Goal: Book appointment/travel/reservation

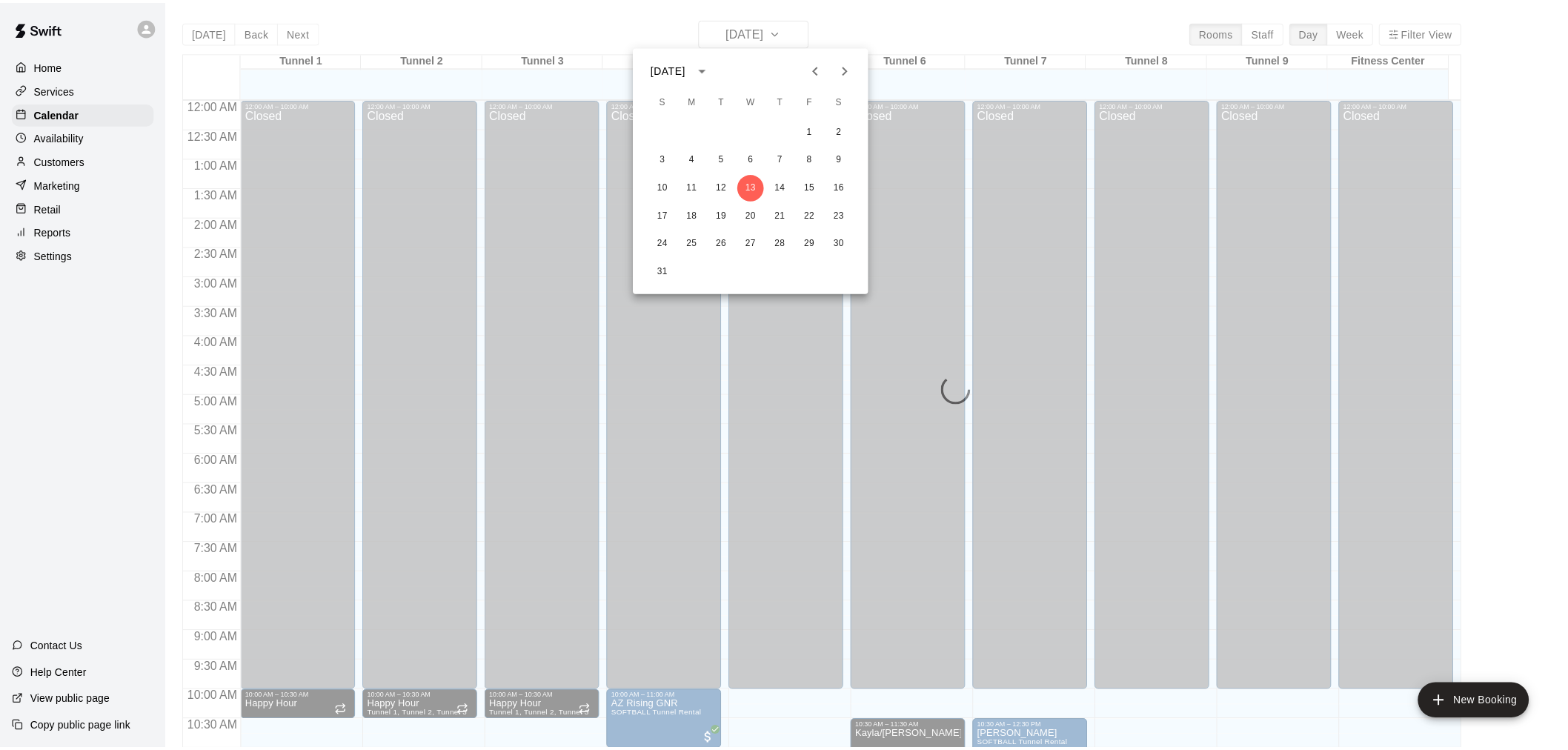
scroll to position [710, 0]
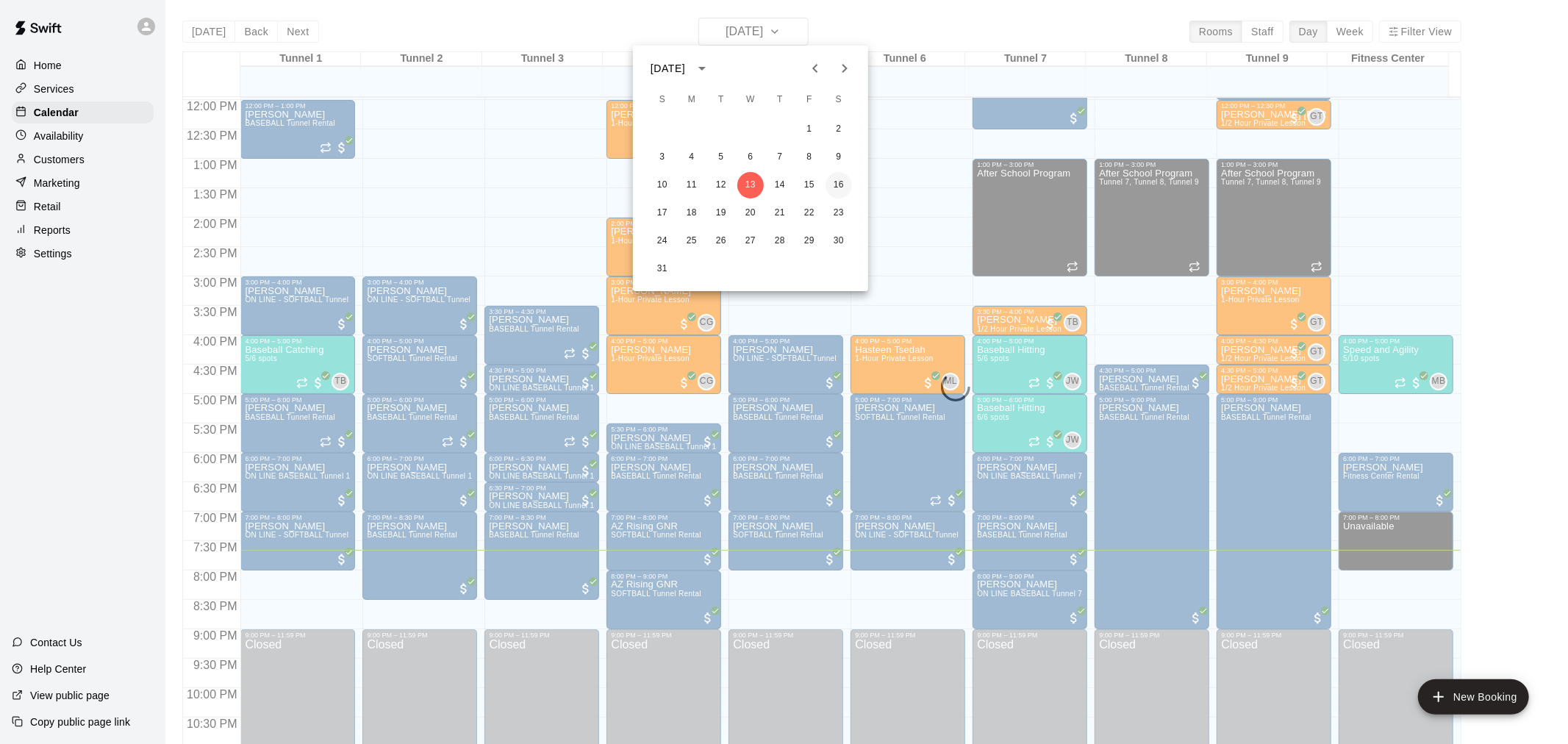
click at [833, 185] on button "16" at bounding box center [838, 186] width 27 height 27
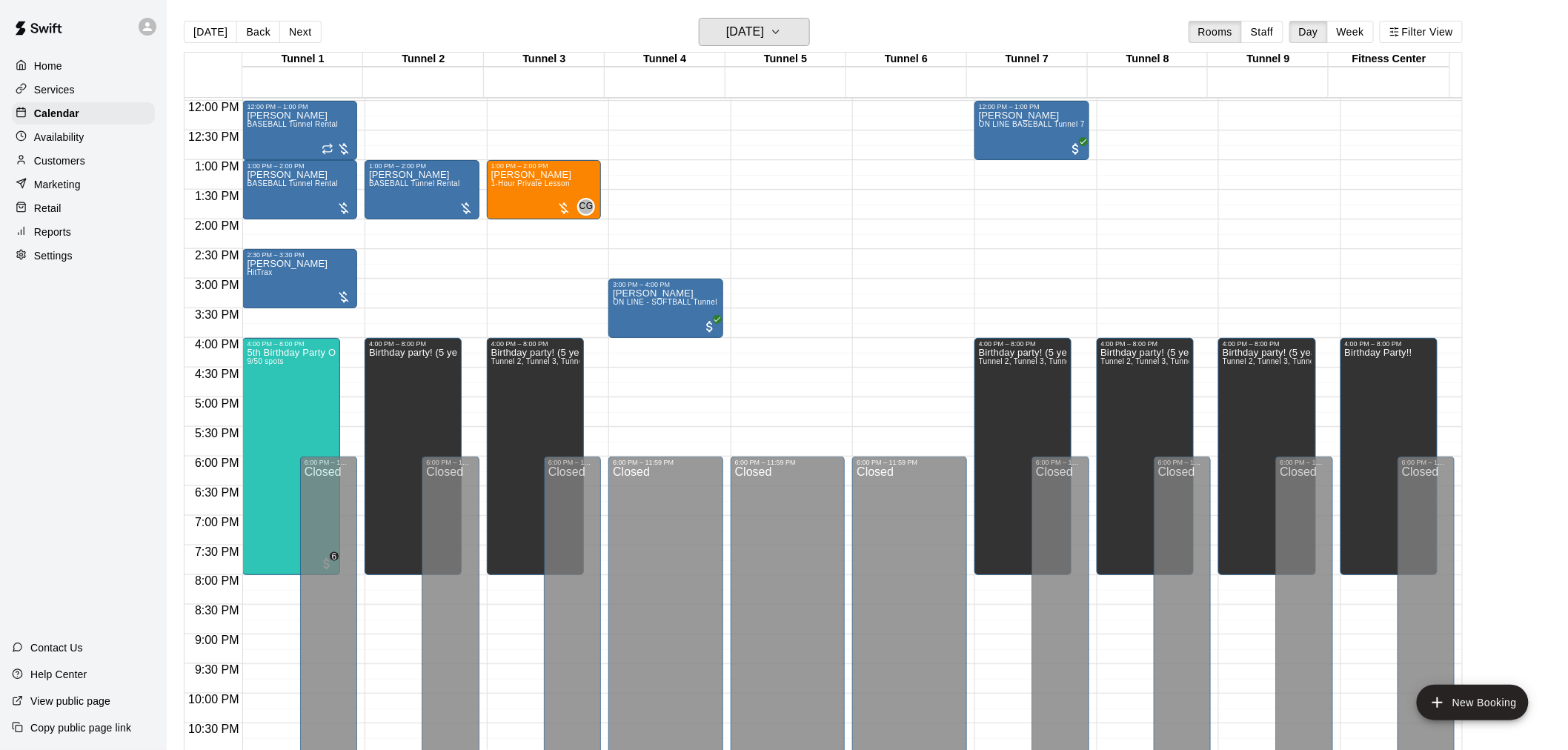
scroll to position [627, 0]
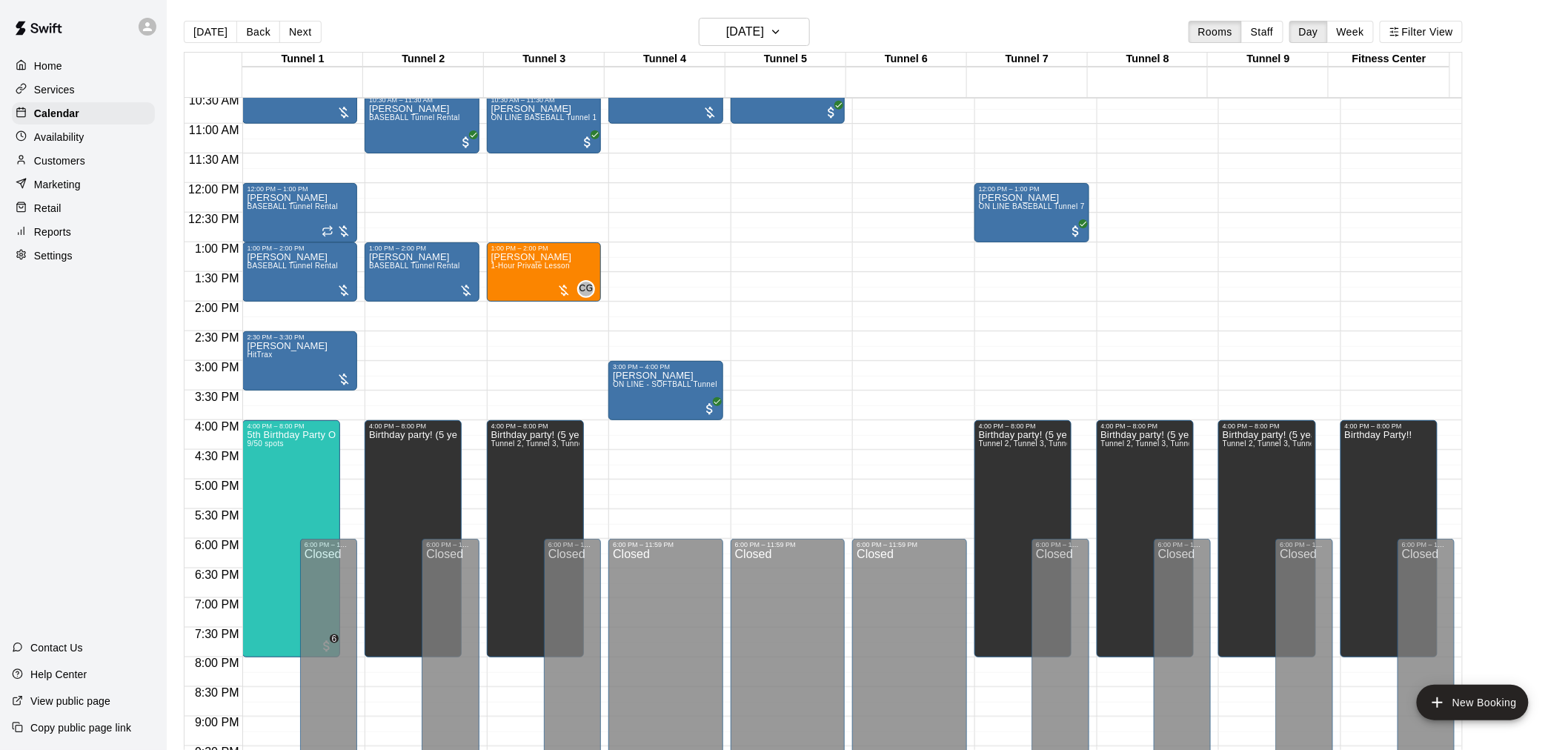
drag, startPoint x: 196, startPoint y: 28, endPoint x: 1390, endPoint y: 182, distance: 1203.9
click at [196, 27] on button "[DATE]" at bounding box center [211, 32] width 54 height 22
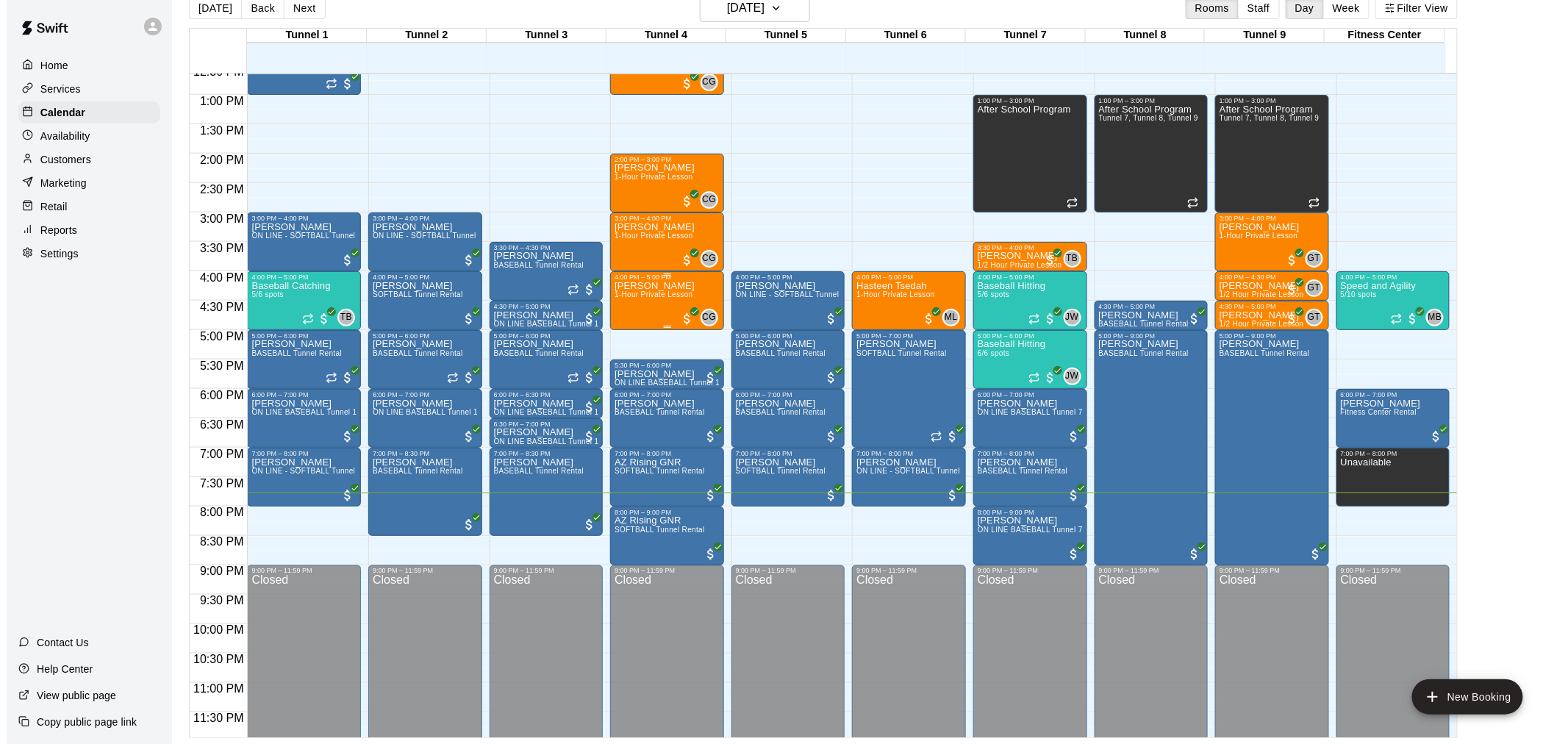
scroll to position [748, 0]
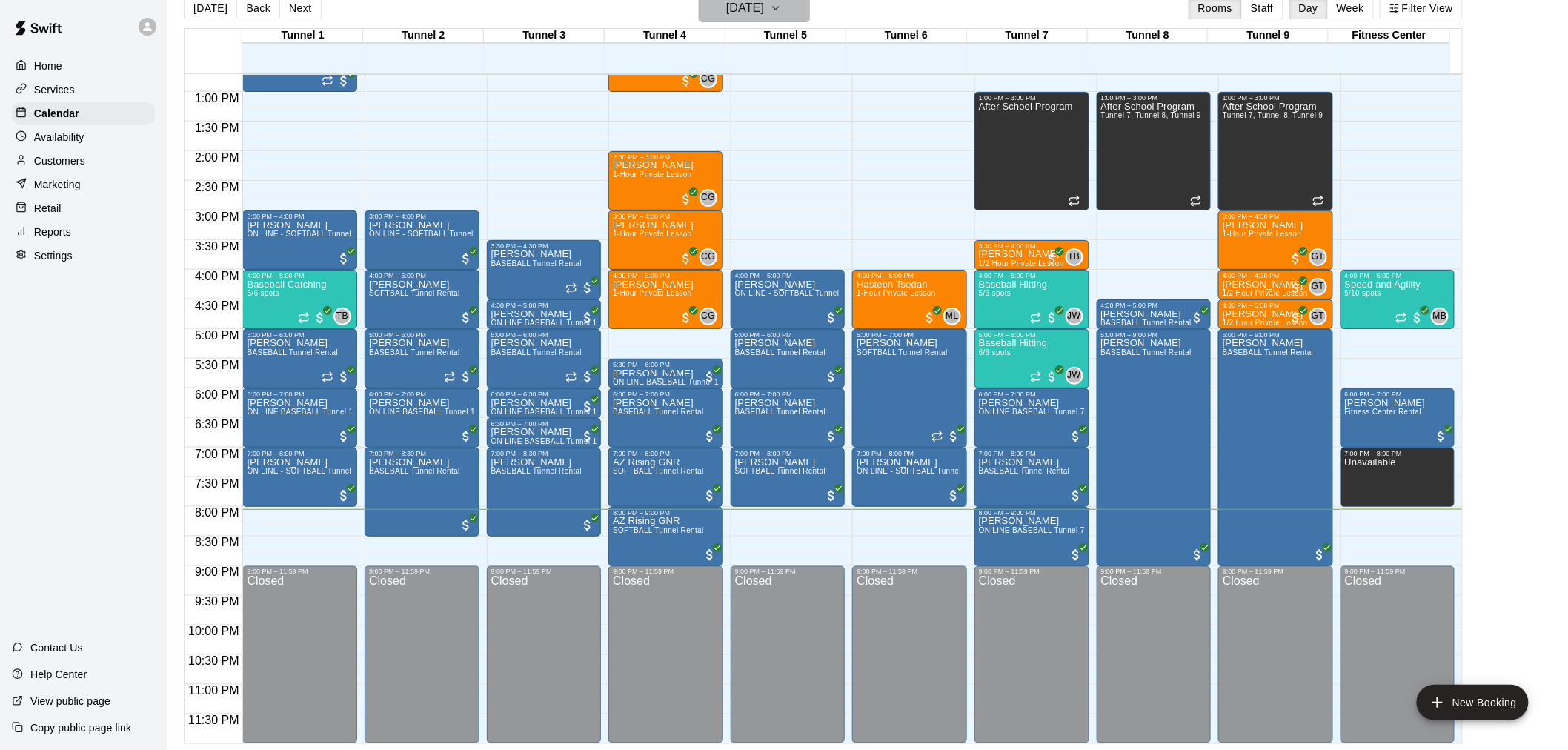
click at [764, 16] on h6 "[DATE]" at bounding box center [745, 8] width 38 height 21
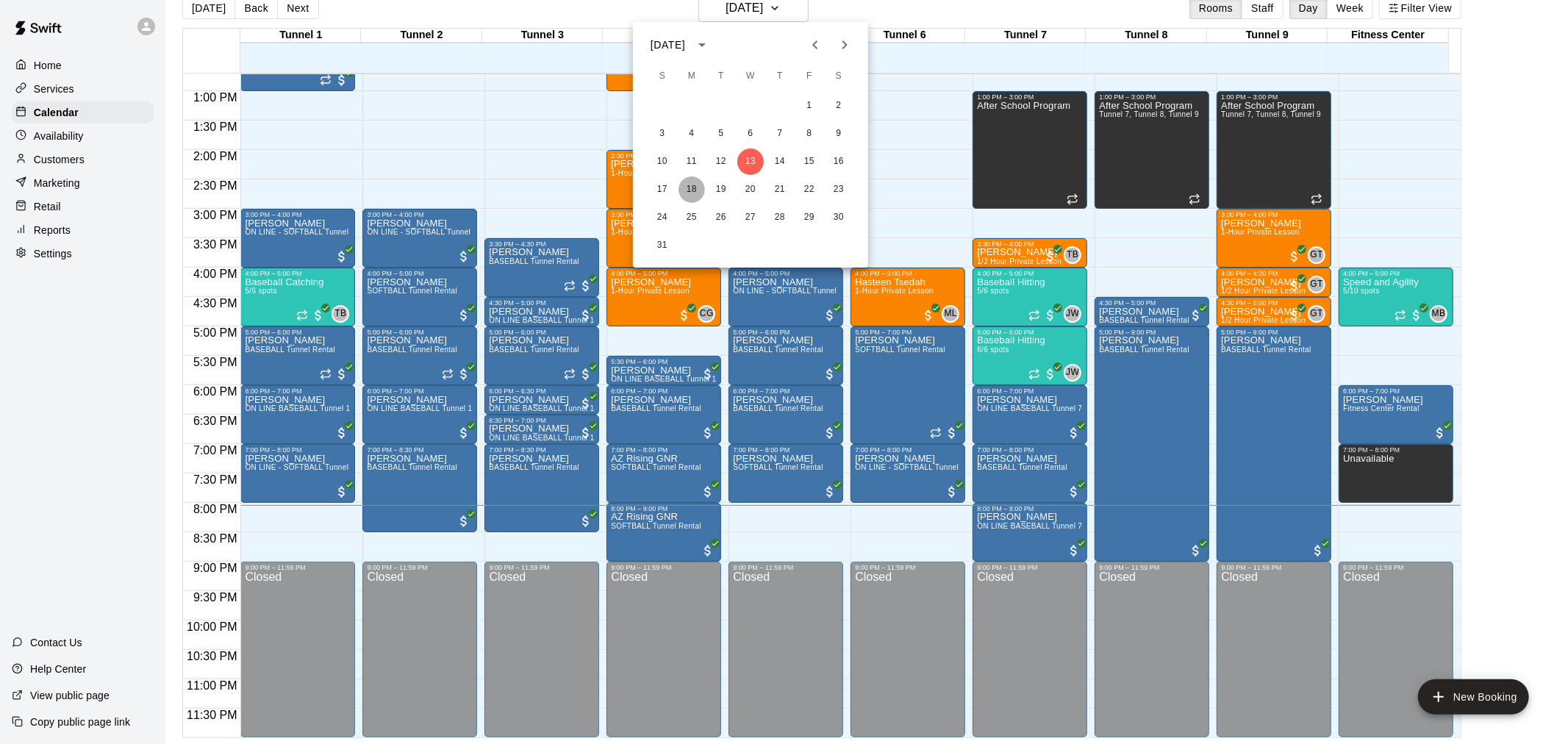
click at [692, 192] on button "18" at bounding box center [692, 190] width 27 height 27
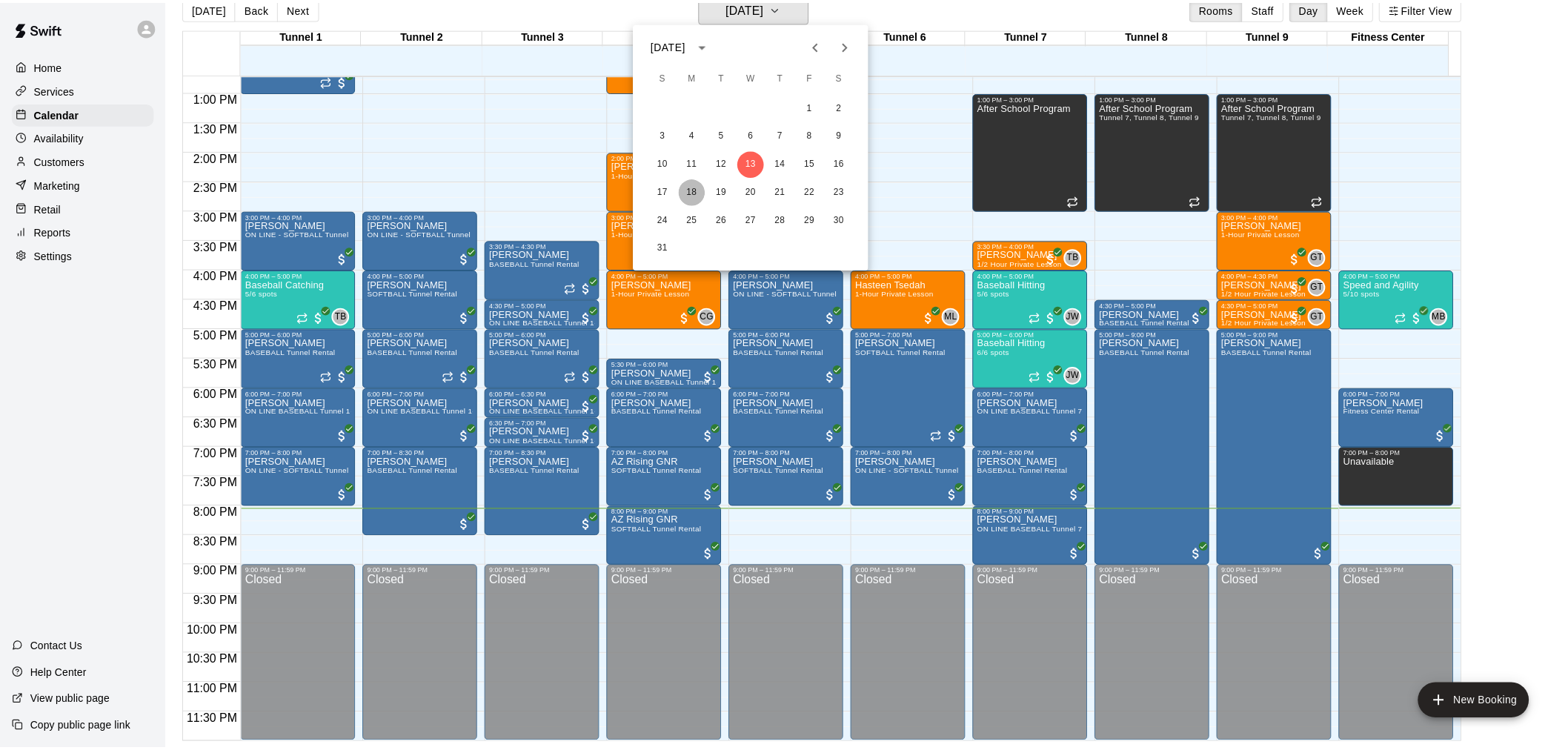
scroll to position [18, 0]
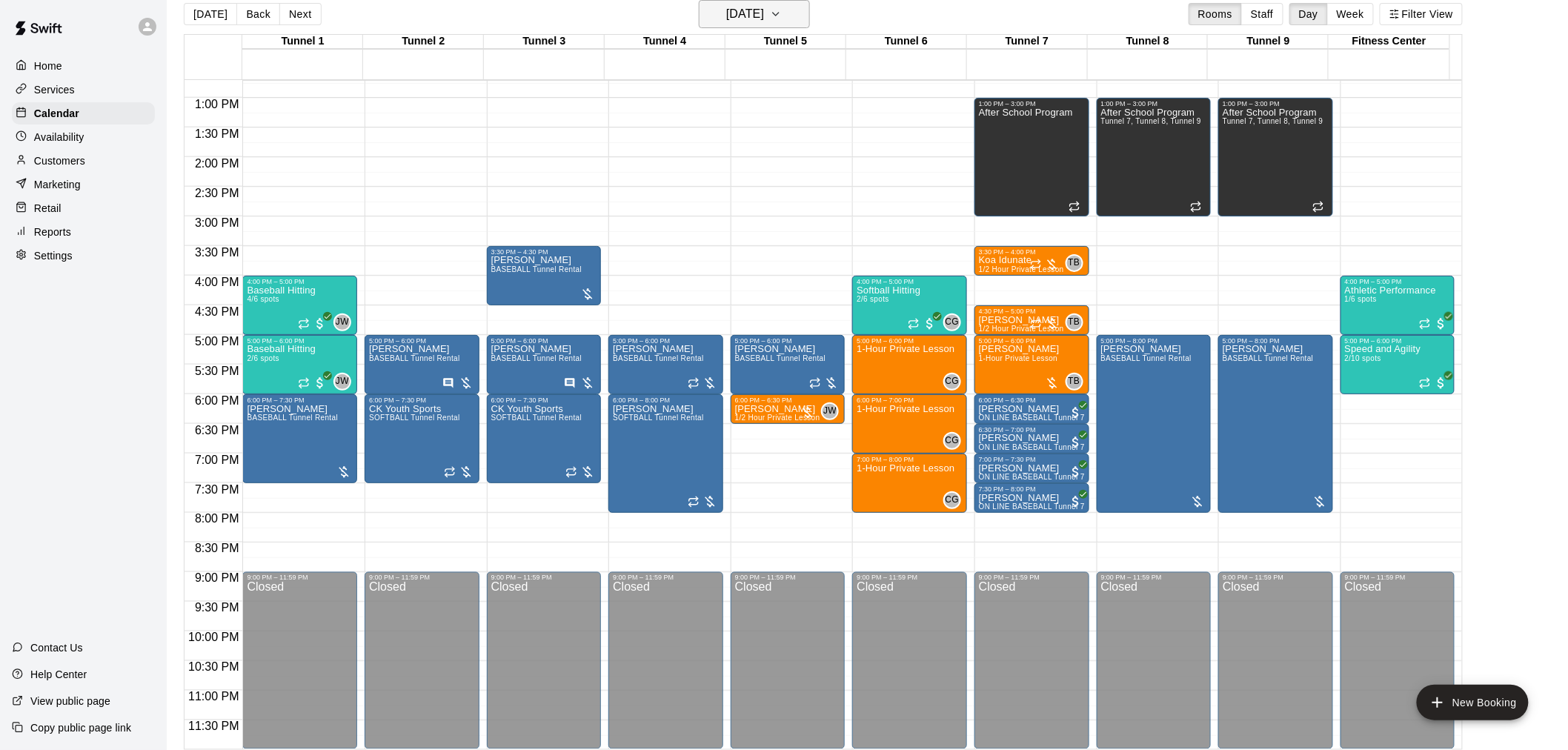
click at [764, 16] on h6 "[DATE]" at bounding box center [745, 14] width 38 height 21
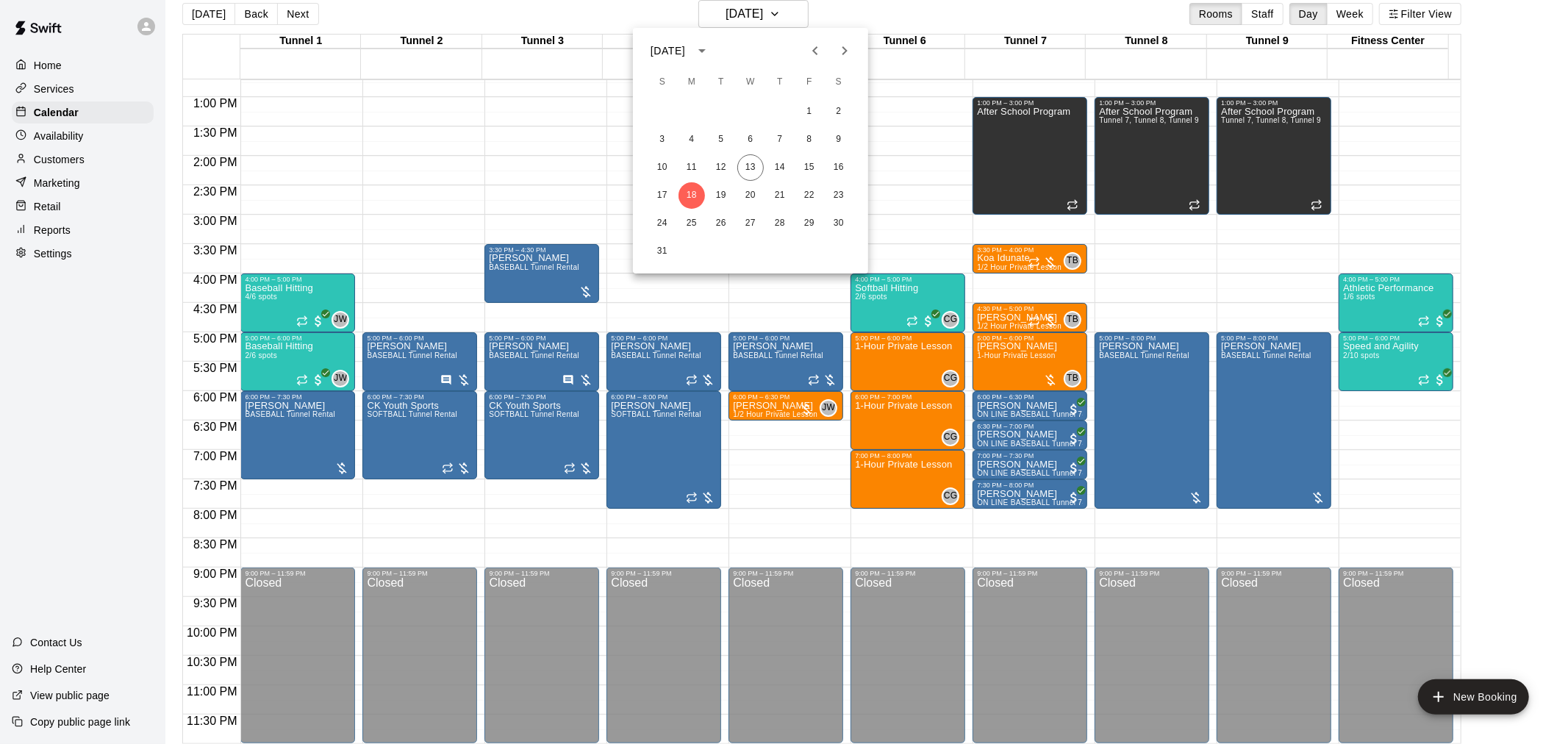
click at [908, 18] on div at bounding box center [784, 372] width 1568 height 744
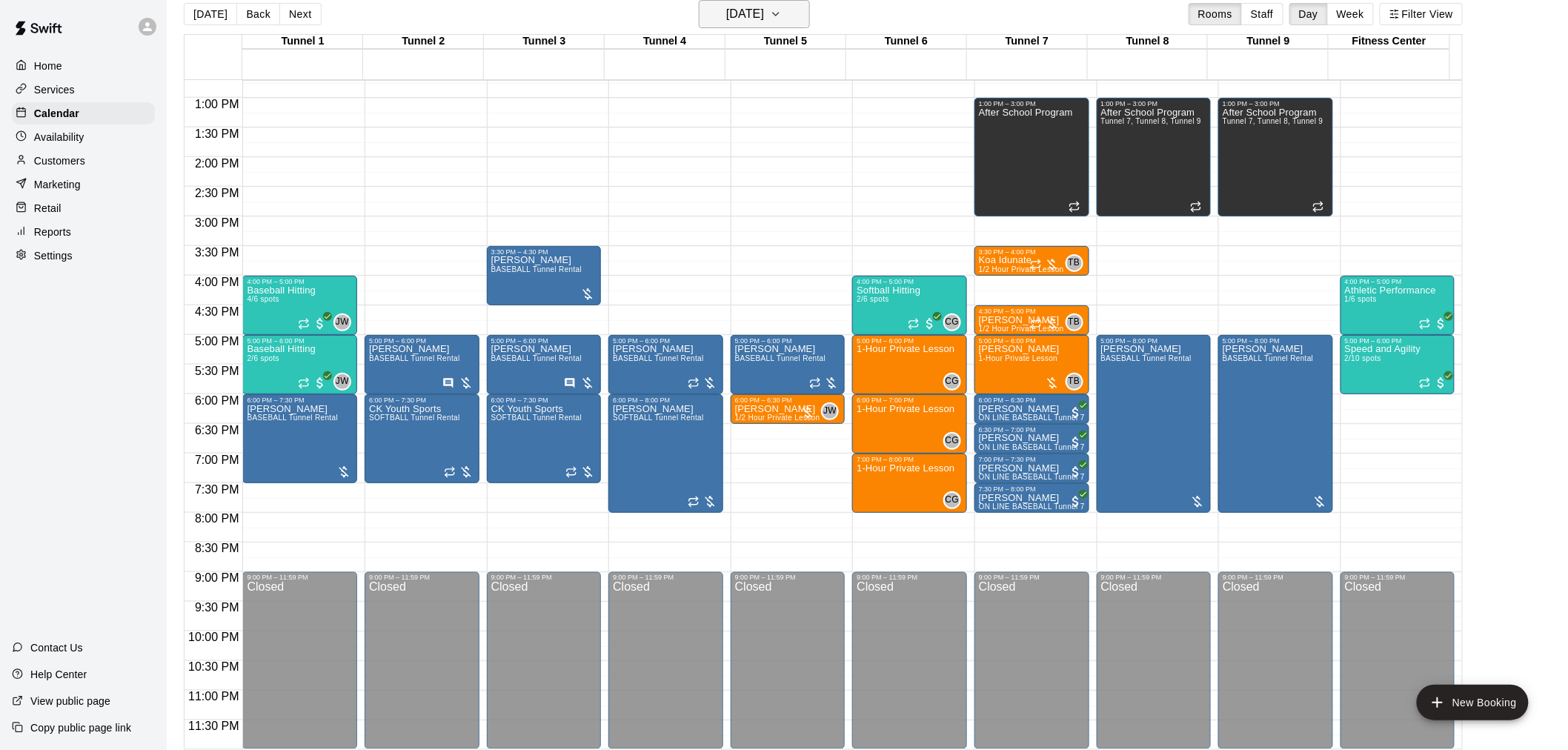
click at [782, 6] on icon "button" at bounding box center [776, 14] width 12 height 18
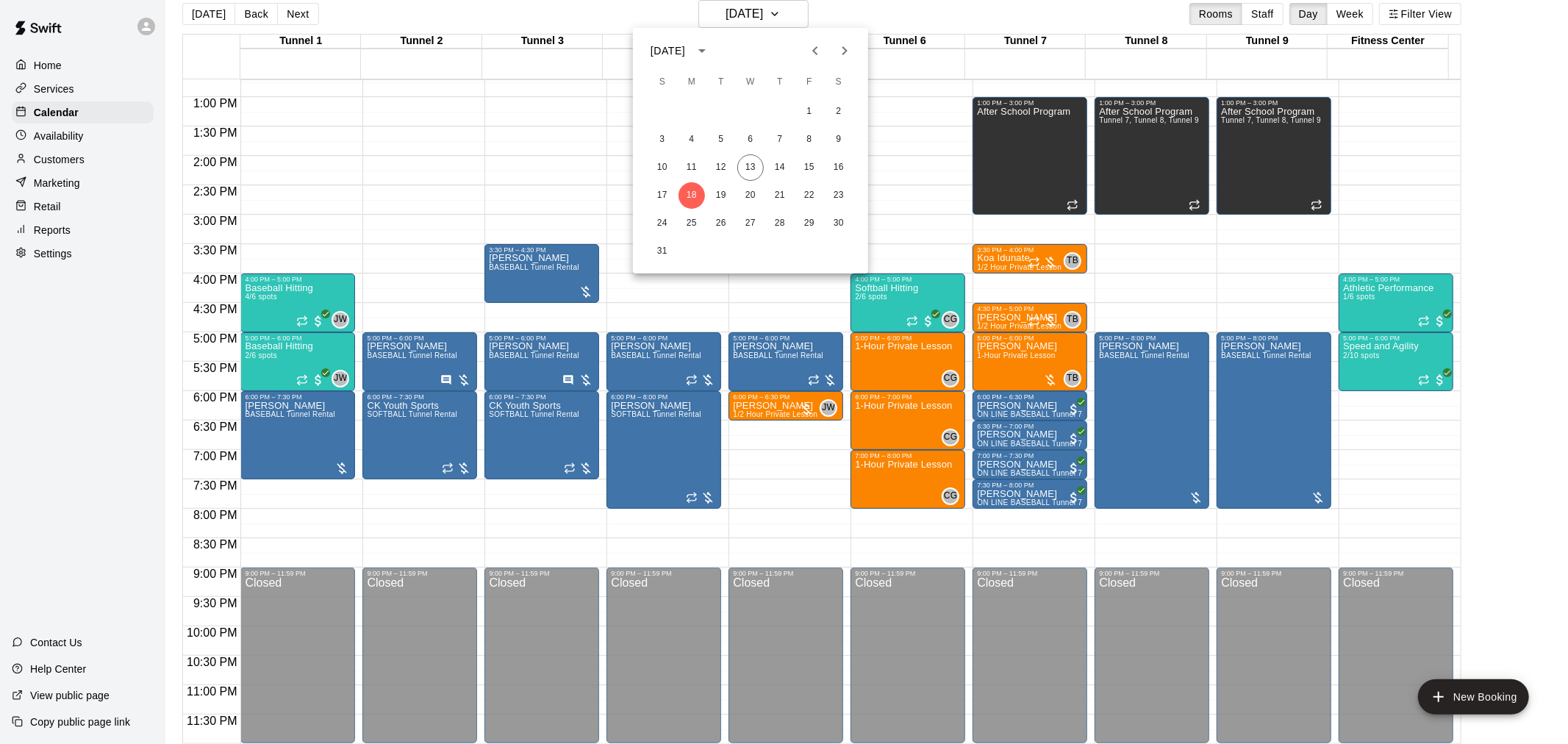
click at [775, 464] on div at bounding box center [784, 372] width 1568 height 744
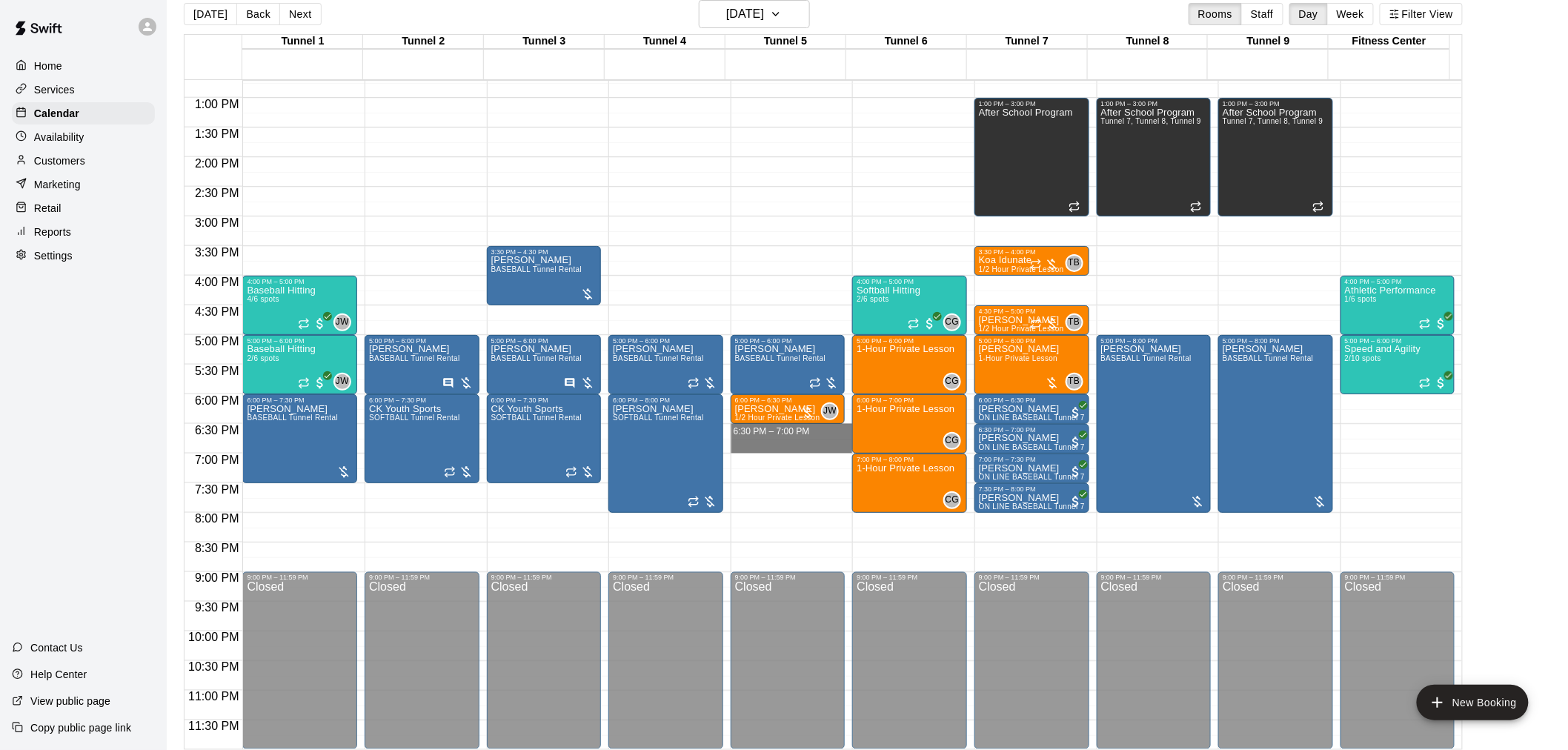
drag, startPoint x: 783, startPoint y: 431, endPoint x: 786, endPoint y: 445, distance: 14.3
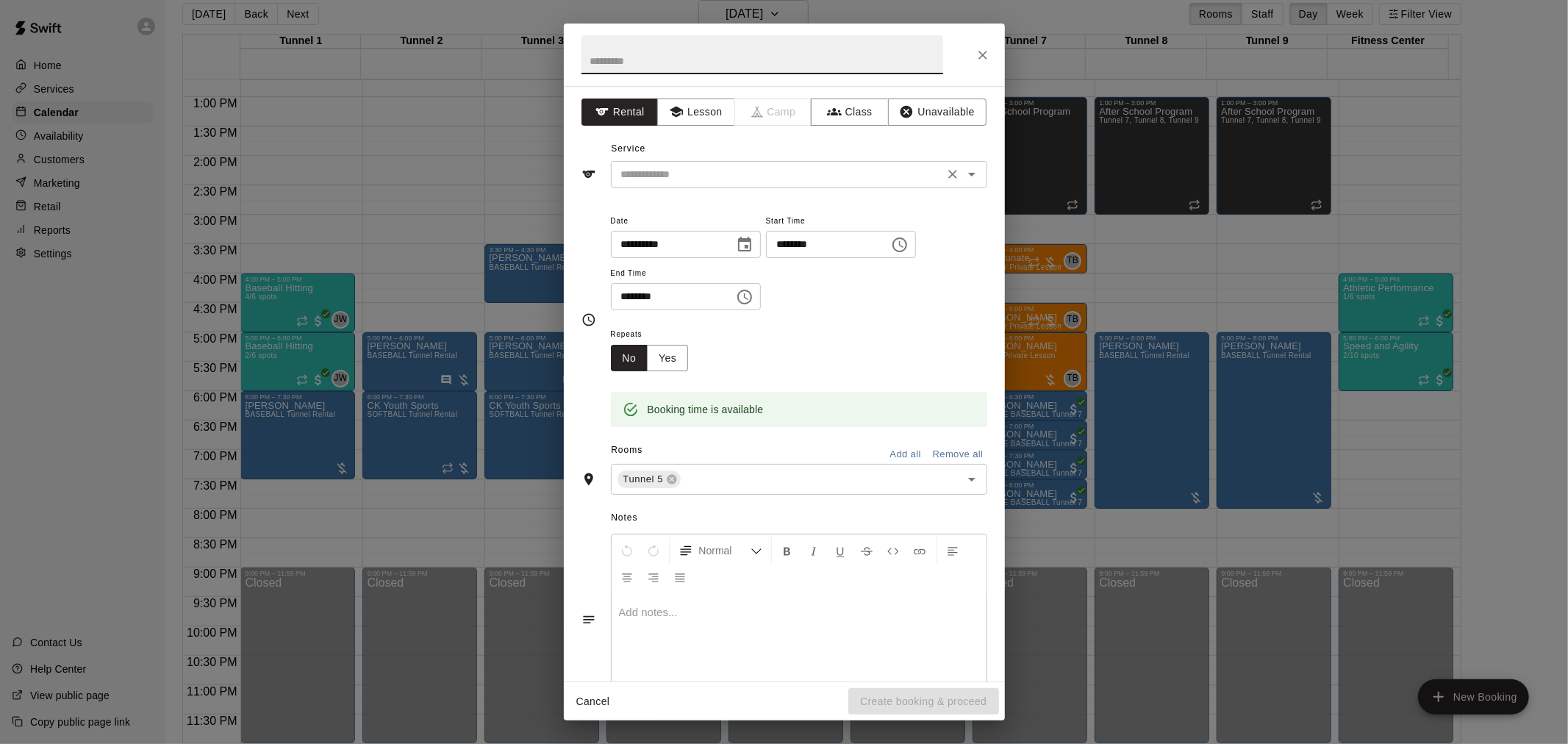
click at [723, 180] on input "text" at bounding box center [777, 174] width 324 height 18
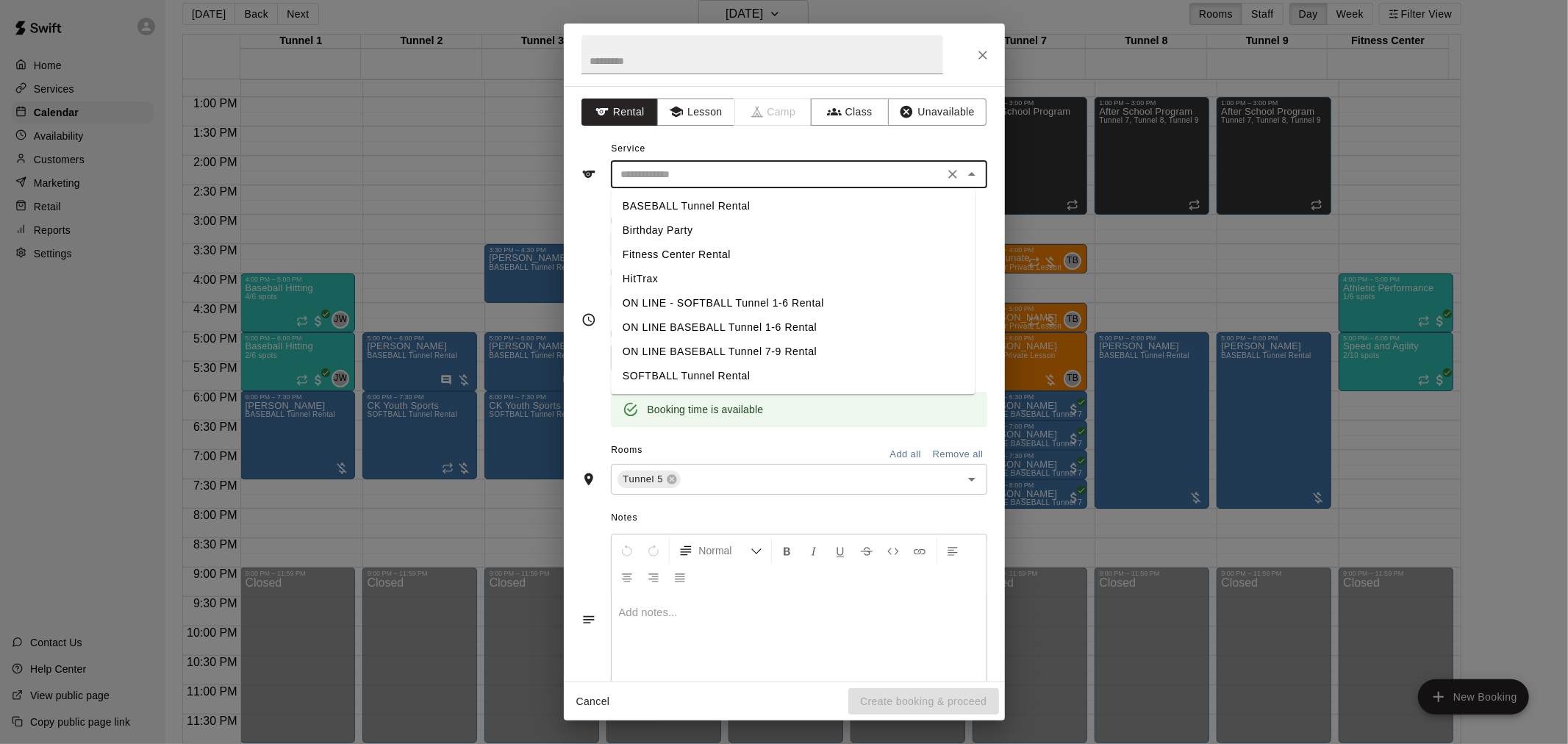
click at [766, 211] on li "BASEBALL Tunnel Rental" at bounding box center [792, 206] width 364 height 24
type input "**********"
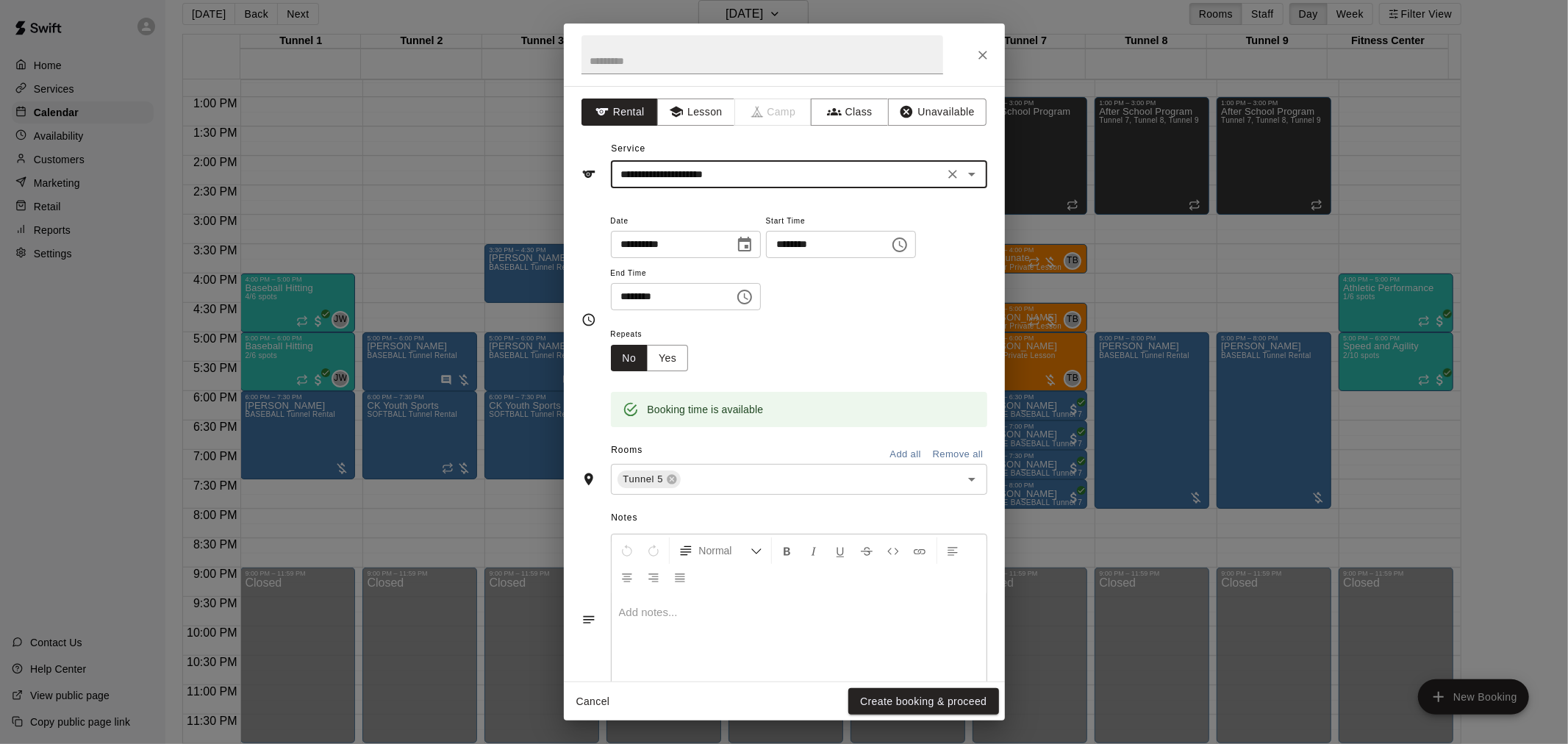
click at [975, 726] on div "**********" at bounding box center [784, 372] width 1568 height 744
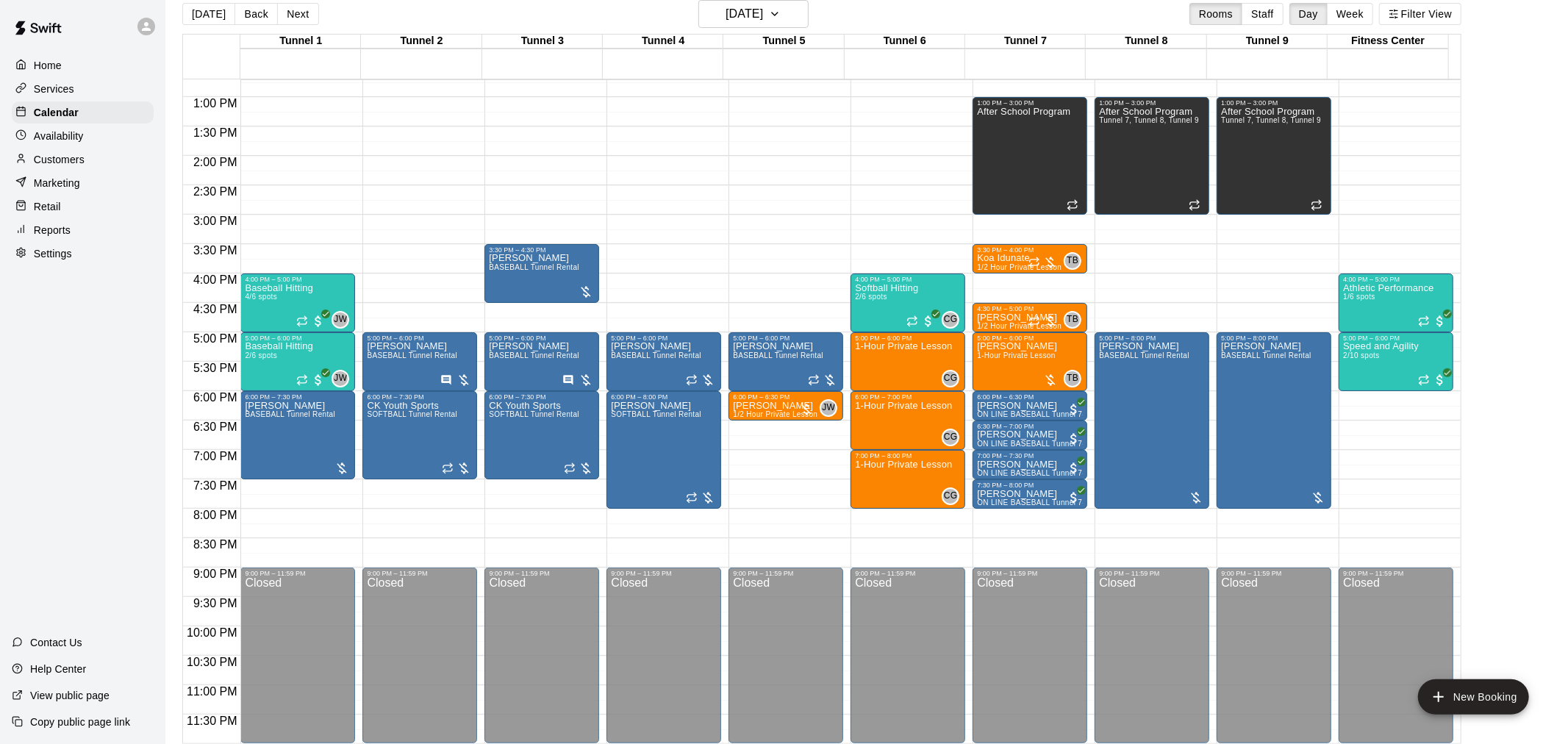
click at [972, 702] on button "Create booking & proceed" at bounding box center [923, 702] width 150 height 27
click at [763, 18] on h6 "[DATE]" at bounding box center [744, 14] width 38 height 20
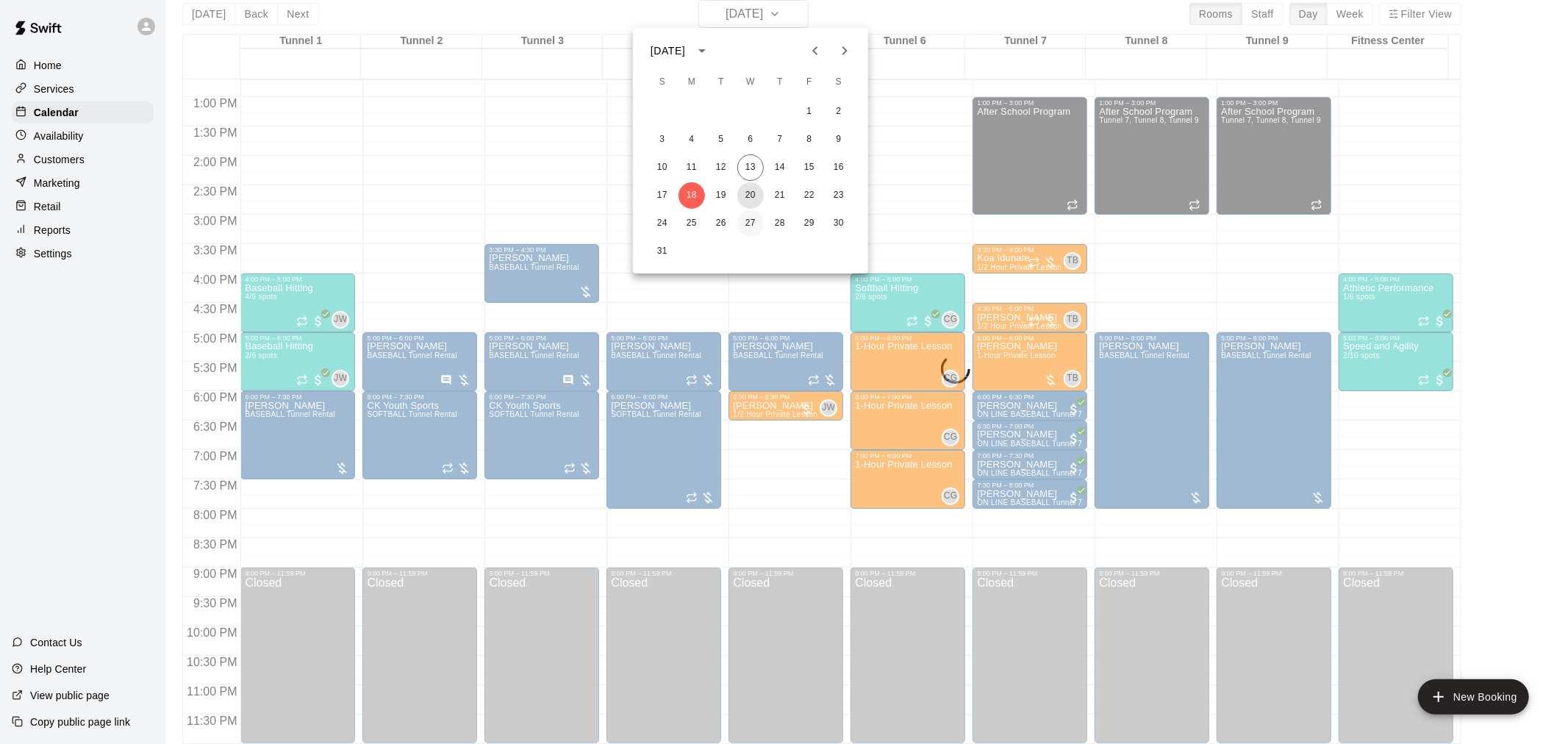
click at [750, 199] on button "20" at bounding box center [751, 196] width 27 height 27
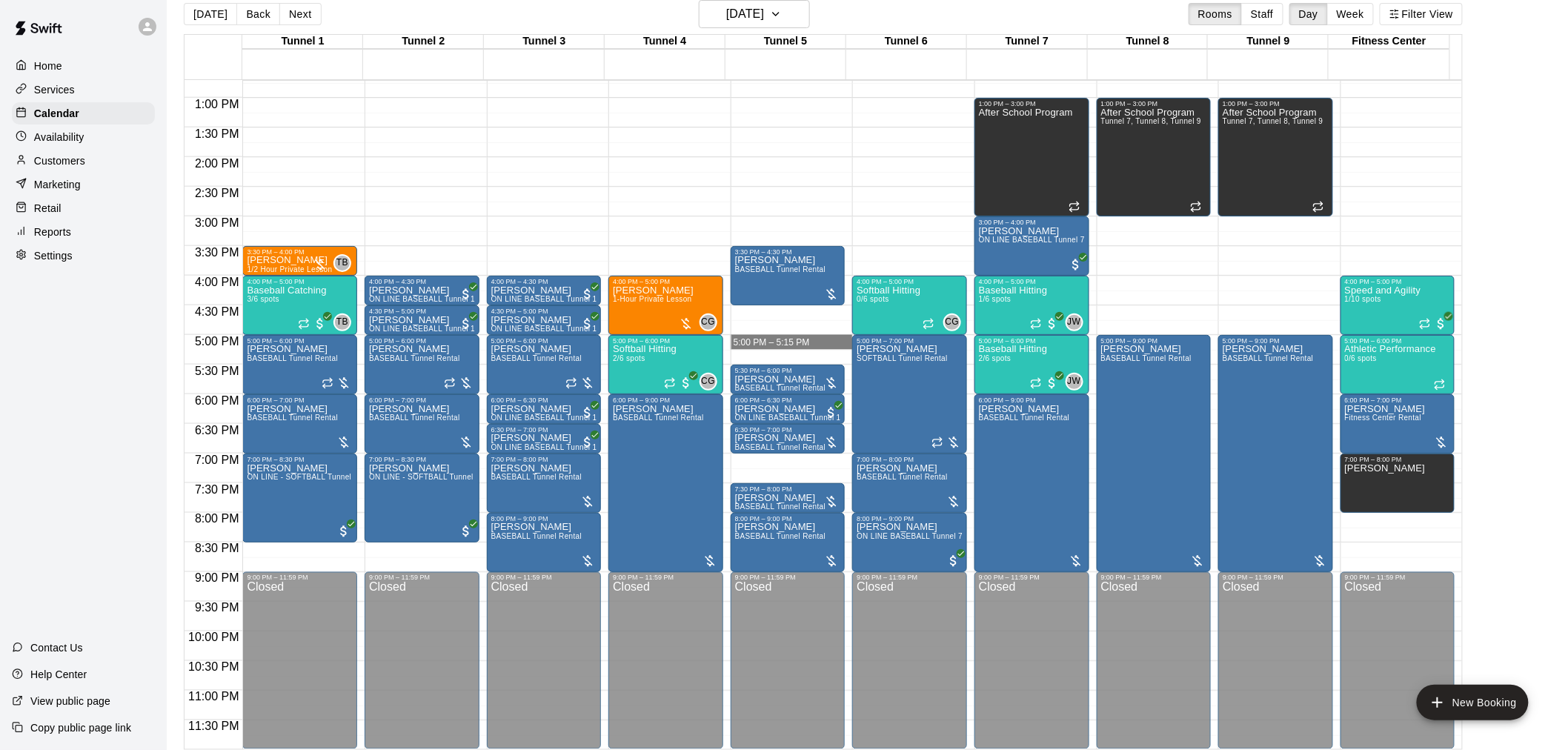
drag, startPoint x: 784, startPoint y: 336, endPoint x: 788, endPoint y: 362, distance: 26.3
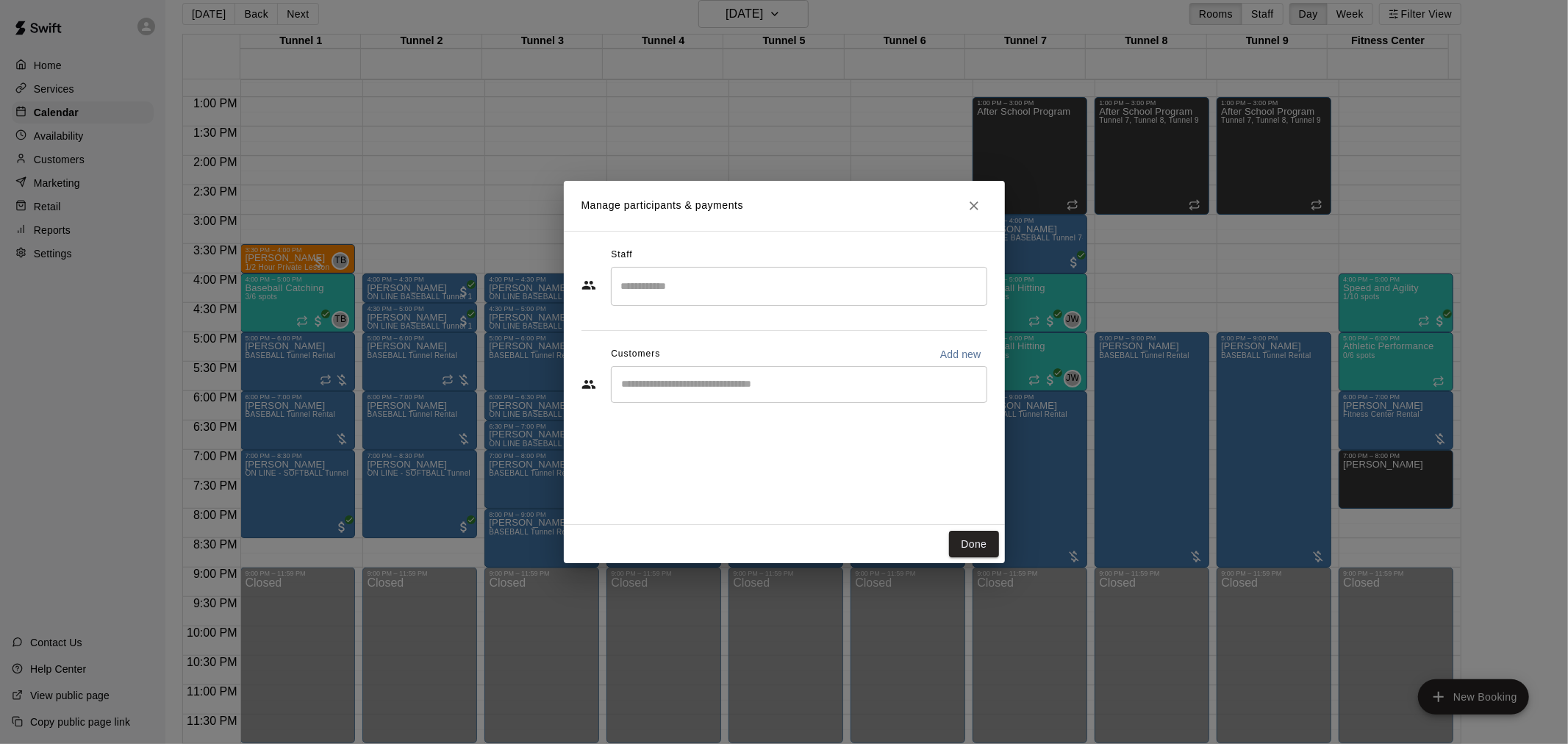
click at [806, 397] on div "​" at bounding box center [798, 385] width 377 height 37
type input "********"
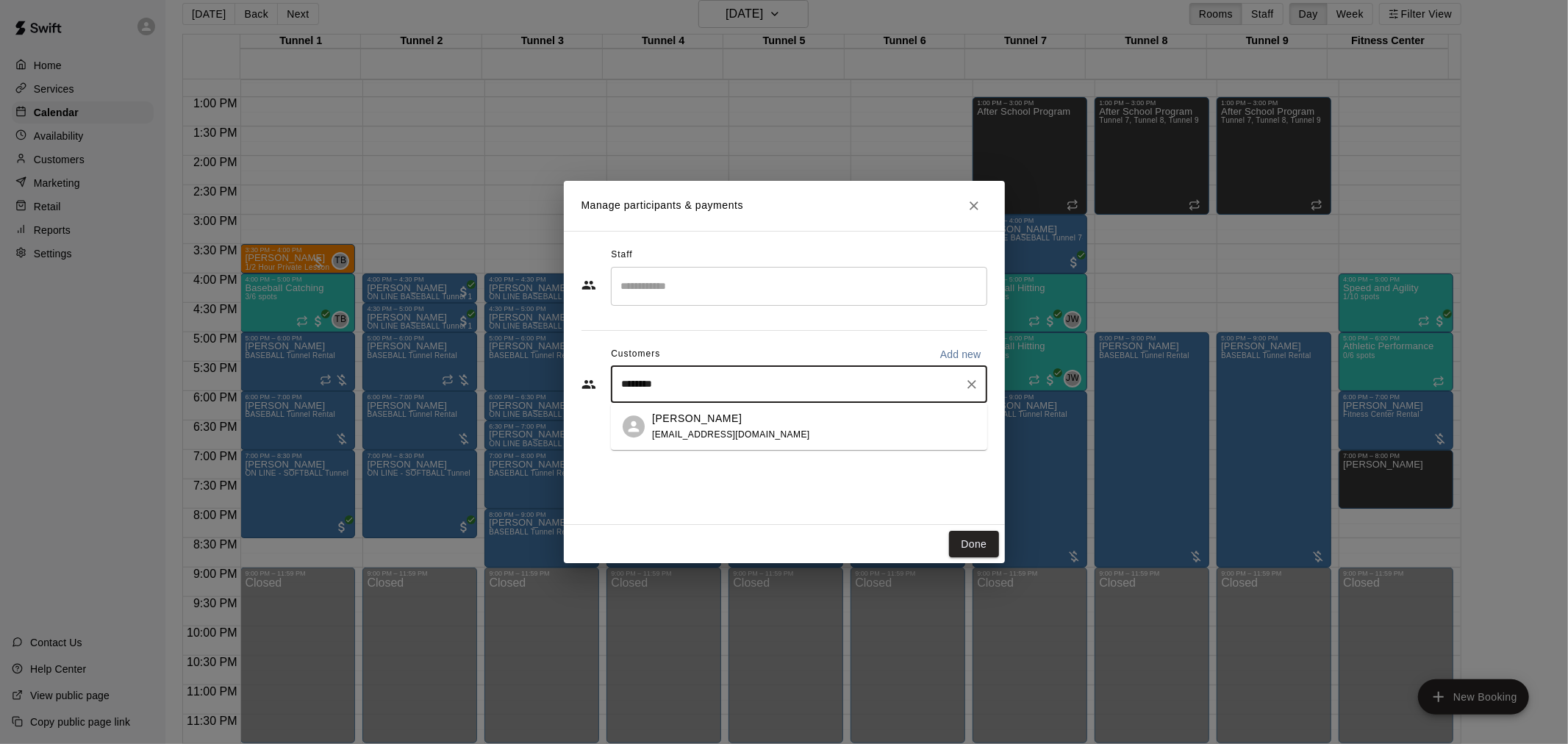
click at [839, 431] on div "[PERSON_NAME] [EMAIL_ADDRESS][DOMAIN_NAME]" at bounding box center [813, 427] width 323 height 31
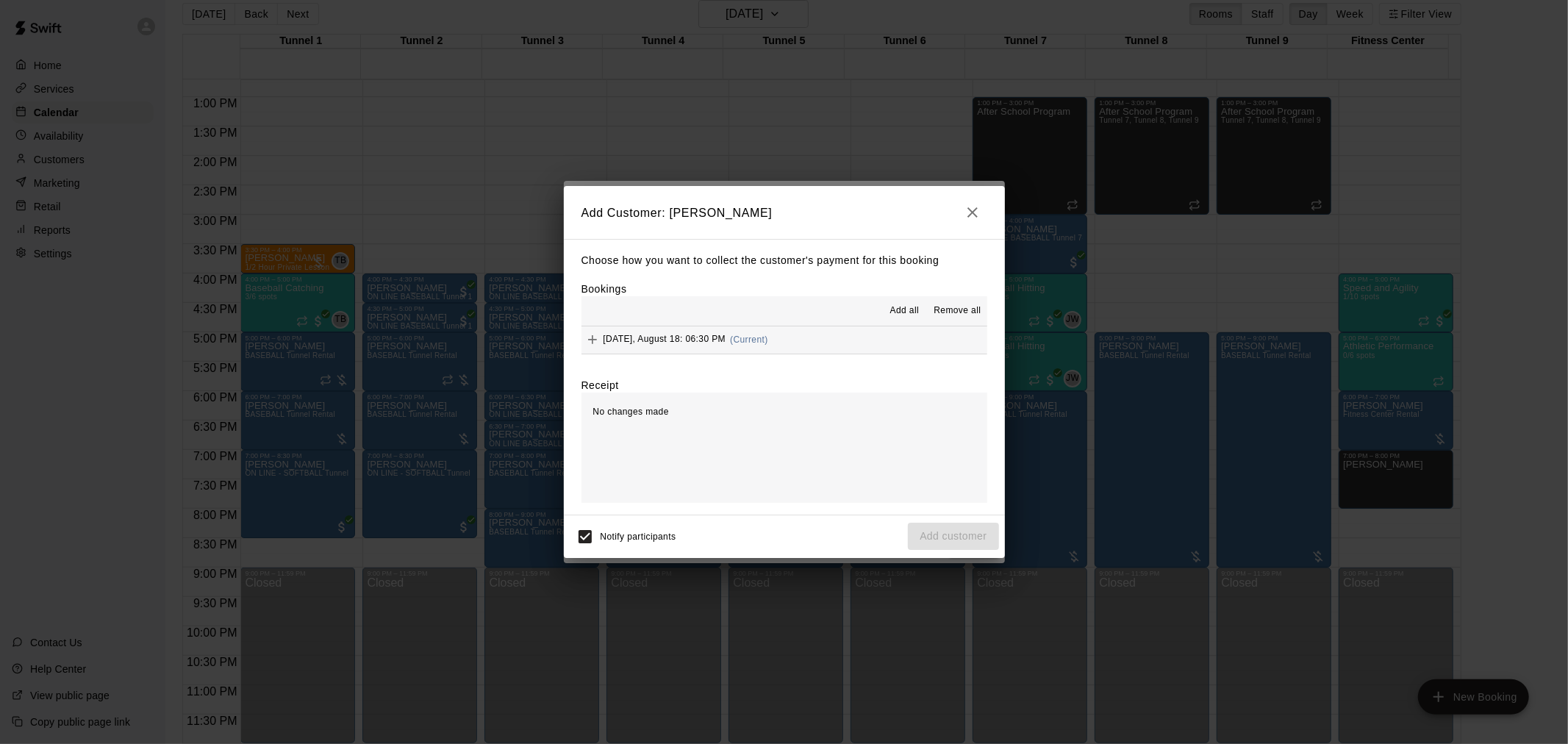
click at [770, 336] on button "[DATE], August 18: 06:30 PM (Current)" at bounding box center [784, 340] width 406 height 27
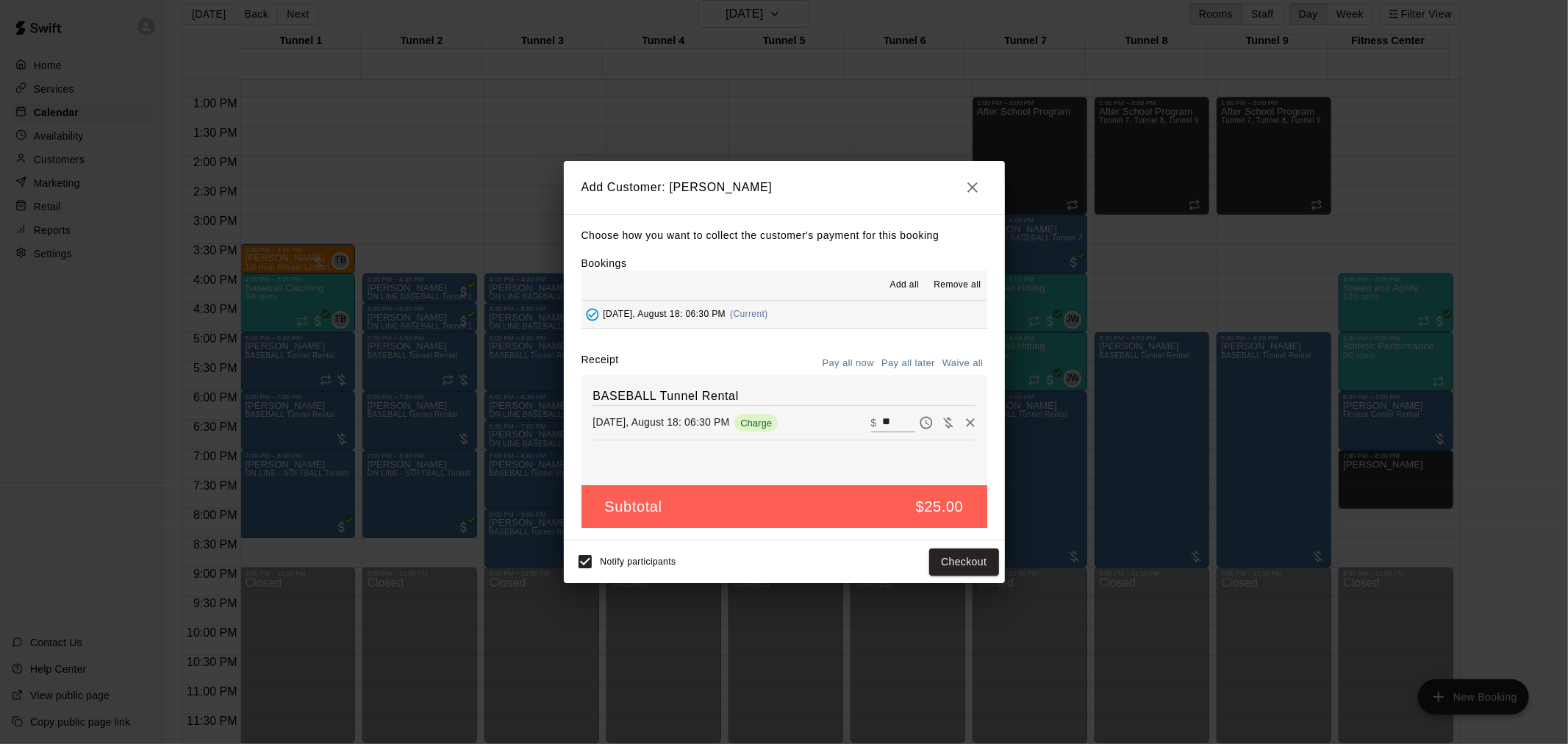
click at [925, 356] on button "Pay all later" at bounding box center [908, 363] width 61 height 23
click at [906, 555] on div "Notify participants Add customer" at bounding box center [784, 562] width 429 height 31
click at [950, 563] on button "Add customer" at bounding box center [953, 562] width 90 height 27
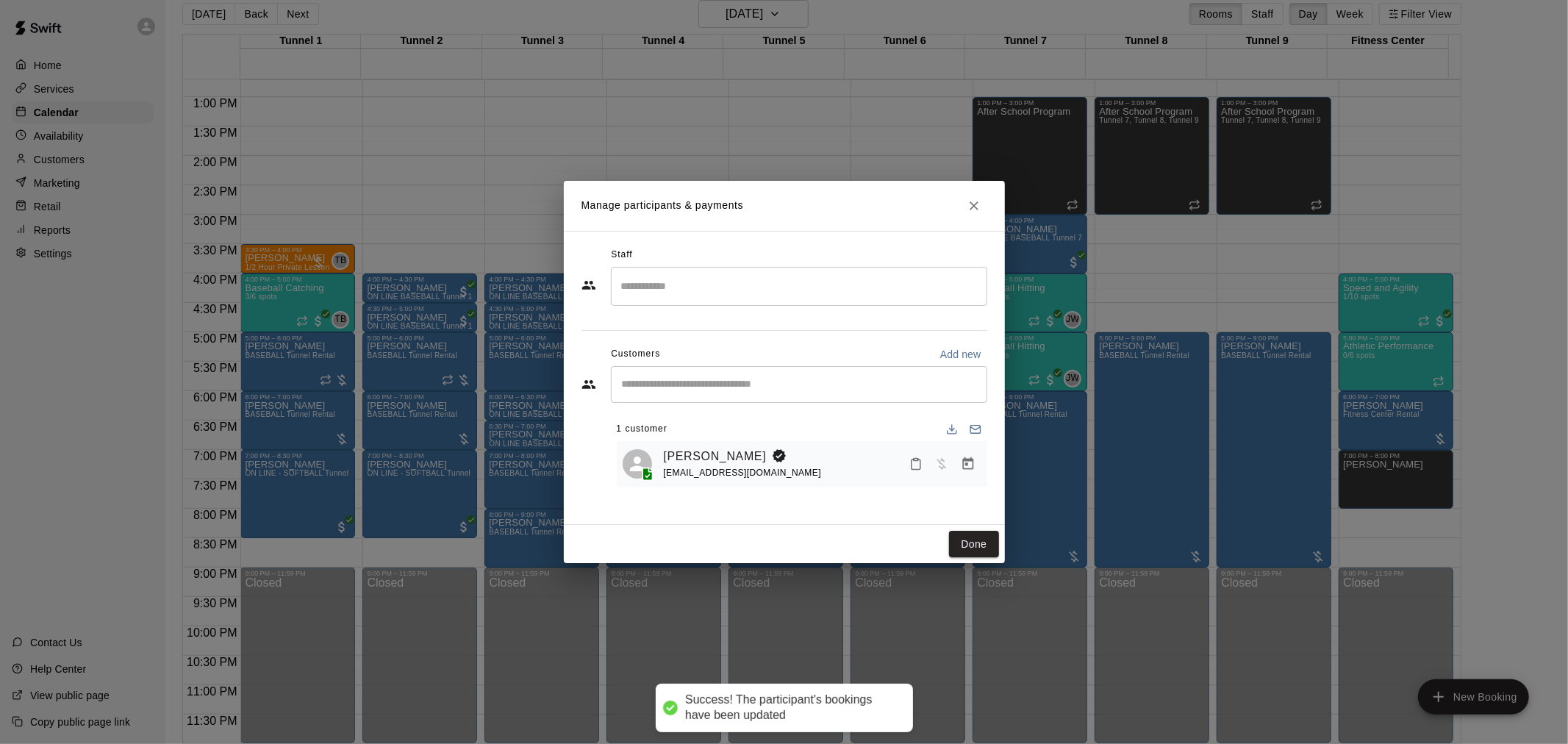
click at [965, 525] on div "Done" at bounding box center [784, 544] width 441 height 39
click at [968, 532] on button "Done" at bounding box center [973, 544] width 49 height 27
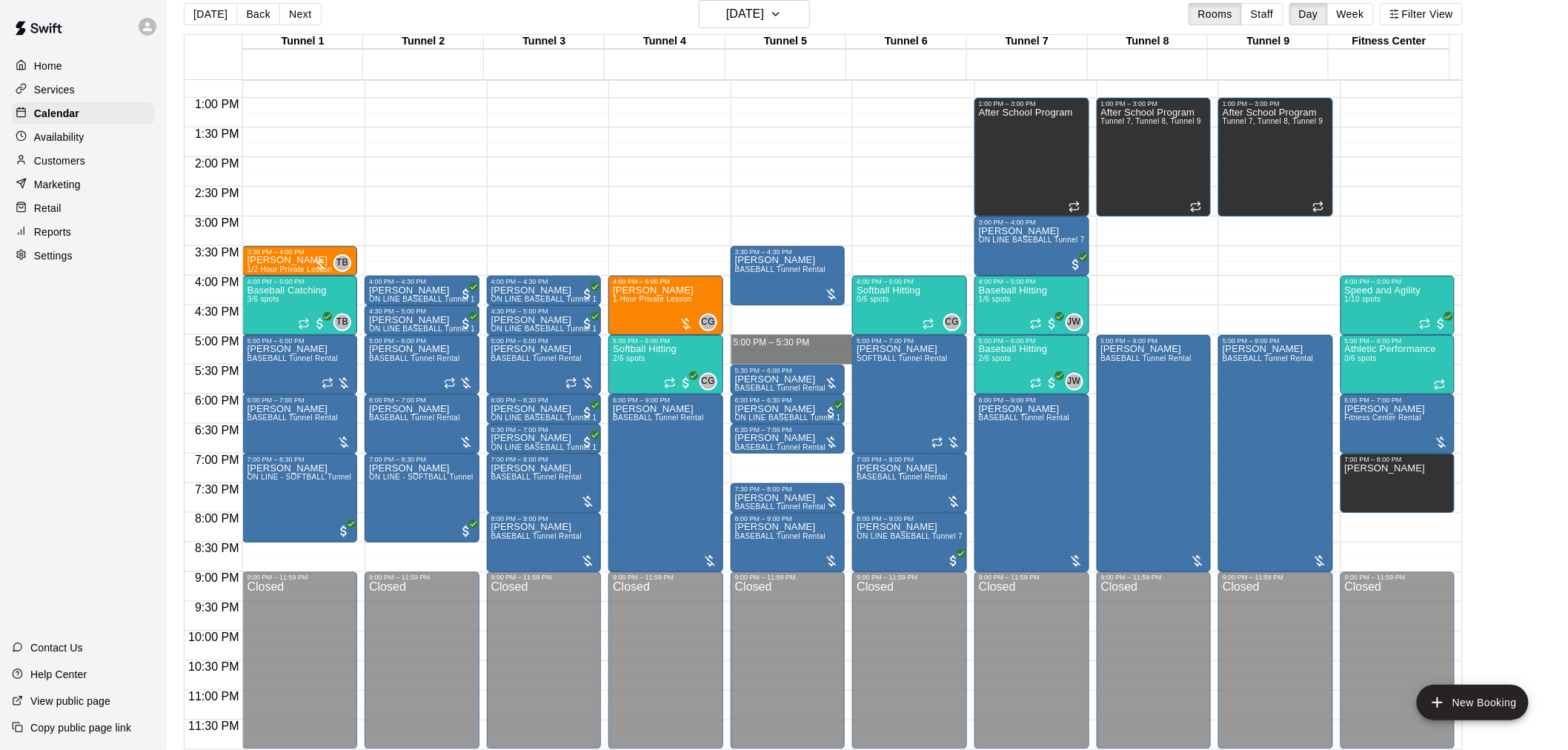
drag, startPoint x: 787, startPoint y: 339, endPoint x: 787, endPoint y: 350, distance: 11.0
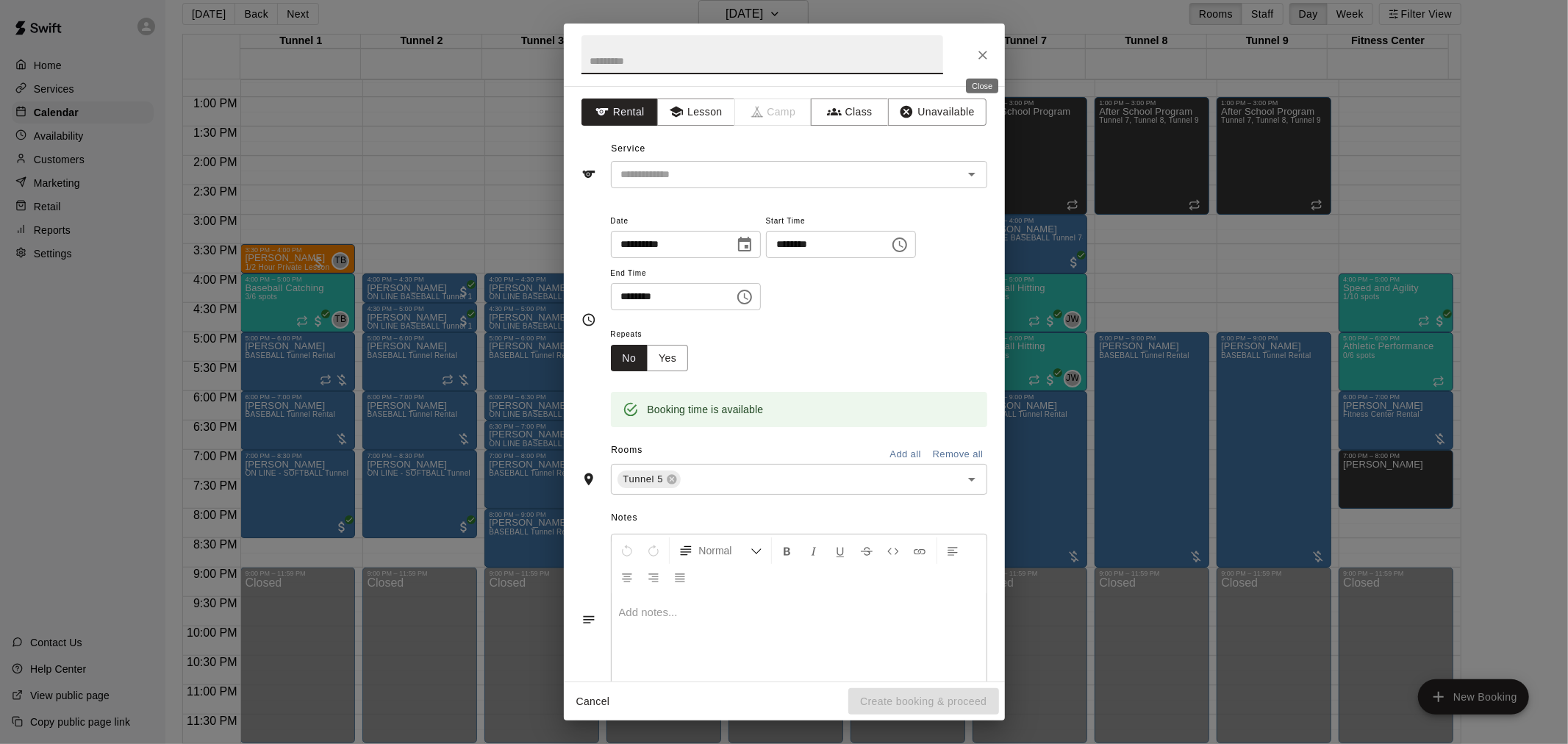
click at [979, 54] on icon "Close" at bounding box center [982, 55] width 15 height 15
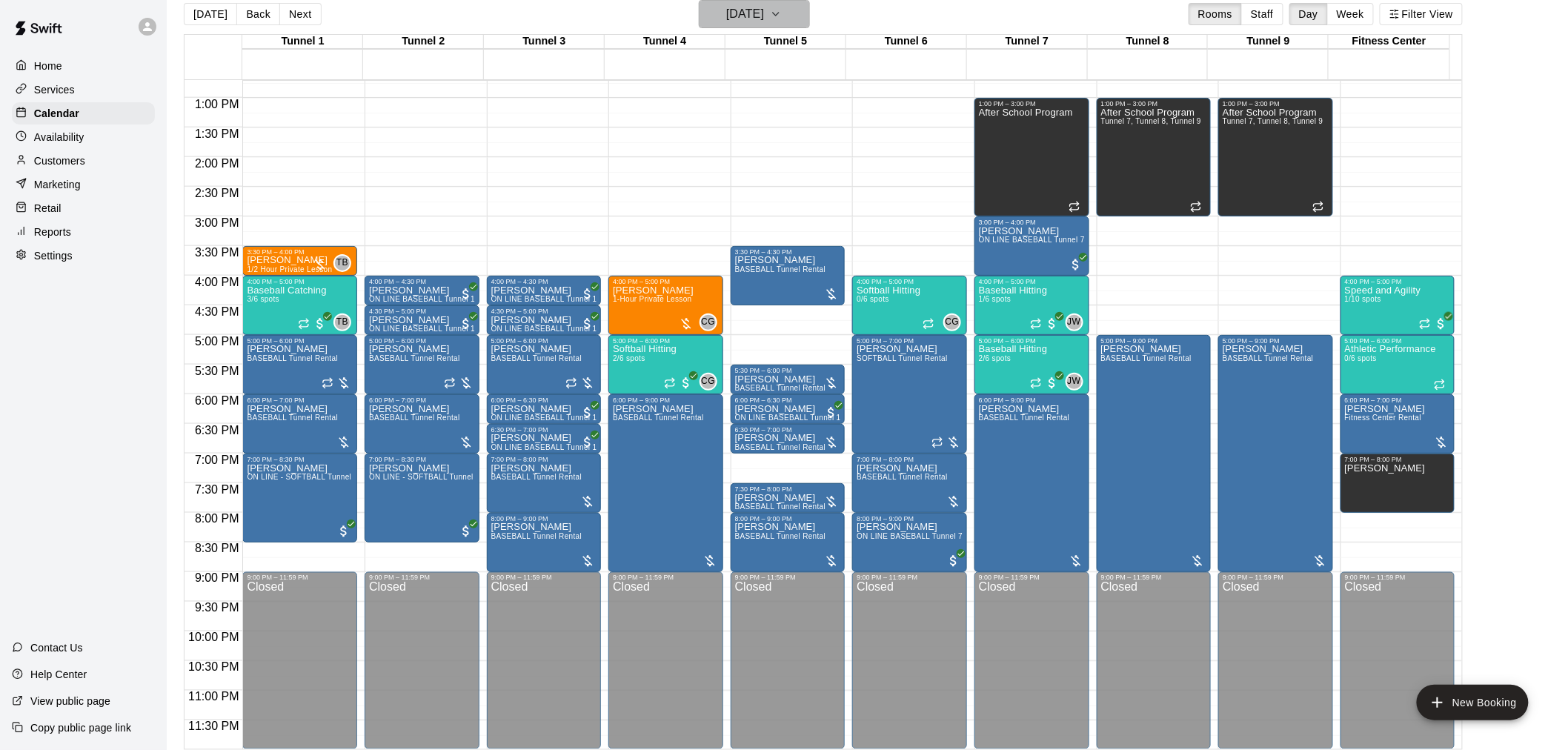
click at [764, 9] on h6 "[DATE]" at bounding box center [745, 14] width 38 height 21
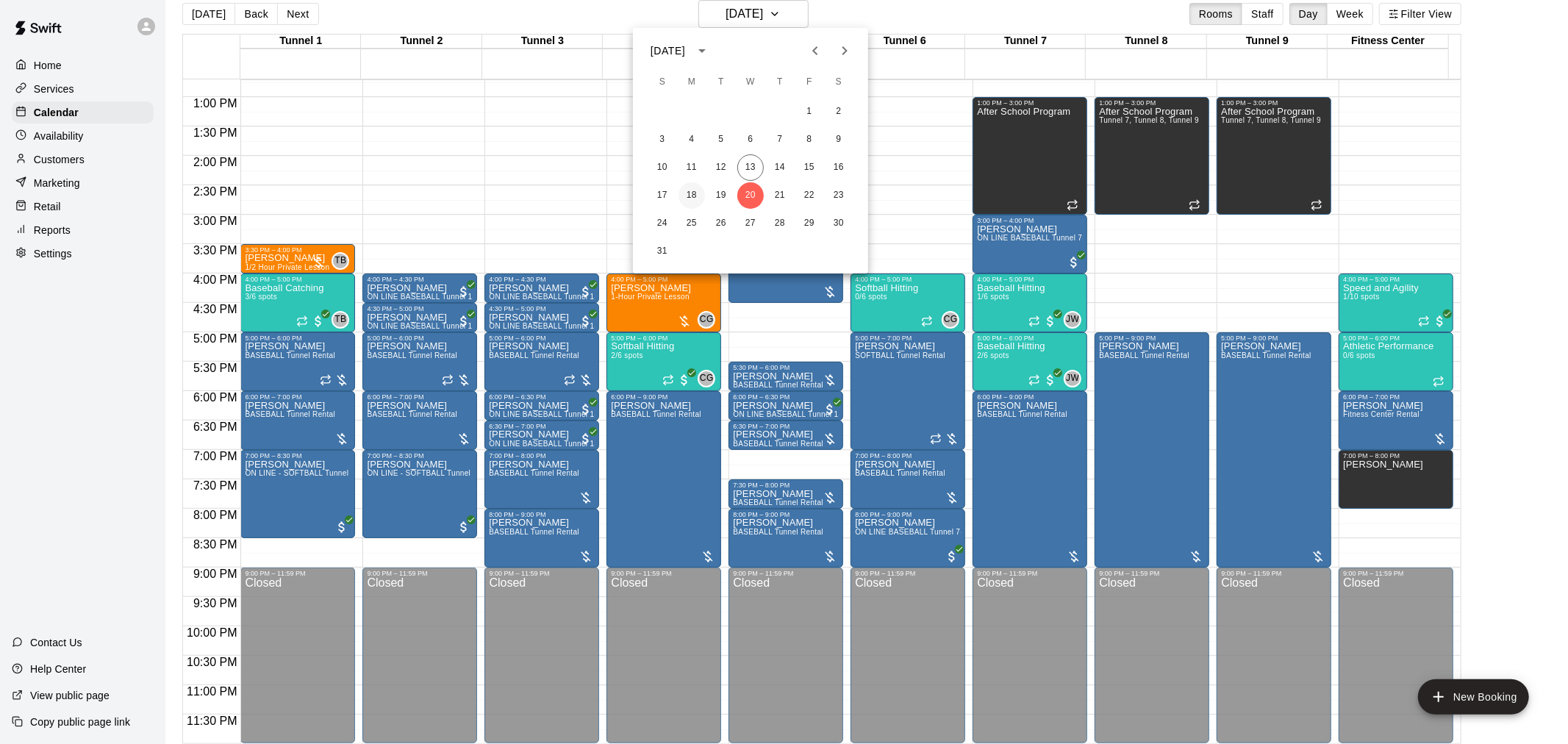
click at [692, 190] on button "18" at bounding box center [692, 196] width 27 height 27
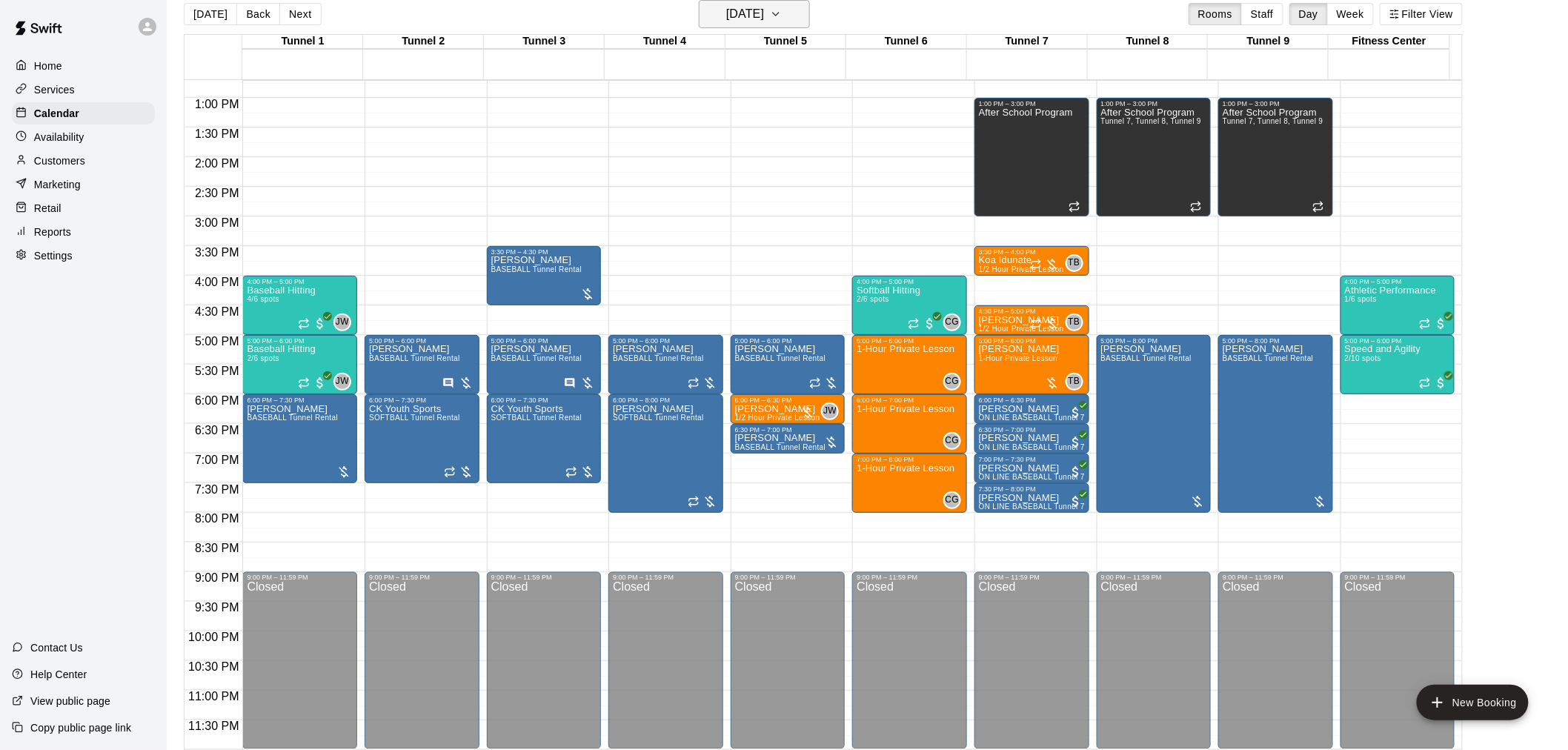
click at [764, 4] on h6 "[DATE]" at bounding box center [745, 14] width 38 height 21
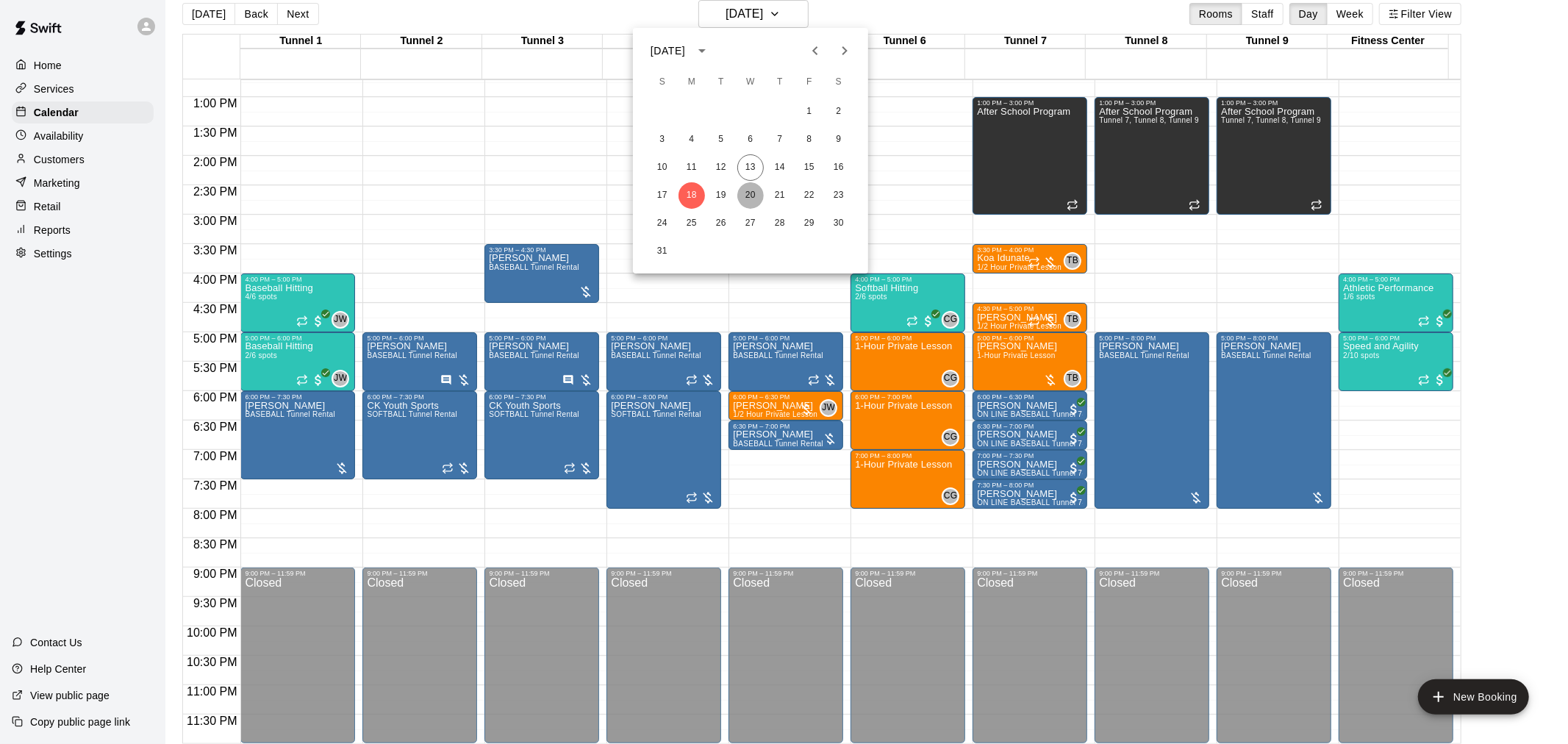
click at [752, 187] on button "20" at bounding box center [751, 196] width 27 height 27
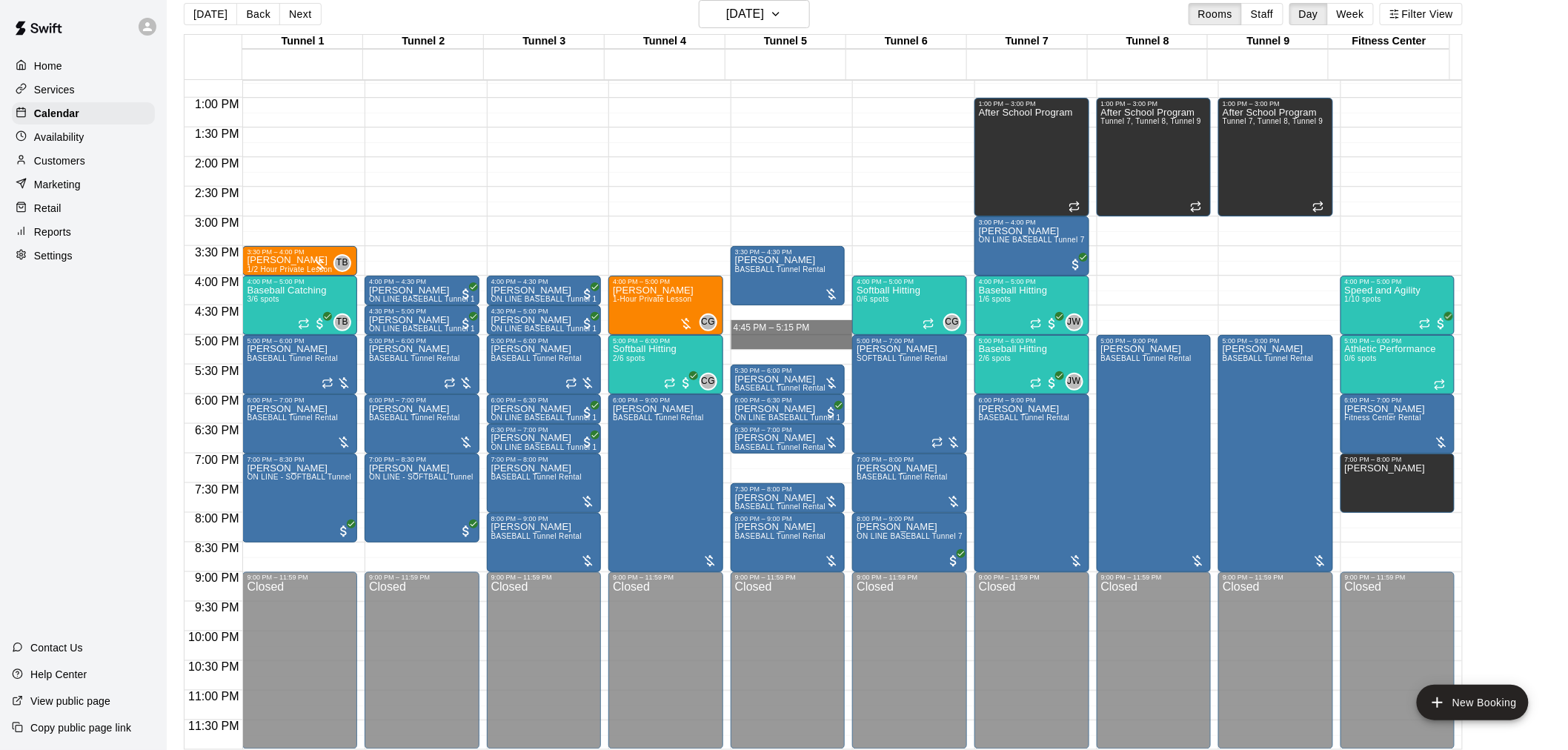
drag, startPoint x: 795, startPoint y: 334, endPoint x: 795, endPoint y: 359, distance: 25.0
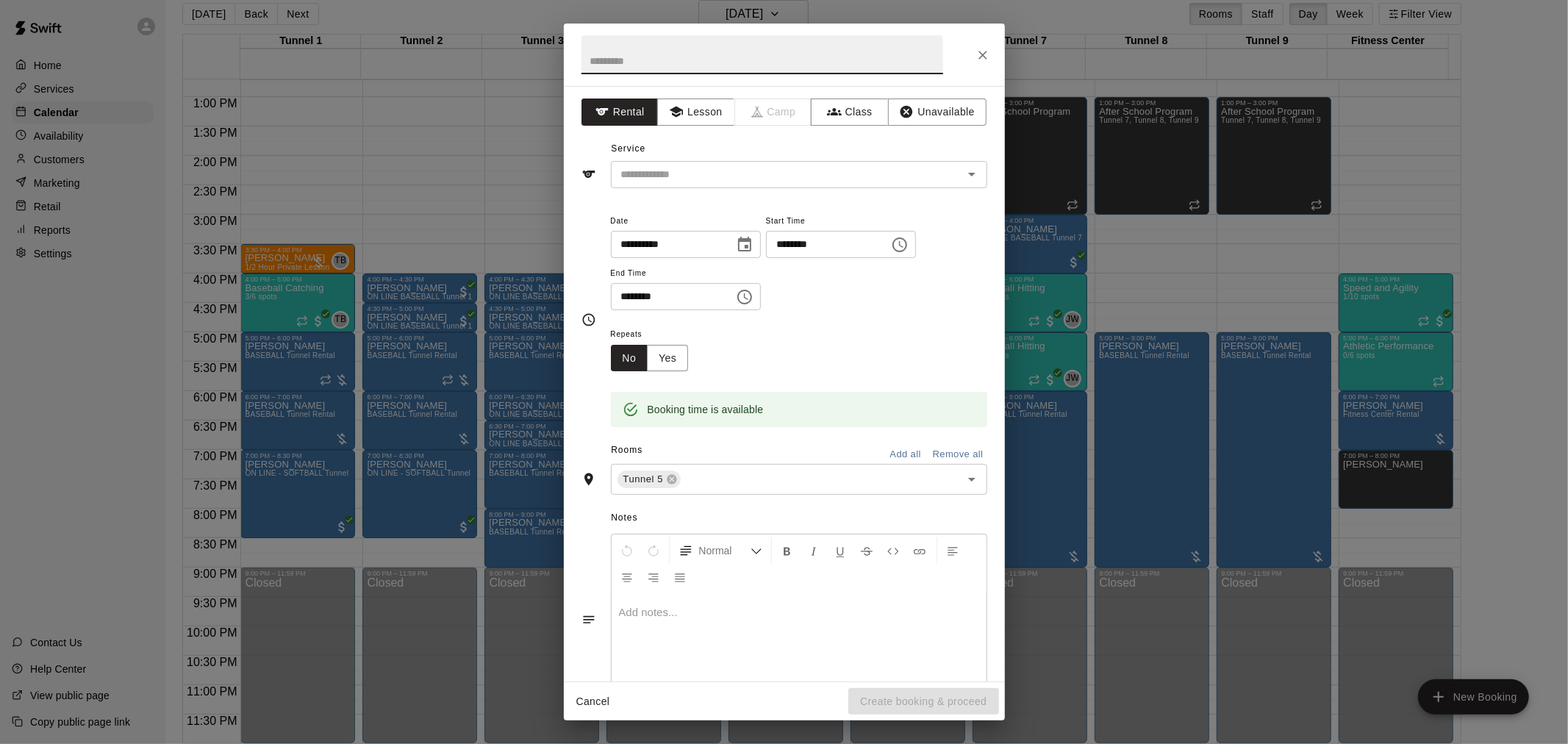
drag, startPoint x: 789, startPoint y: 356, endPoint x: 988, endPoint y: 114, distance: 313.3
click at [980, 56] on icon "Close" at bounding box center [982, 55] width 9 height 9
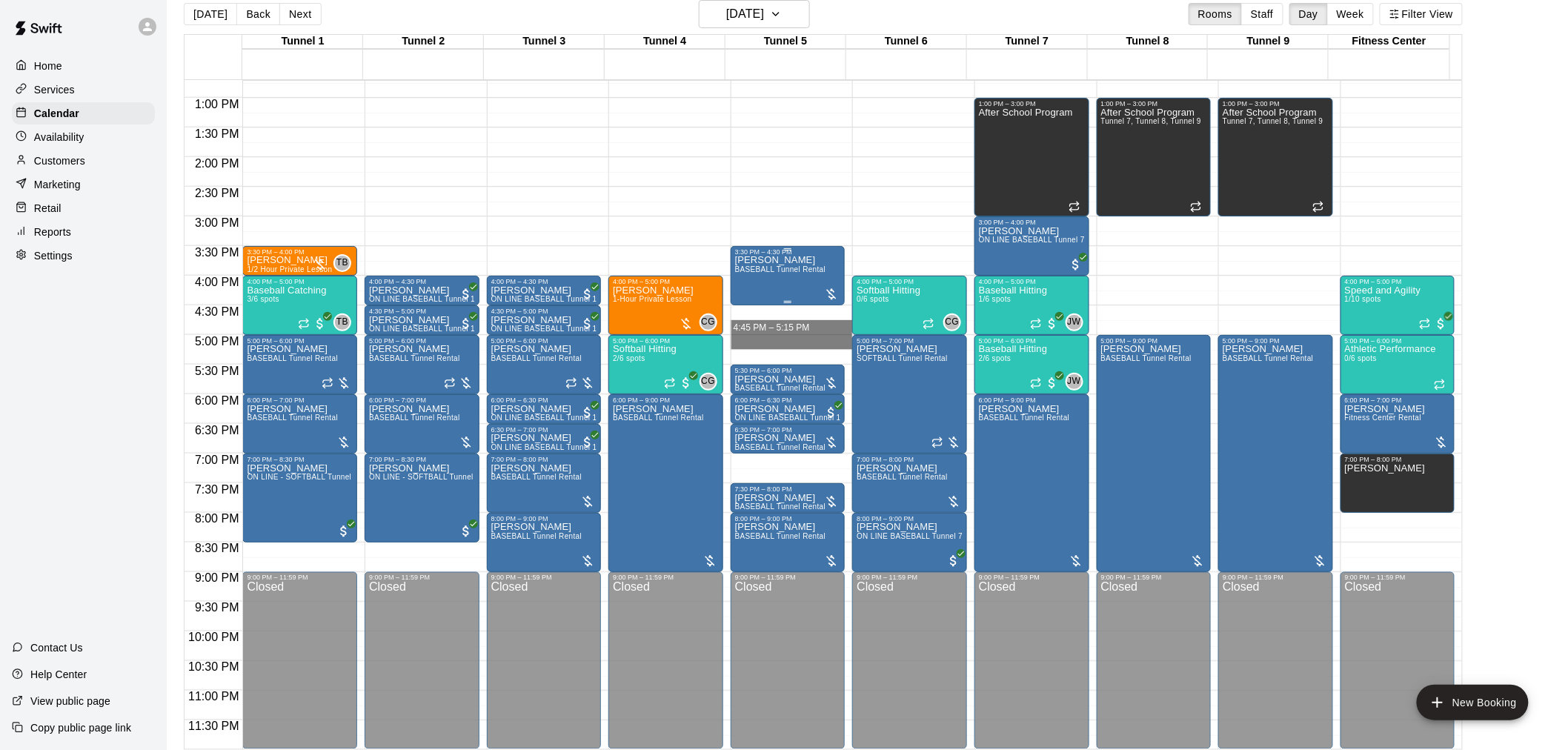
drag, startPoint x: 779, startPoint y: 334, endPoint x: 827, endPoint y: 287, distance: 67.2
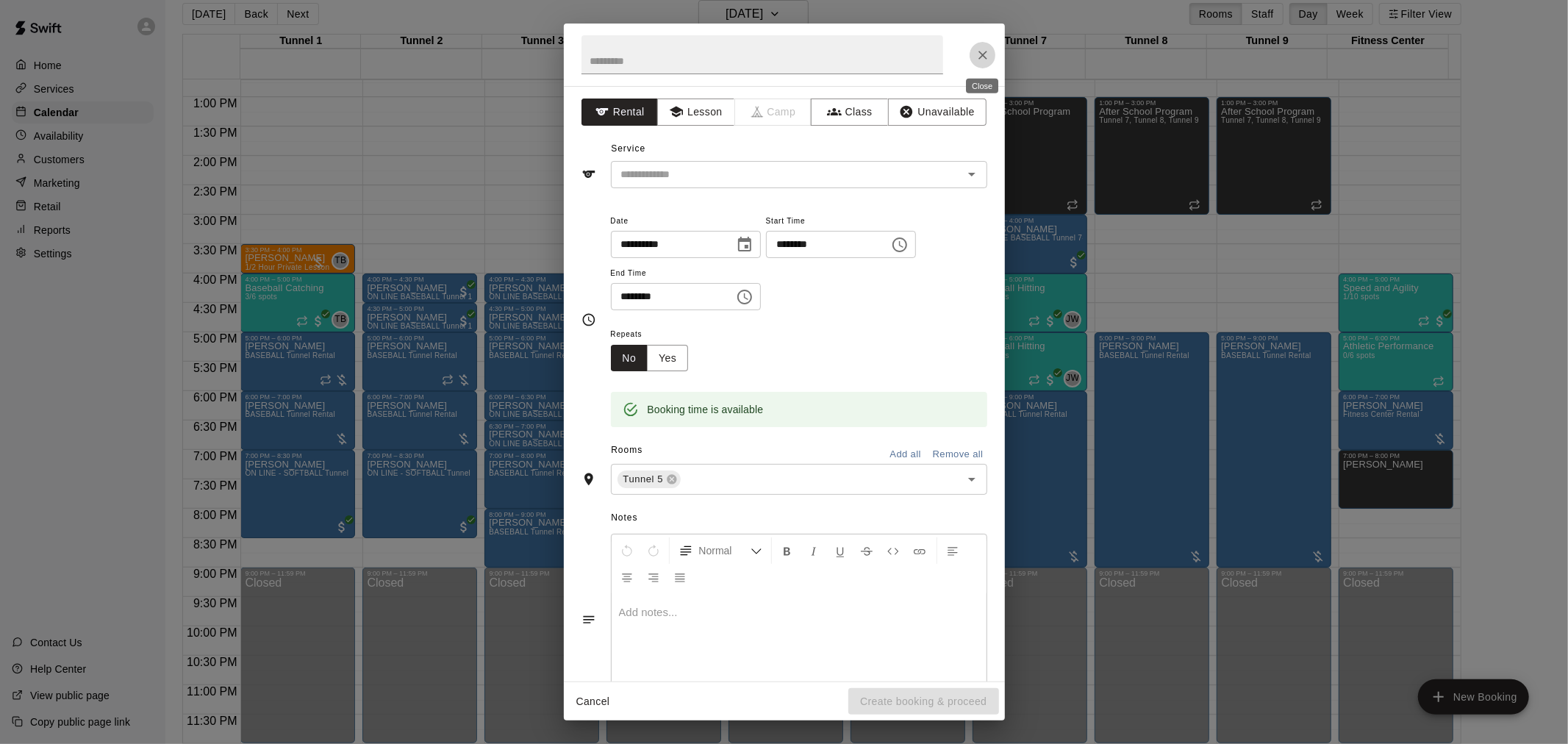
click at [971, 55] on button "Close" at bounding box center [982, 56] width 27 height 27
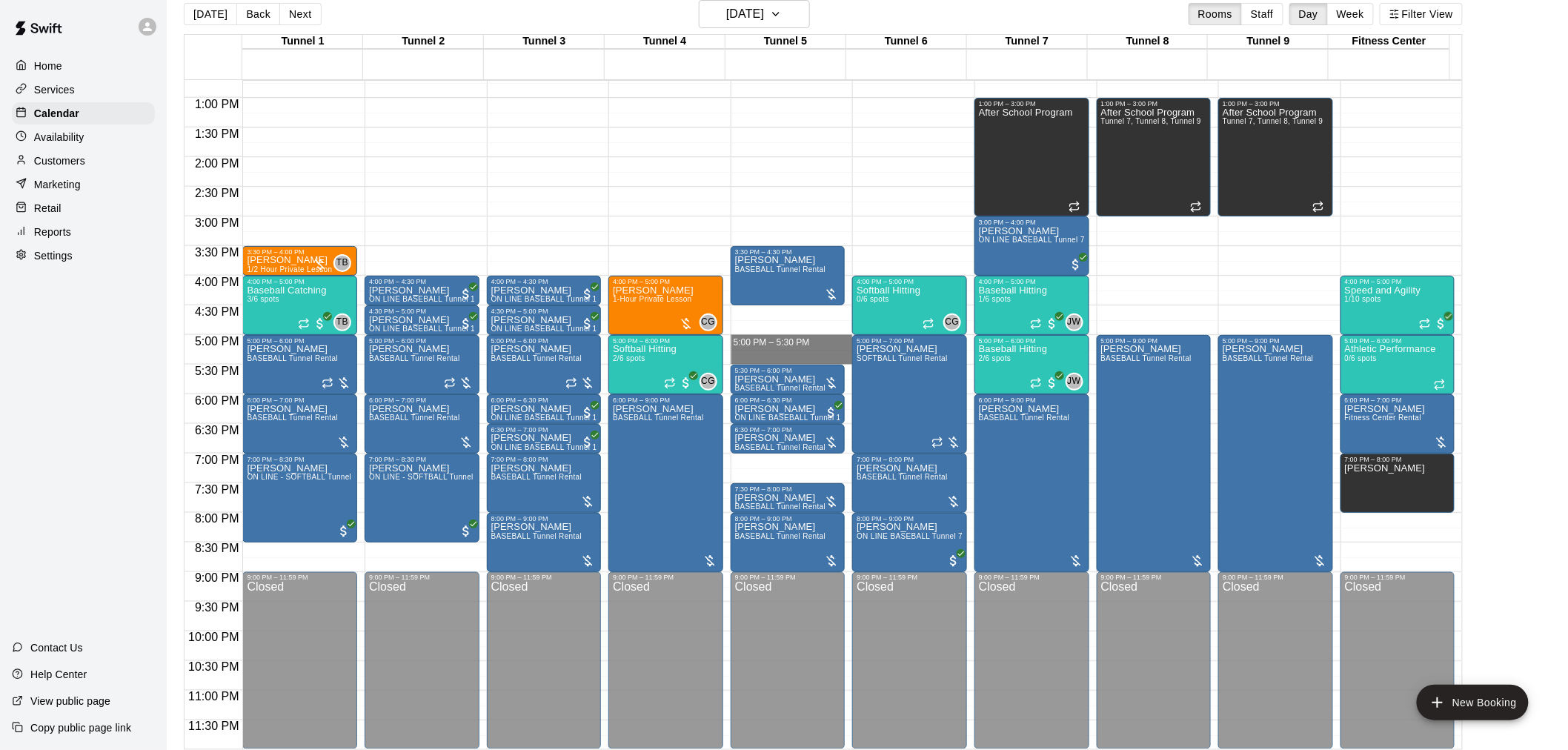
drag, startPoint x: 806, startPoint y: 337, endPoint x: 807, endPoint y: 357, distance: 20.0
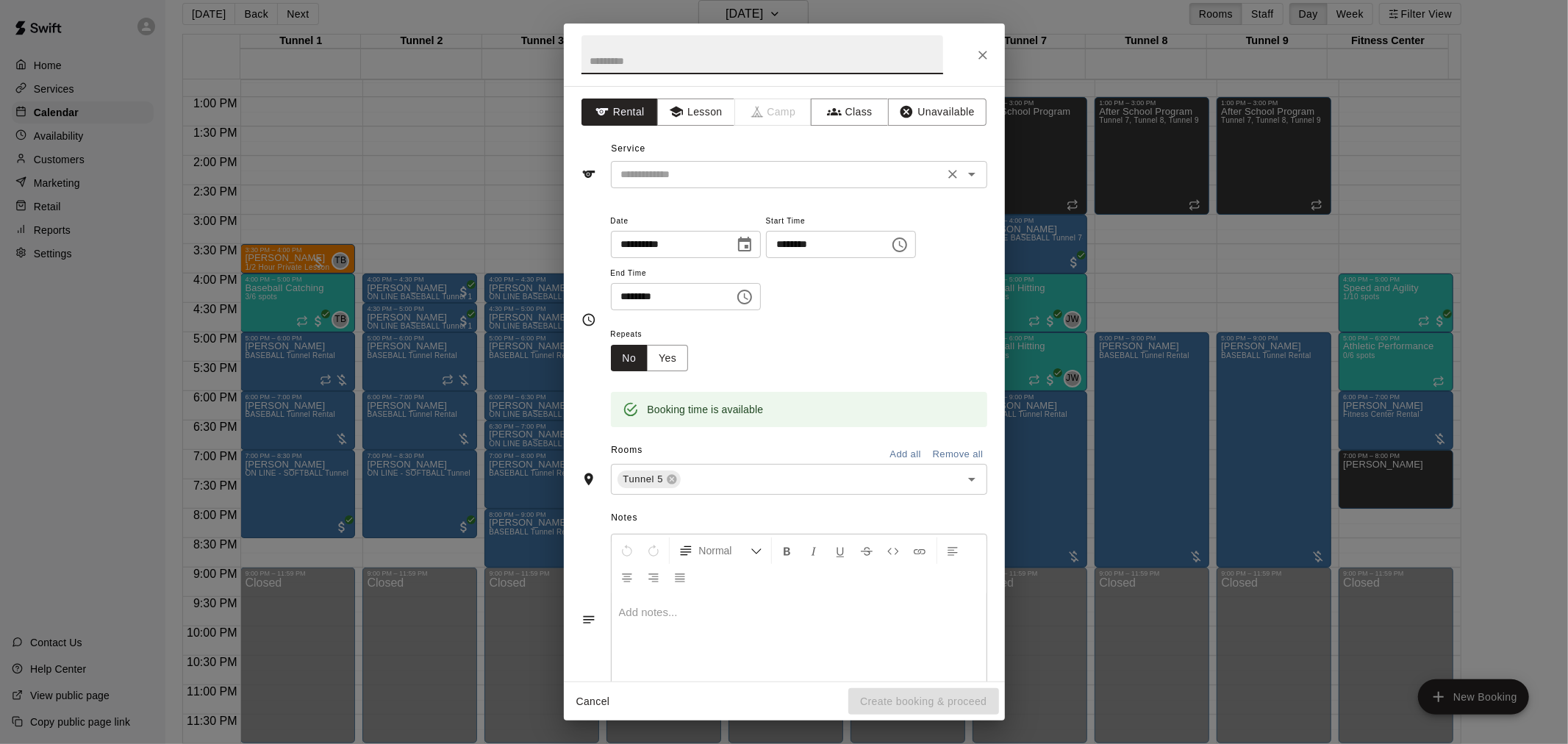
click at [747, 175] on input "text" at bounding box center [777, 174] width 324 height 18
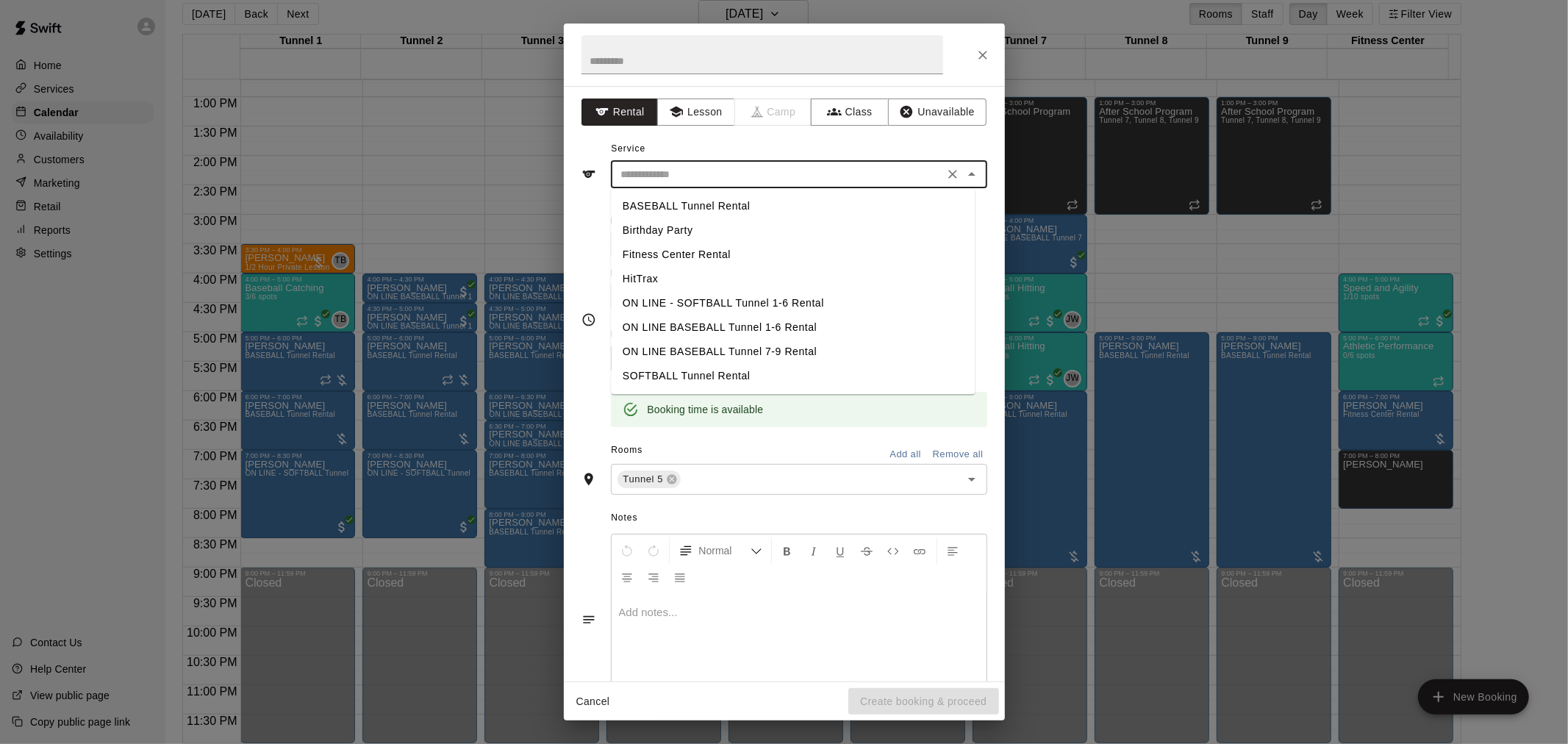
click at [735, 208] on li "BASEBALL Tunnel Rental" at bounding box center [792, 206] width 364 height 24
type input "**********"
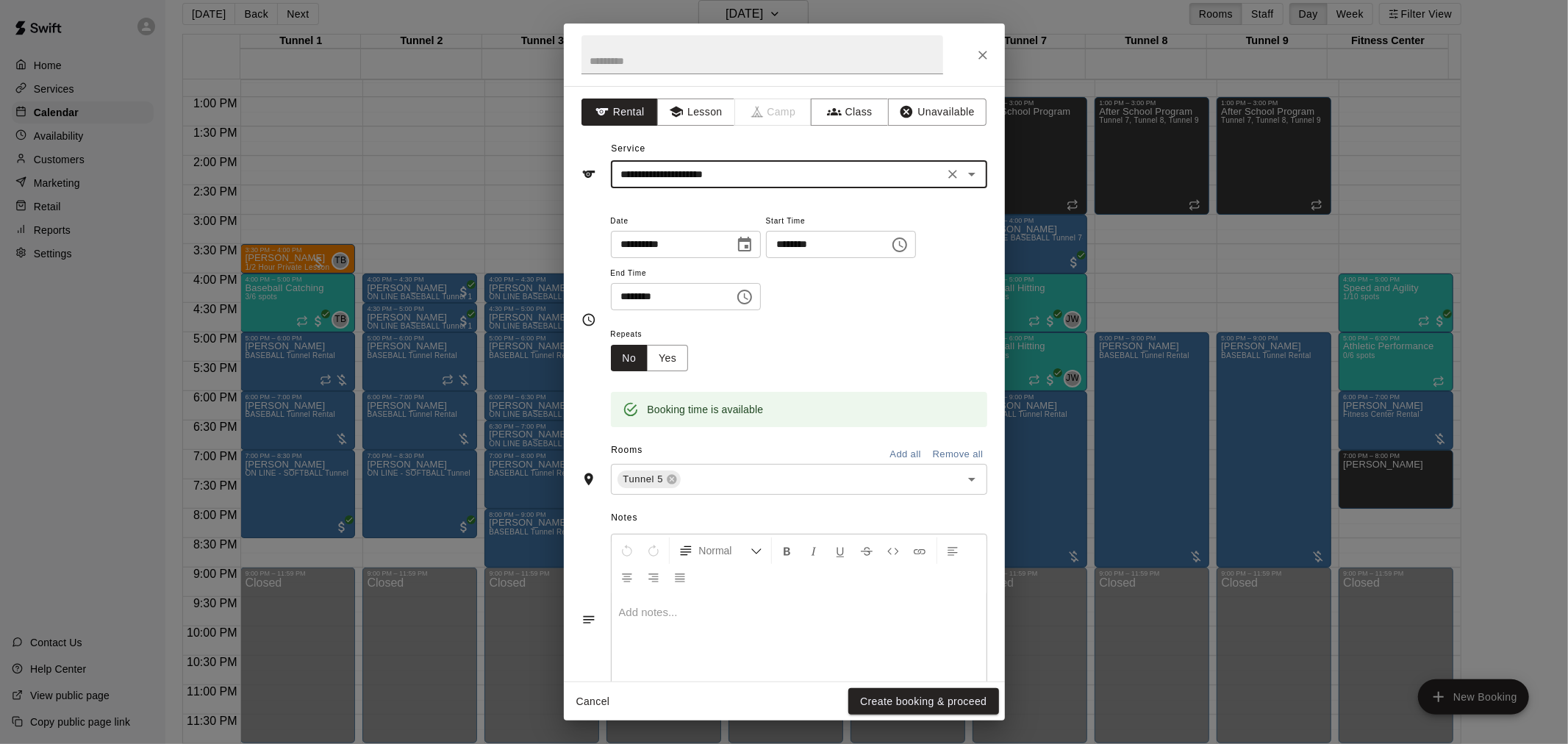
click at [961, 687] on div "Cancel Create booking & proceed" at bounding box center [784, 702] width 441 height 39
click at [971, 699] on button "Create booking & proceed" at bounding box center [923, 702] width 150 height 27
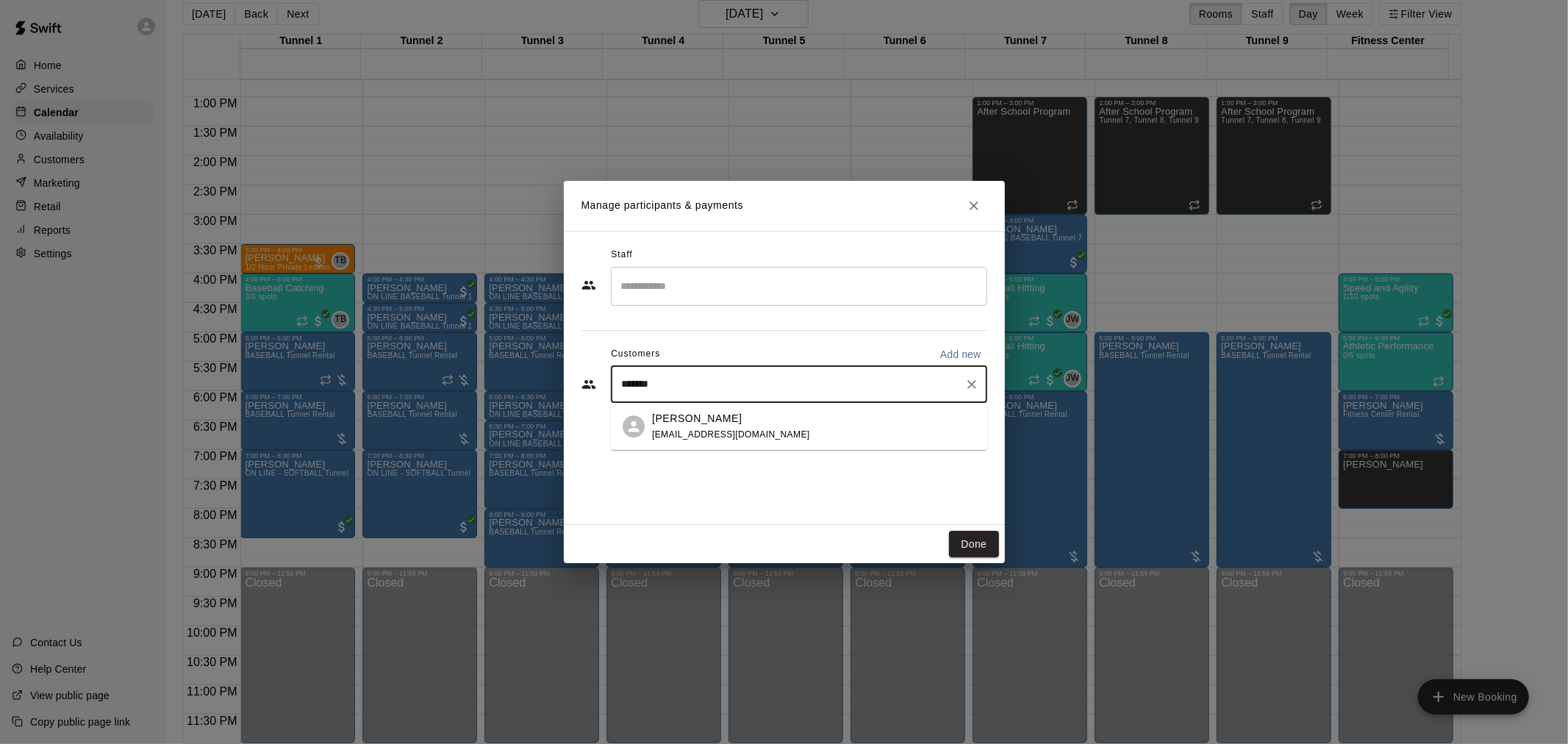
type input "********"
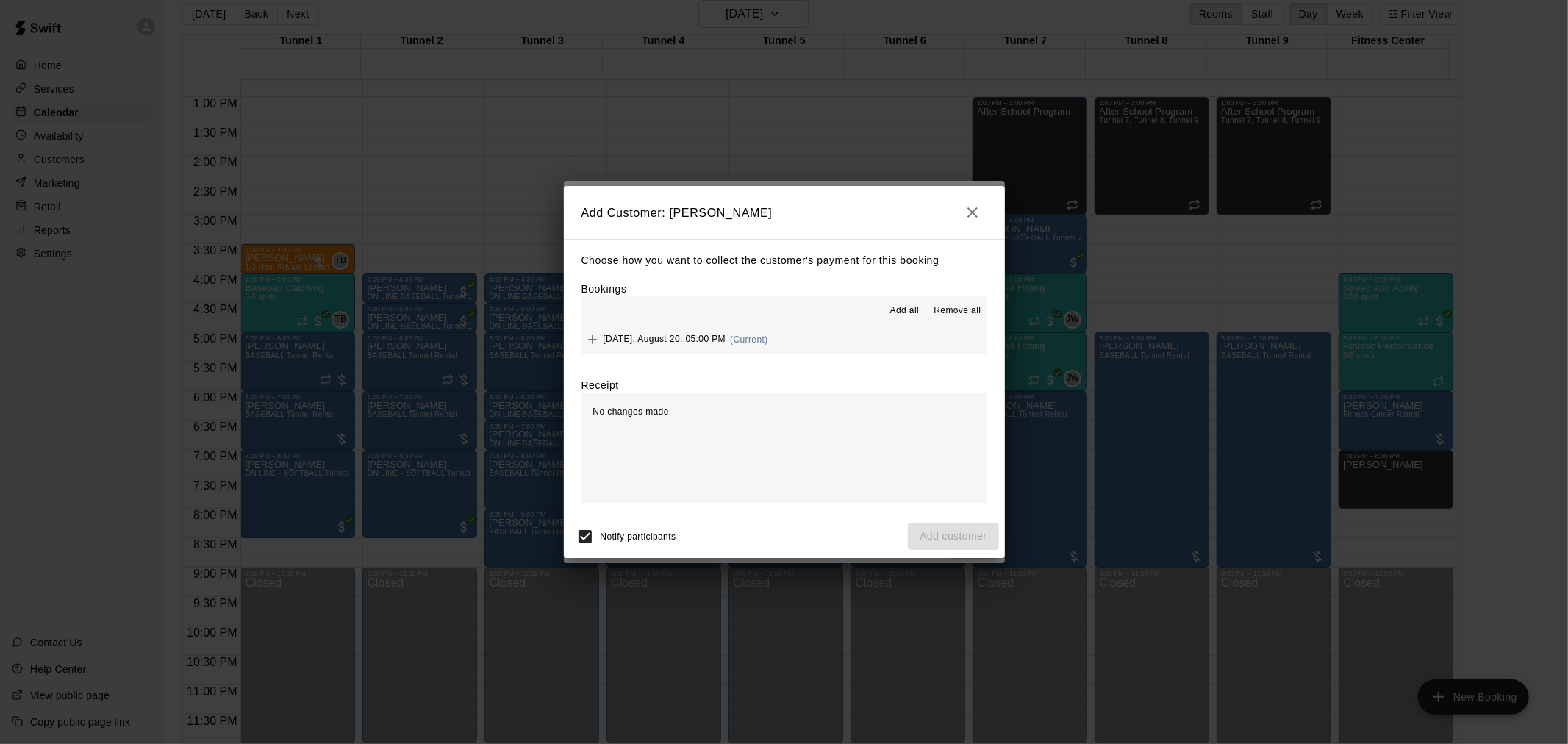
click at [795, 343] on button "[DATE], August 20: 05:00 PM (Current)" at bounding box center [784, 340] width 406 height 27
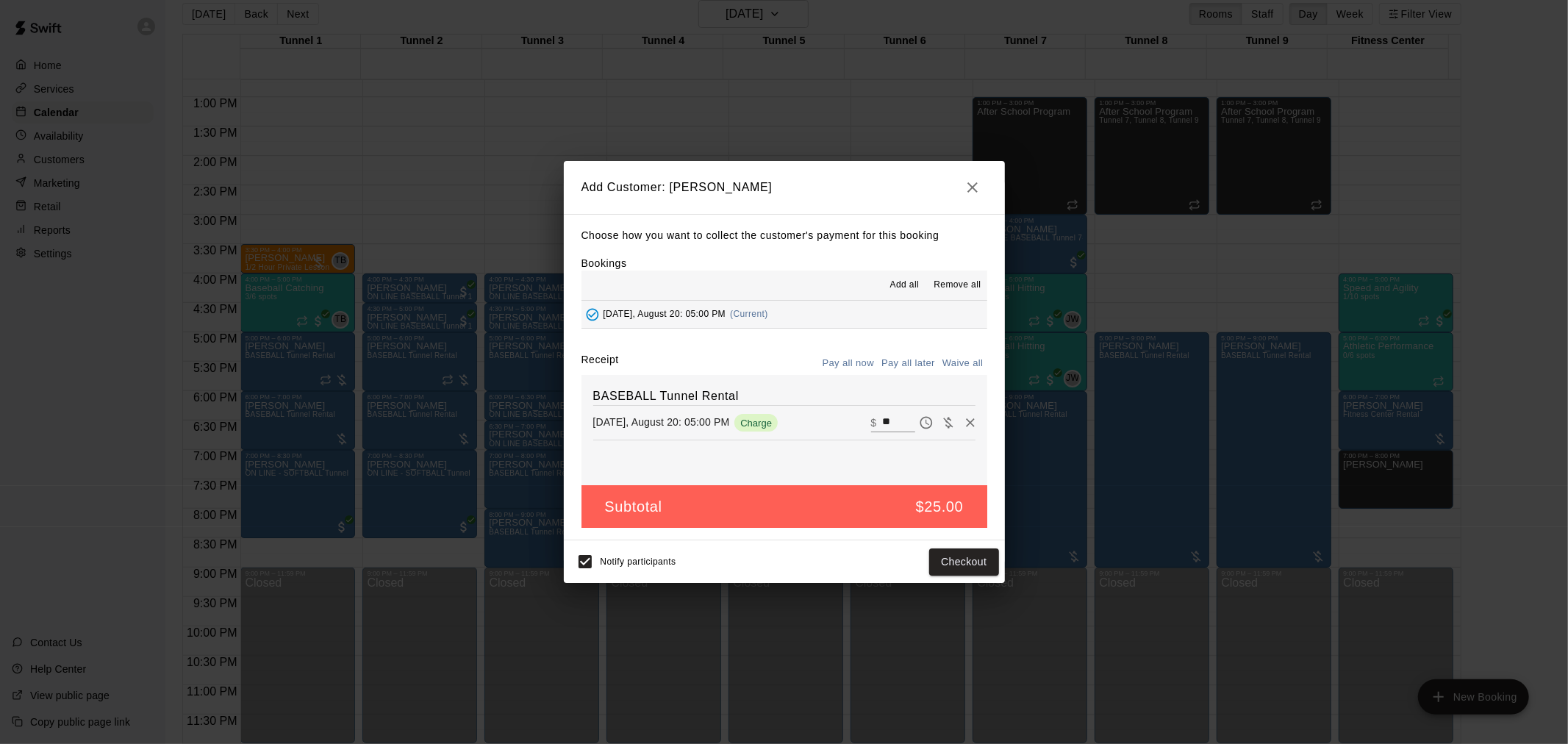
click at [901, 368] on button "Pay all later" at bounding box center [908, 363] width 61 height 23
click at [932, 554] on button "Add customer" at bounding box center [953, 562] width 90 height 27
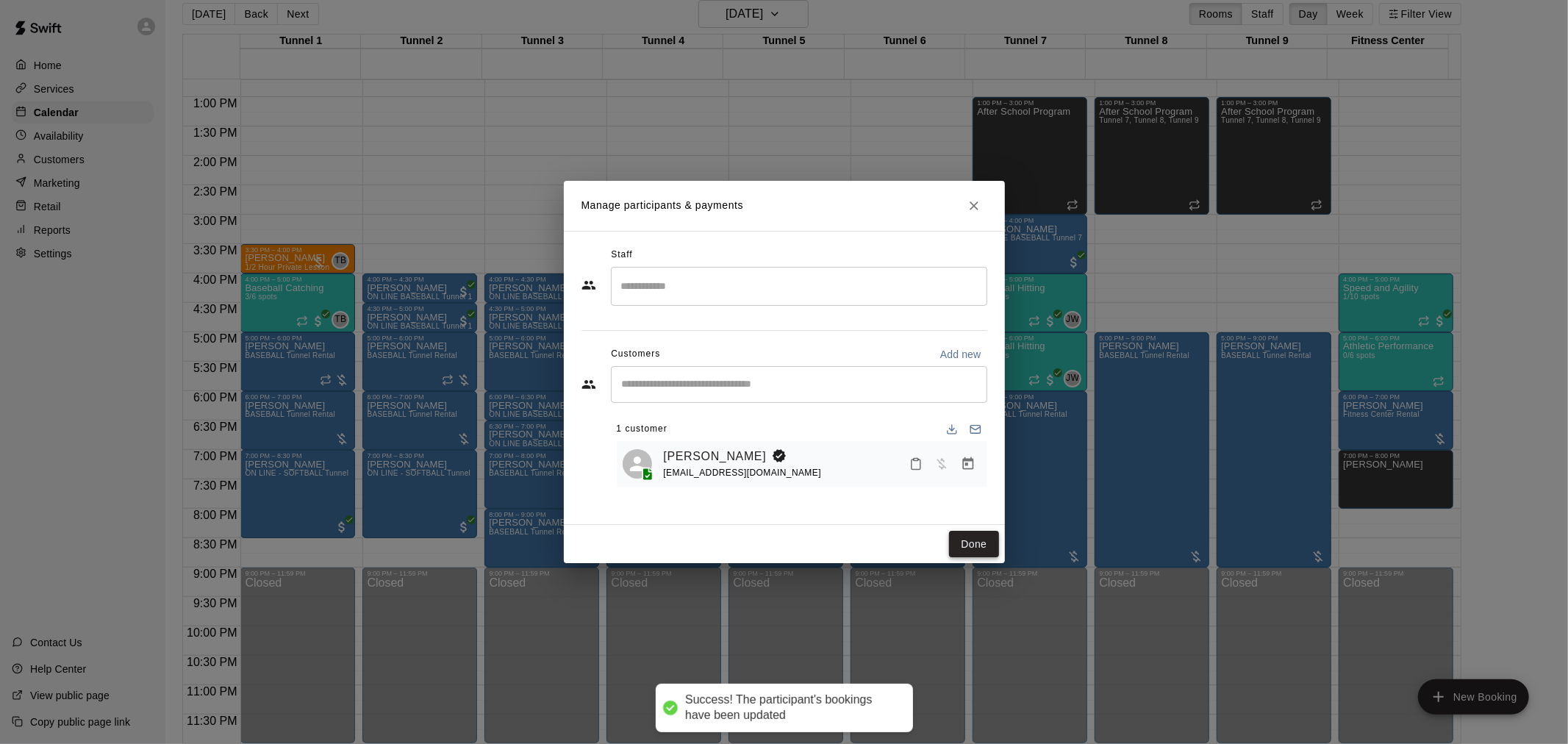
click at [981, 546] on button "Done" at bounding box center [973, 544] width 49 height 27
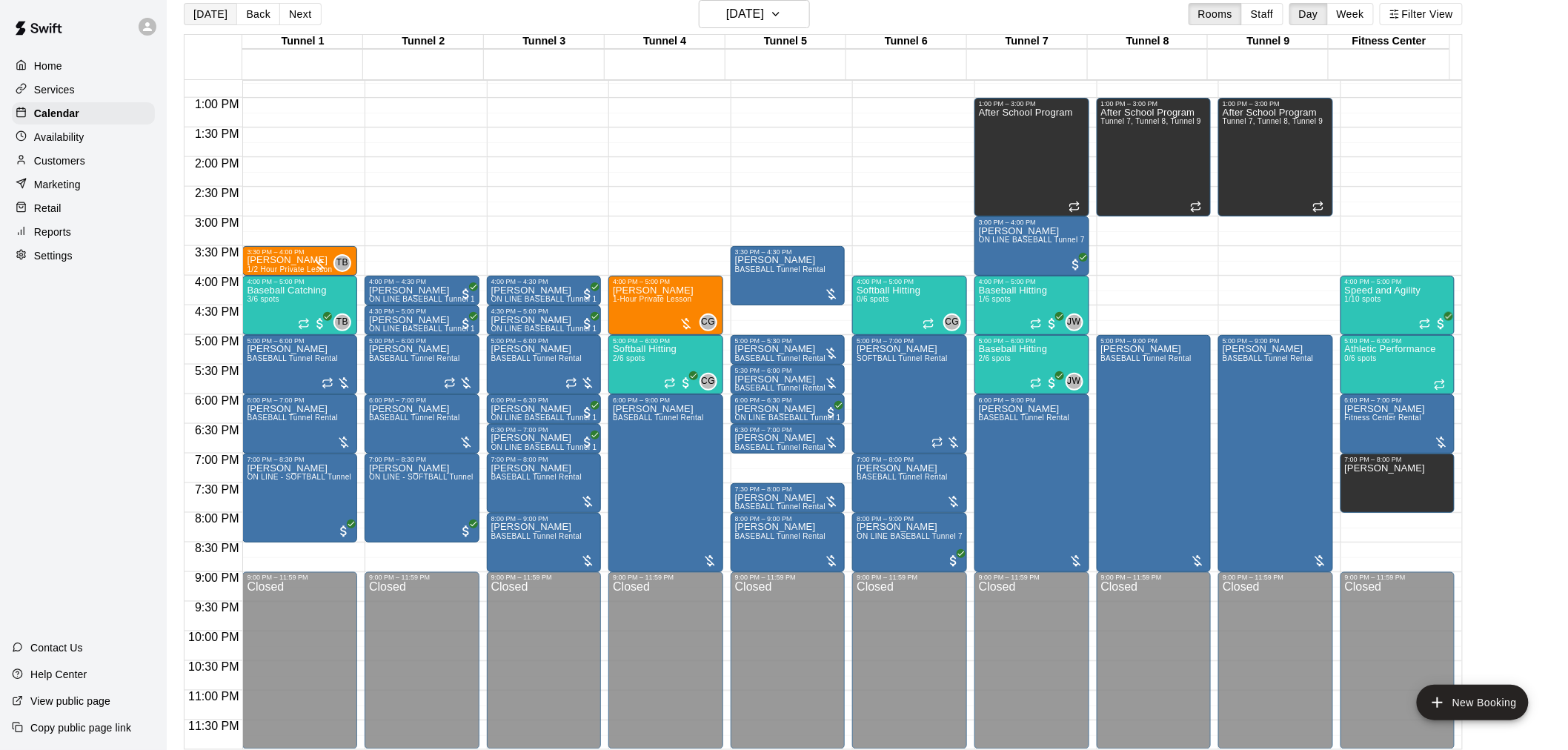
click at [219, 8] on button "[DATE]" at bounding box center [211, 14] width 54 height 22
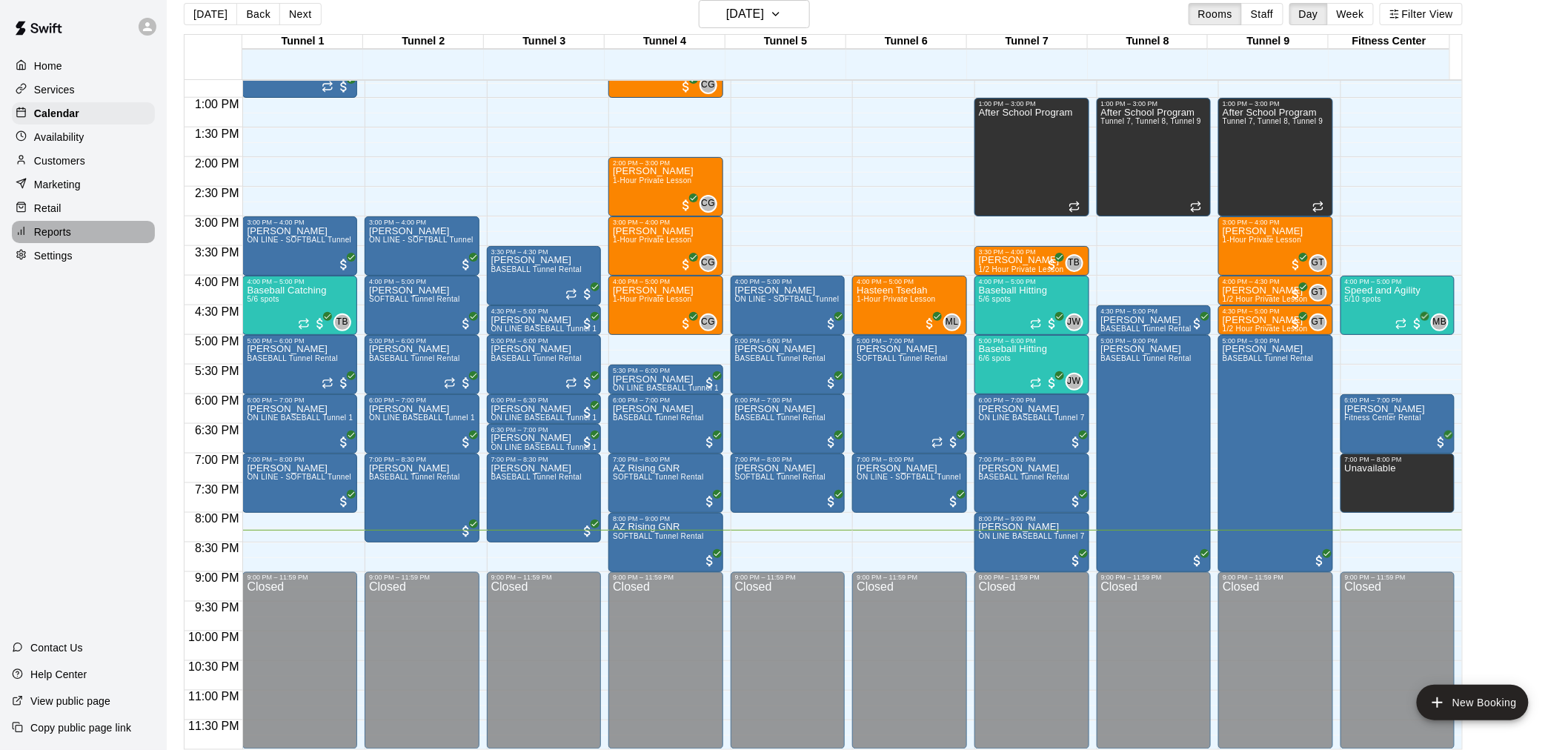
click at [104, 243] on div "Reports" at bounding box center [83, 232] width 143 height 22
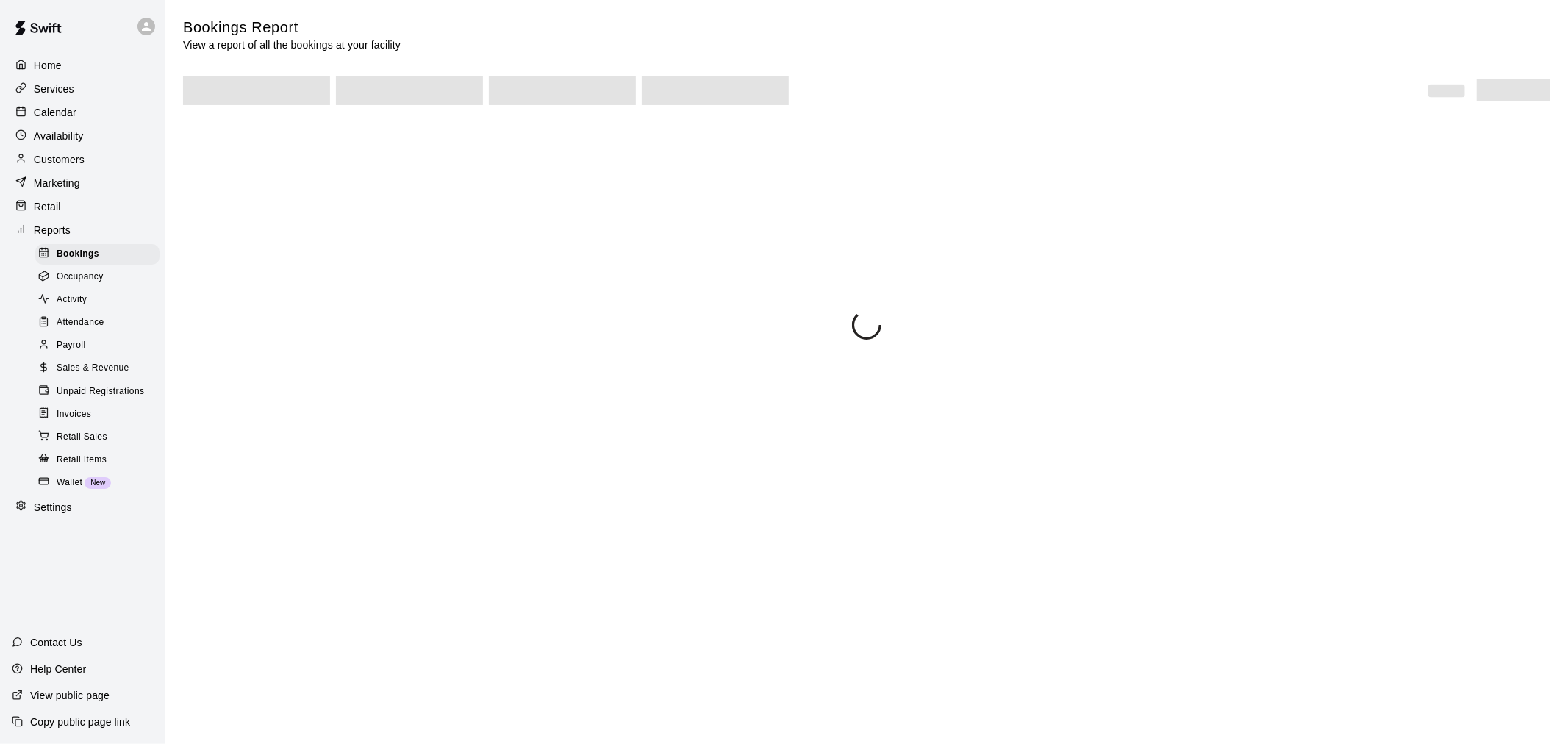
click at [128, 403] on div "Unpaid Registrations" at bounding box center [97, 392] width 124 height 20
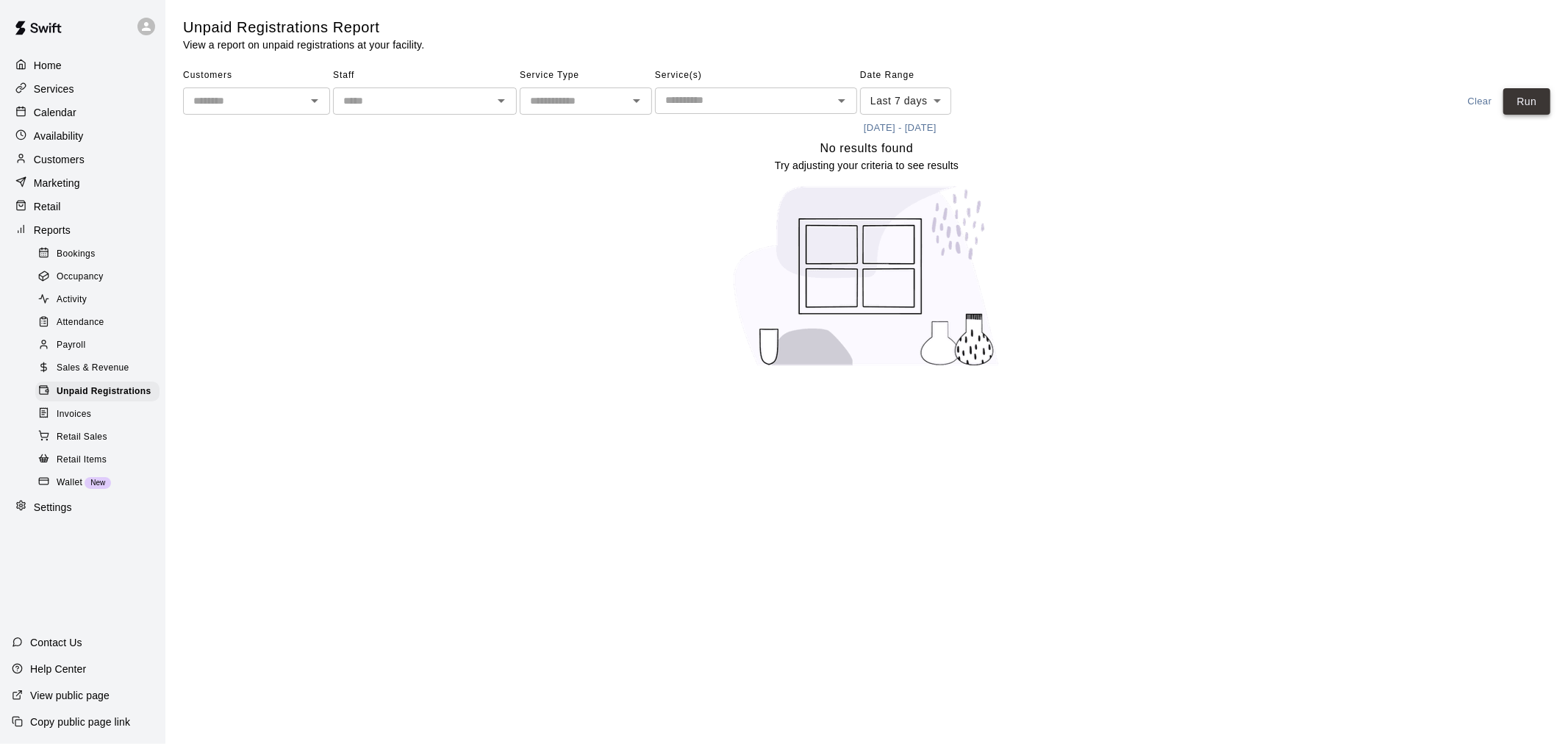
click at [1536, 103] on button "Run" at bounding box center [1527, 102] width 47 height 27
click at [113, 114] on div "Calendar" at bounding box center [82, 113] width 142 height 22
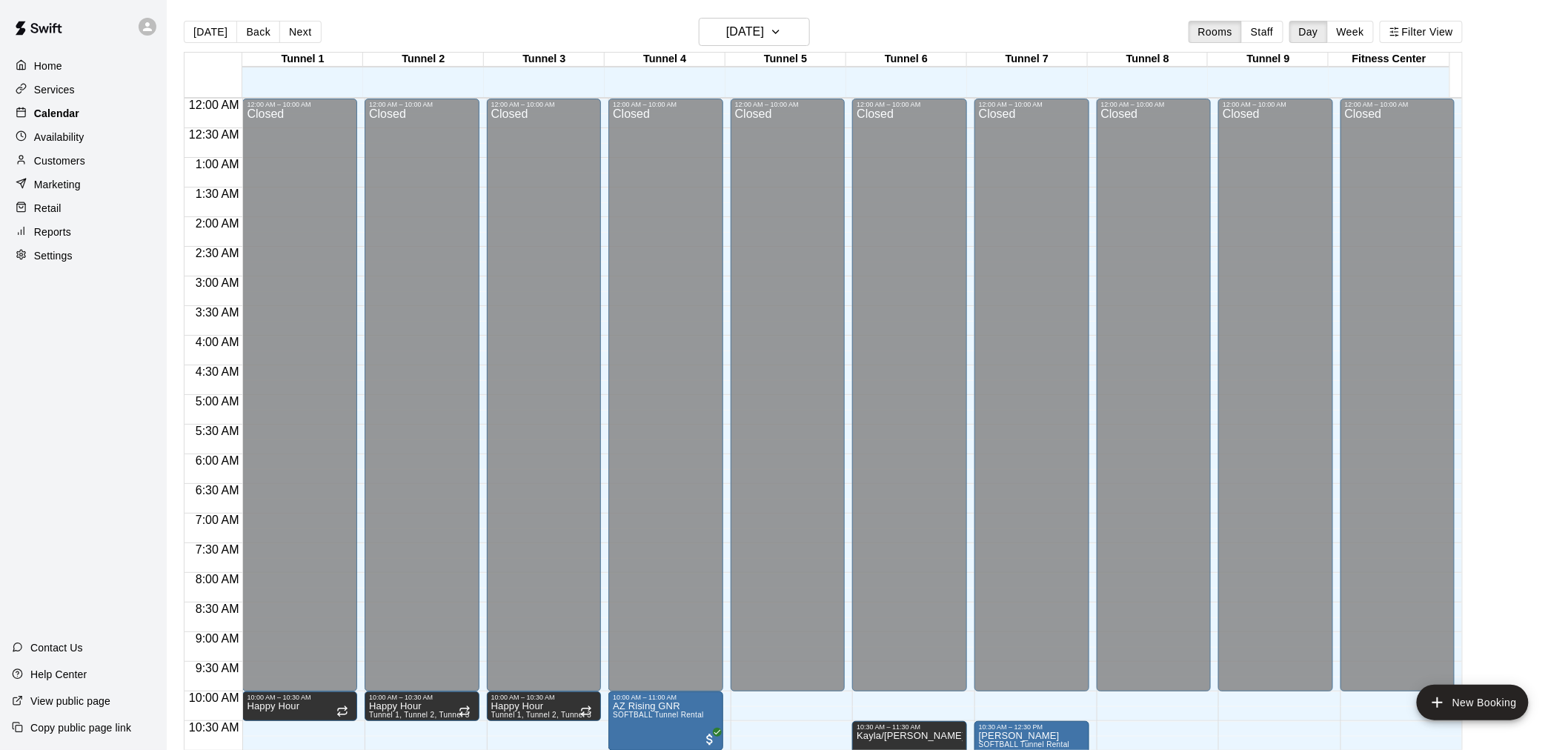
scroll to position [710, 0]
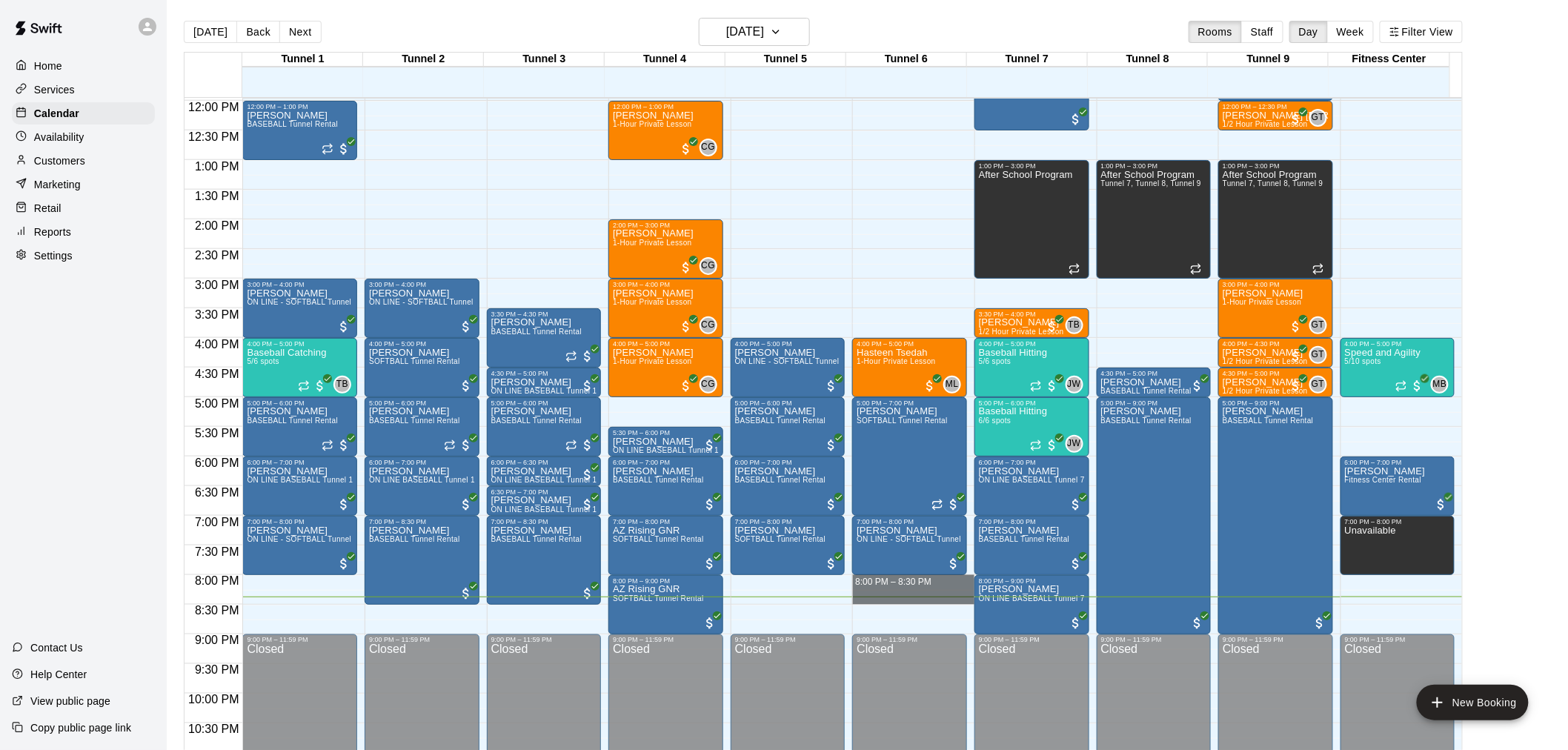
drag, startPoint x: 887, startPoint y: 576, endPoint x: 887, endPoint y: 591, distance: 15.0
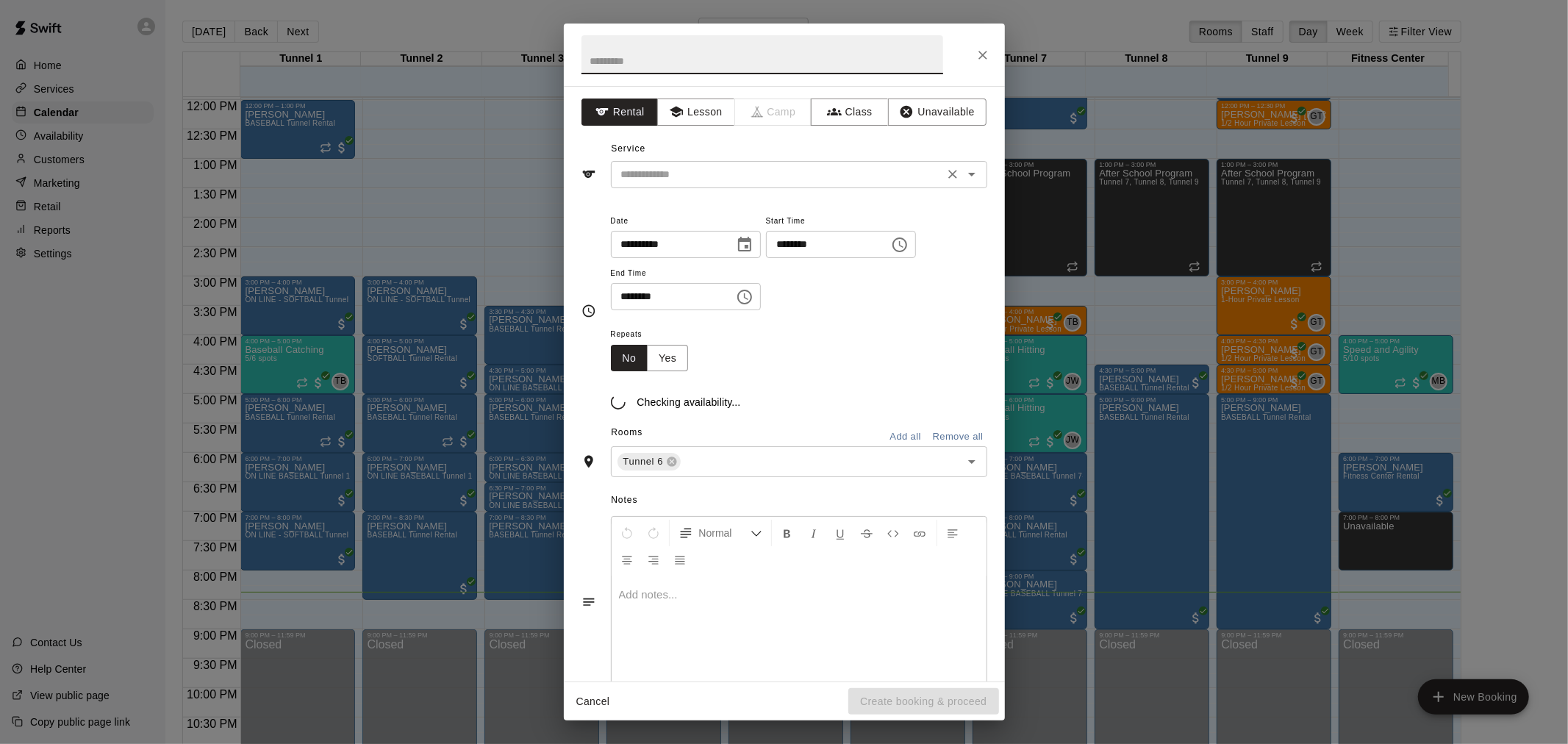
click at [752, 179] on input "text" at bounding box center [777, 174] width 324 height 18
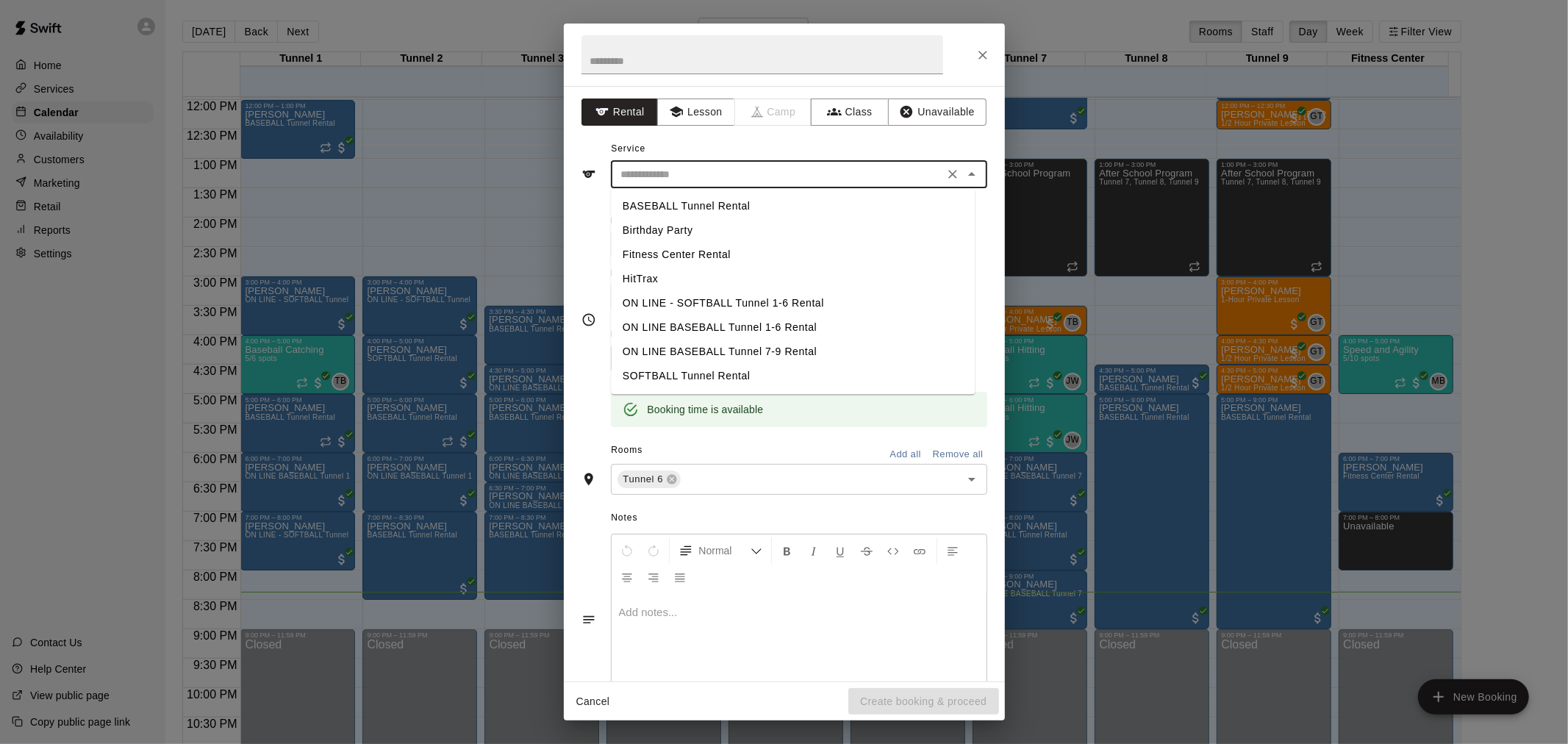
click at [755, 372] on li "SOFTBALL Tunnel Rental" at bounding box center [792, 376] width 364 height 24
type input "**********"
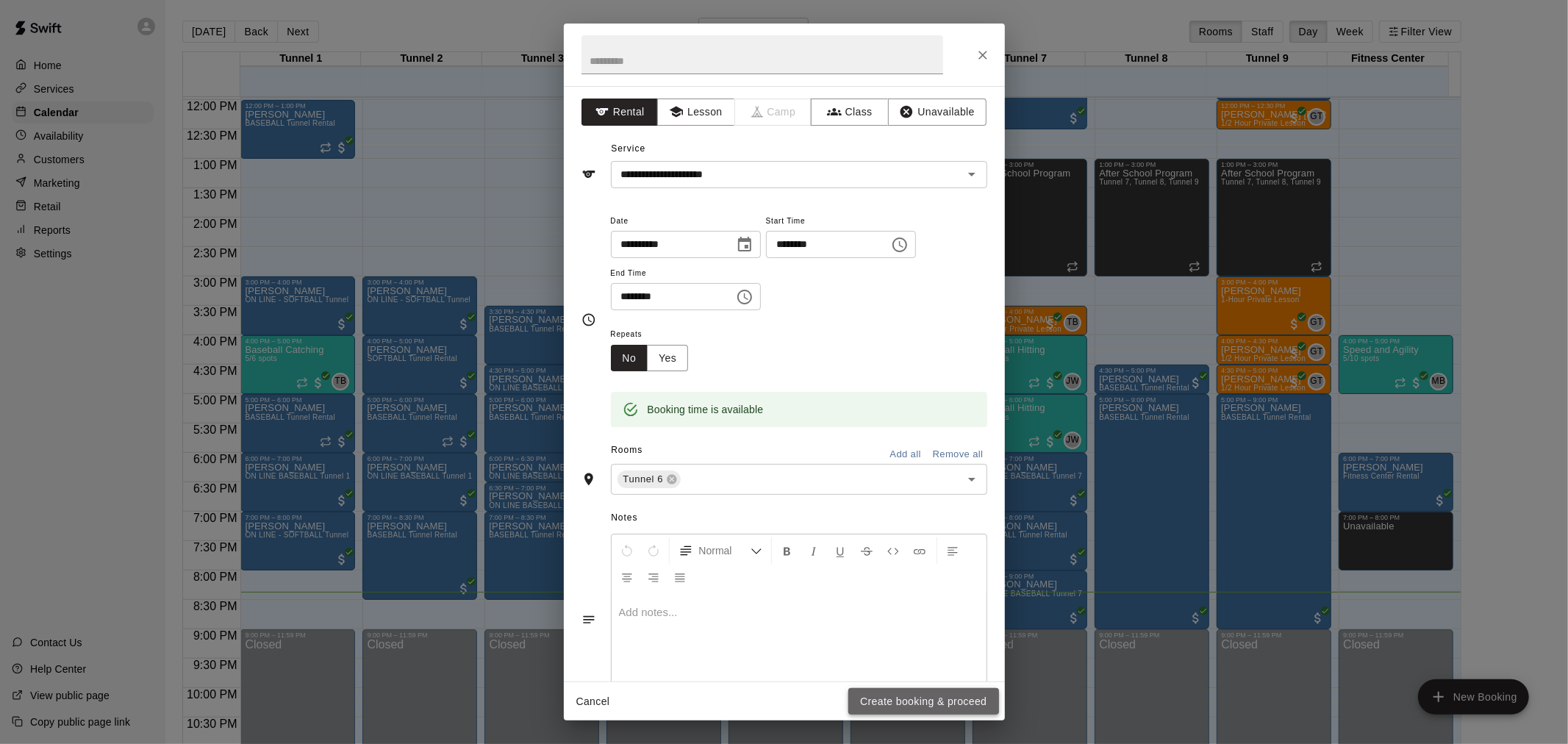
click at [899, 713] on button "Create booking & proceed" at bounding box center [923, 702] width 150 height 27
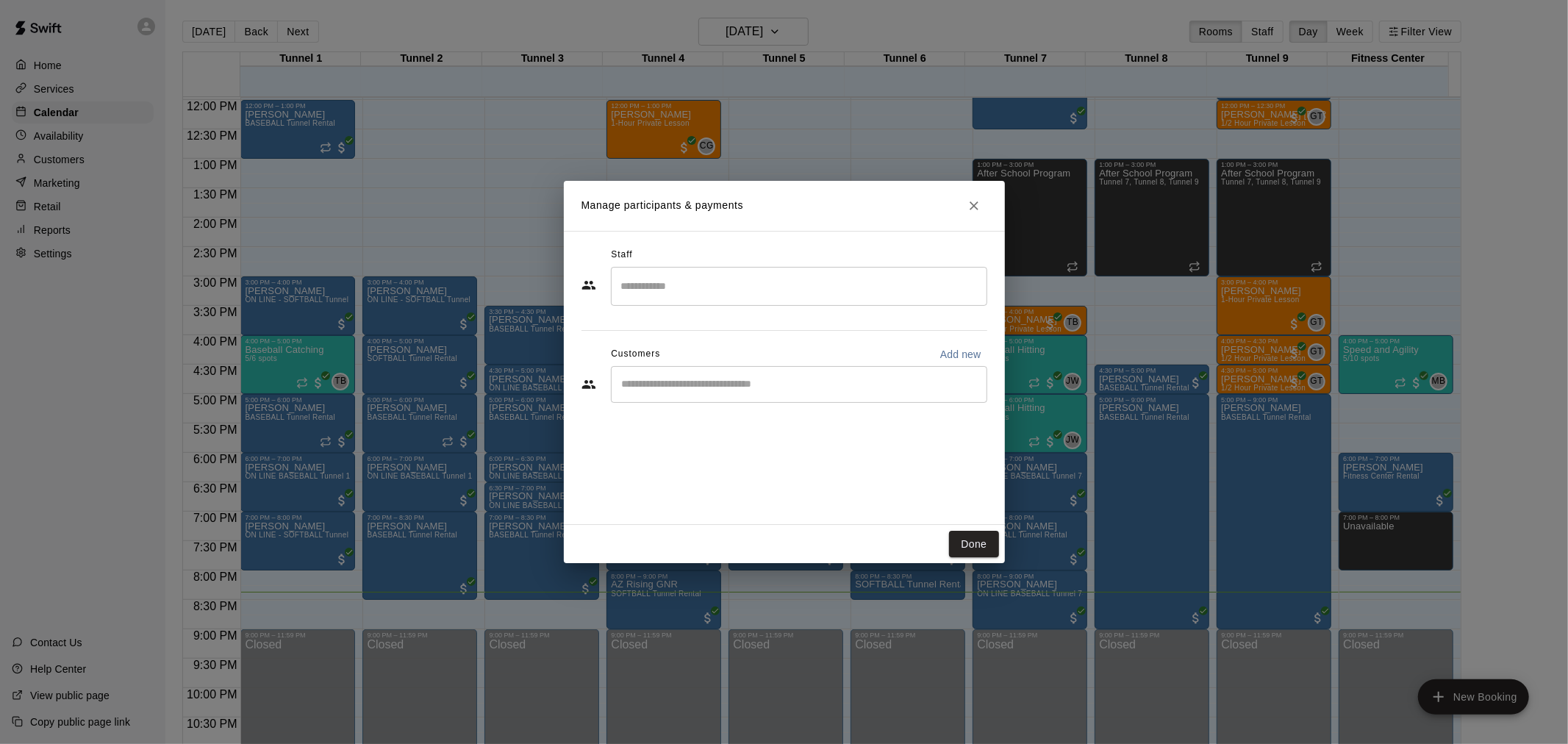
click at [831, 387] on input "Start typing to search customers..." at bounding box center [799, 385] width 363 height 15
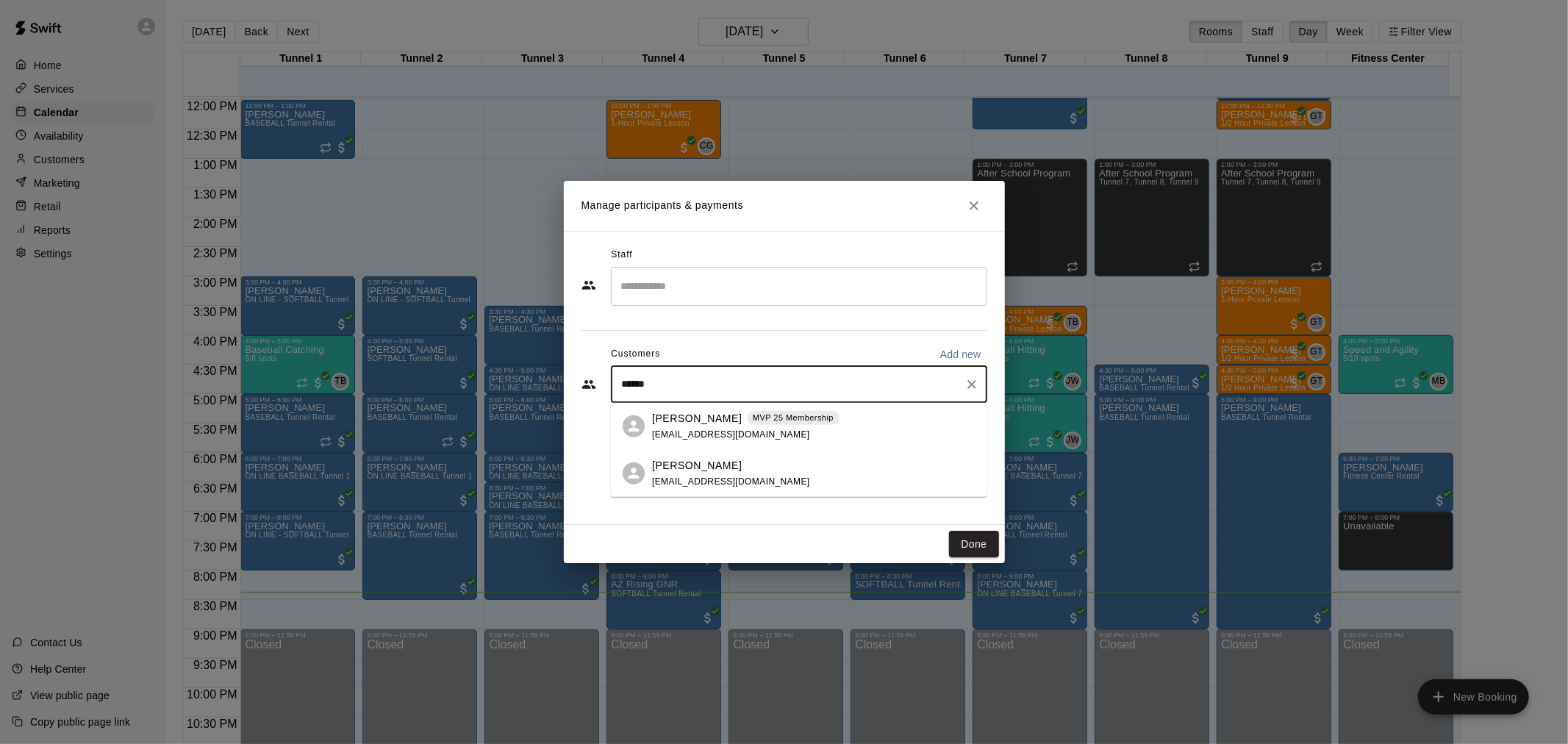
type input "*******"
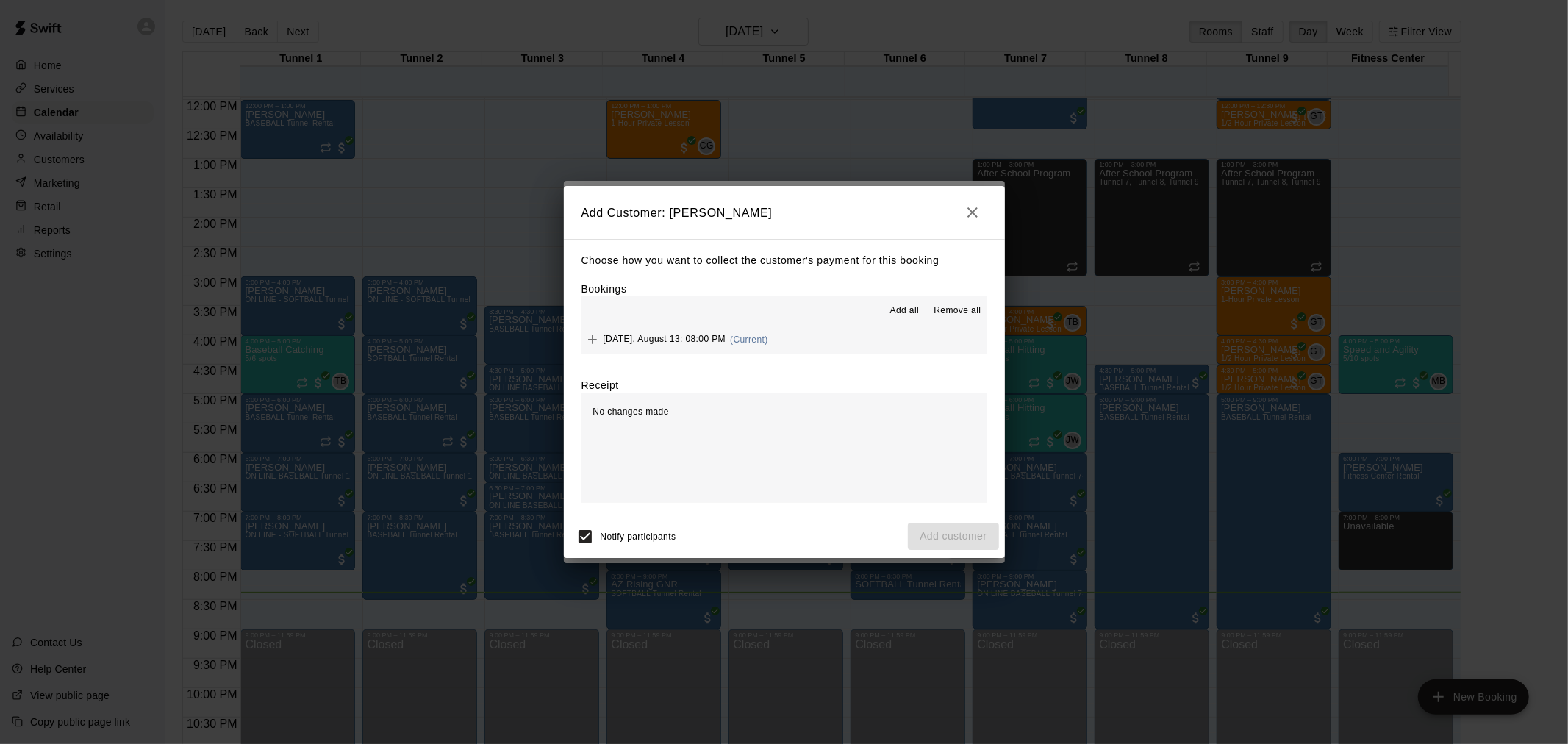
click at [768, 345] on div "[DATE], August 13: 08:00 PM (Current)" at bounding box center [675, 340] width 186 height 22
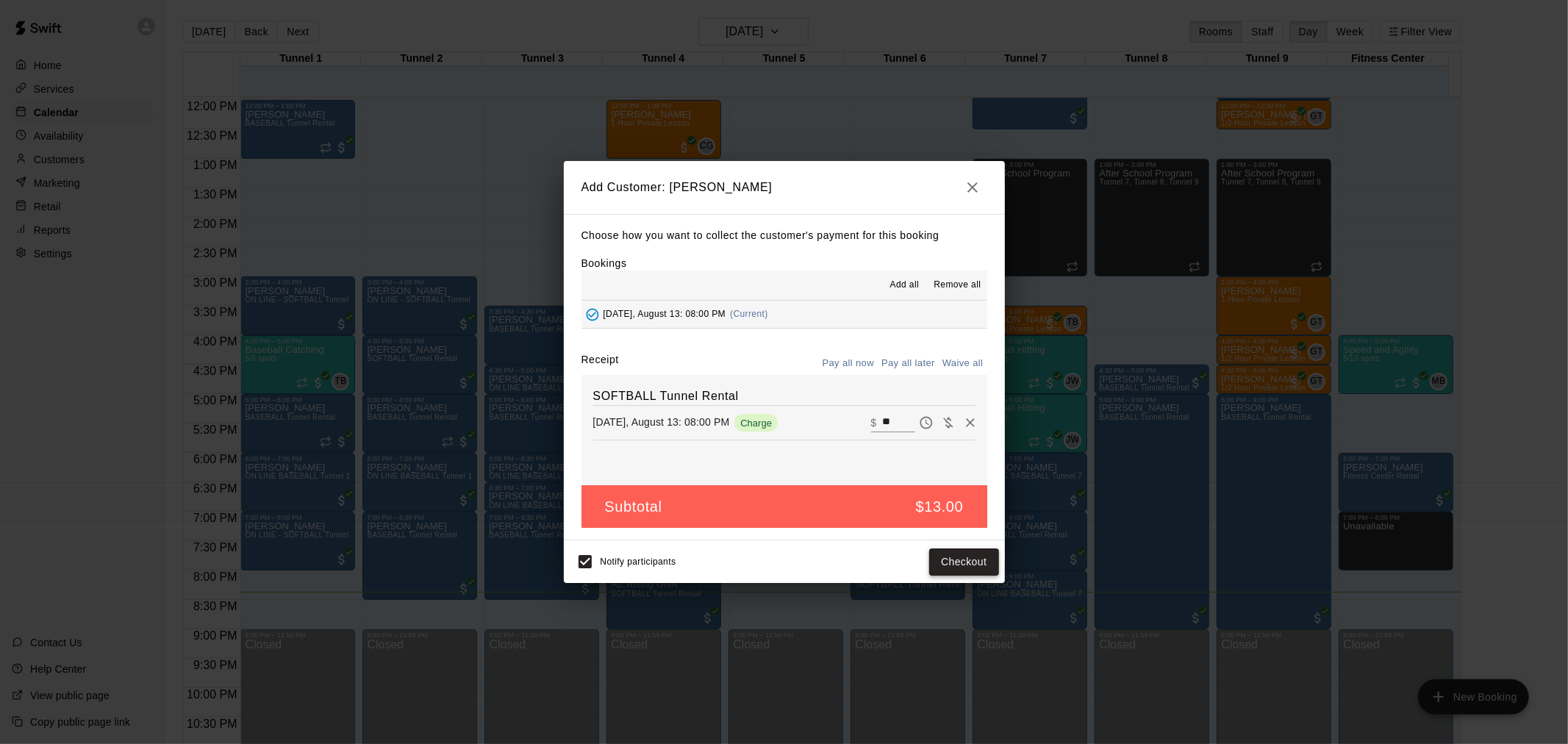
click at [939, 556] on button "Checkout" at bounding box center [964, 562] width 69 height 27
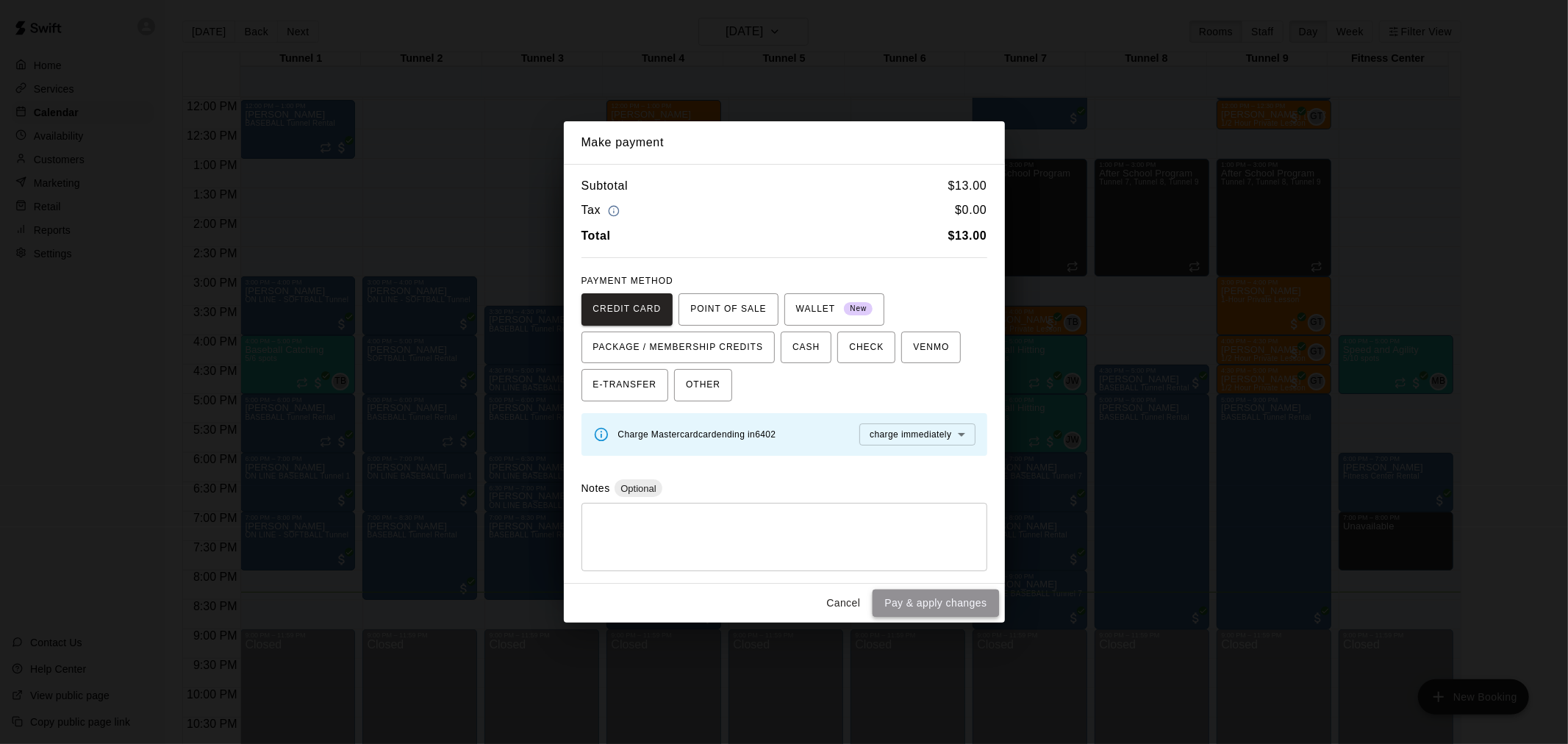
click at [968, 616] on button "Pay & apply changes" at bounding box center [935, 603] width 126 height 27
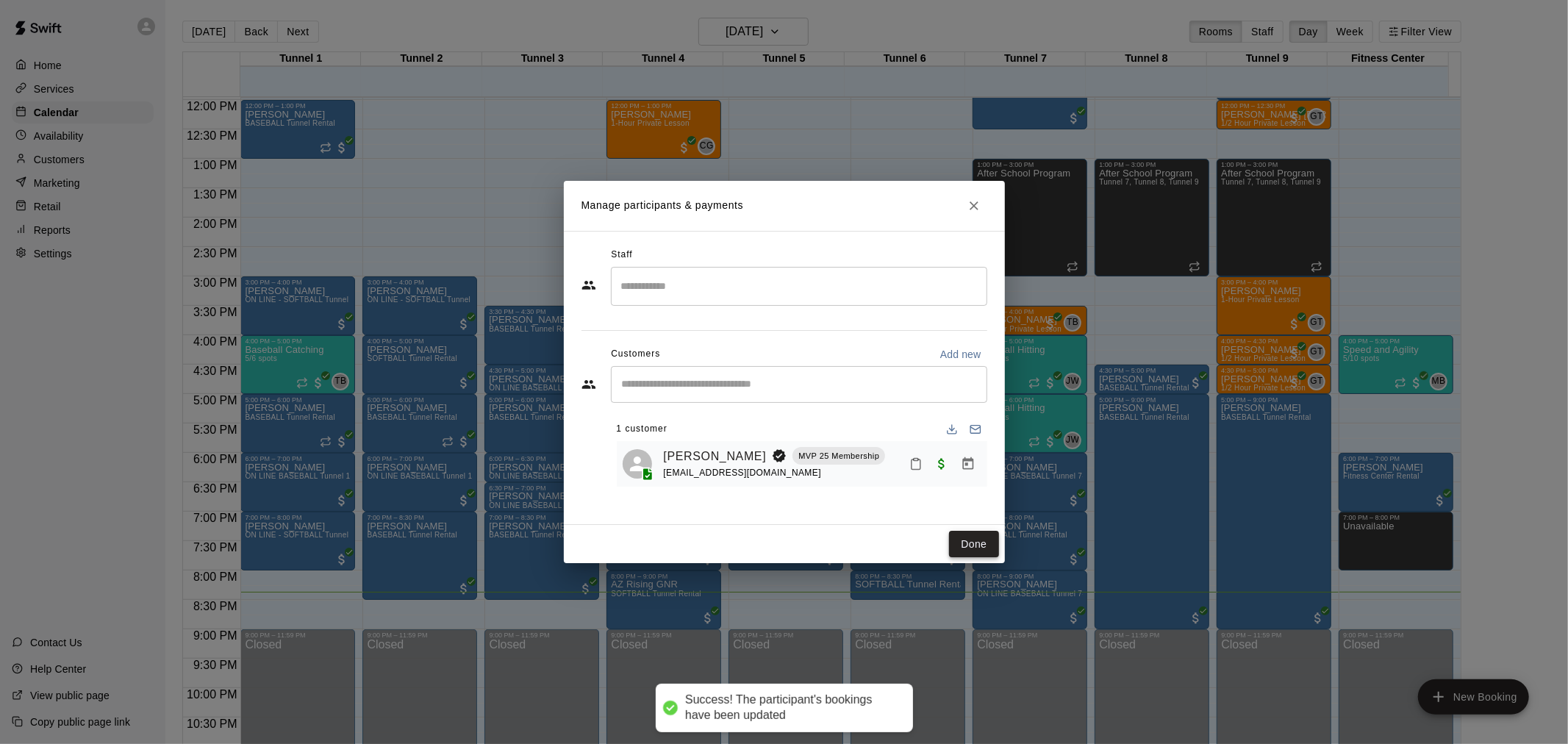
drag, startPoint x: 968, startPoint y: 616, endPoint x: 958, endPoint y: 547, distance: 69.7
click at [958, 547] on button "Done" at bounding box center [973, 544] width 49 height 27
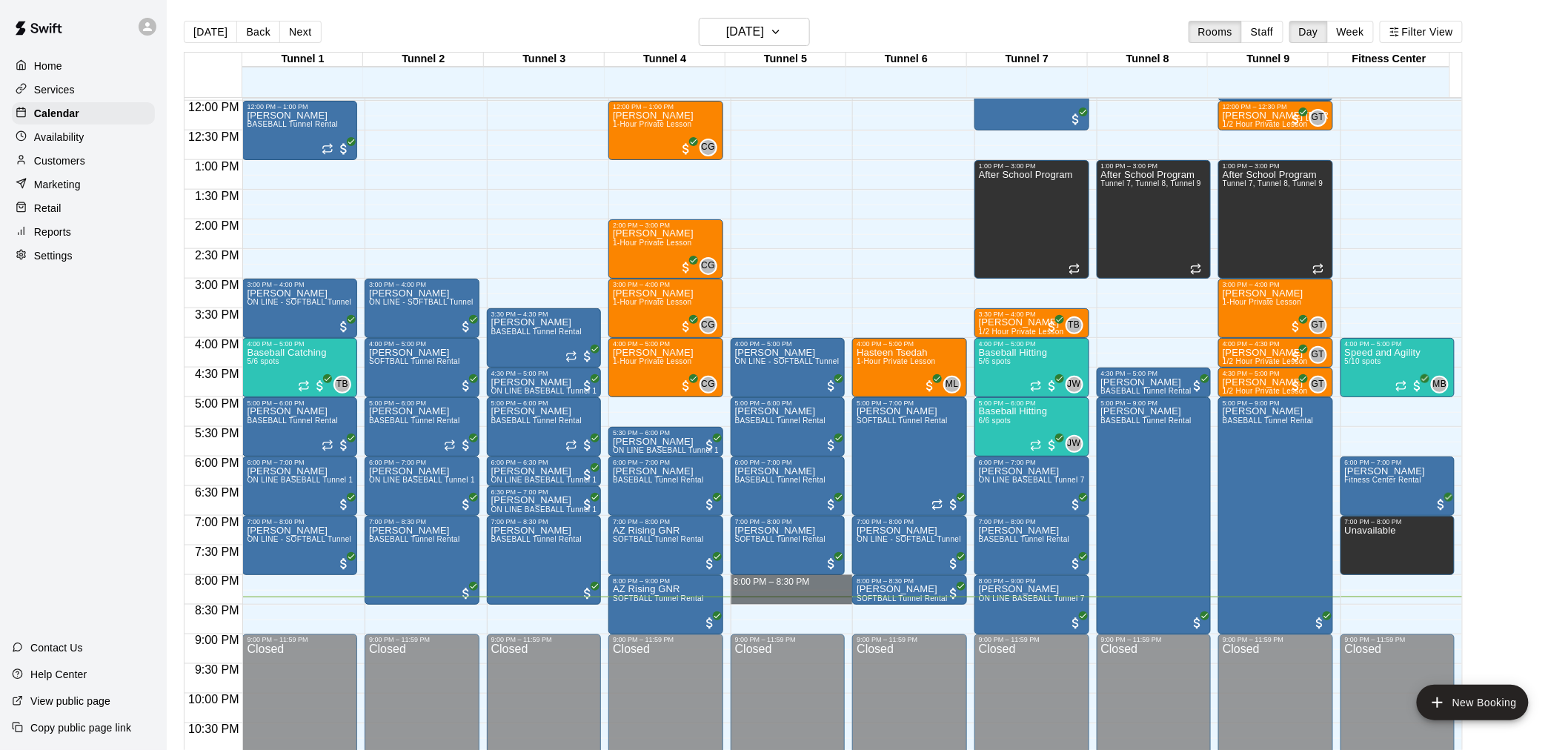
drag, startPoint x: 770, startPoint y: 580, endPoint x: 770, endPoint y: 601, distance: 21.0
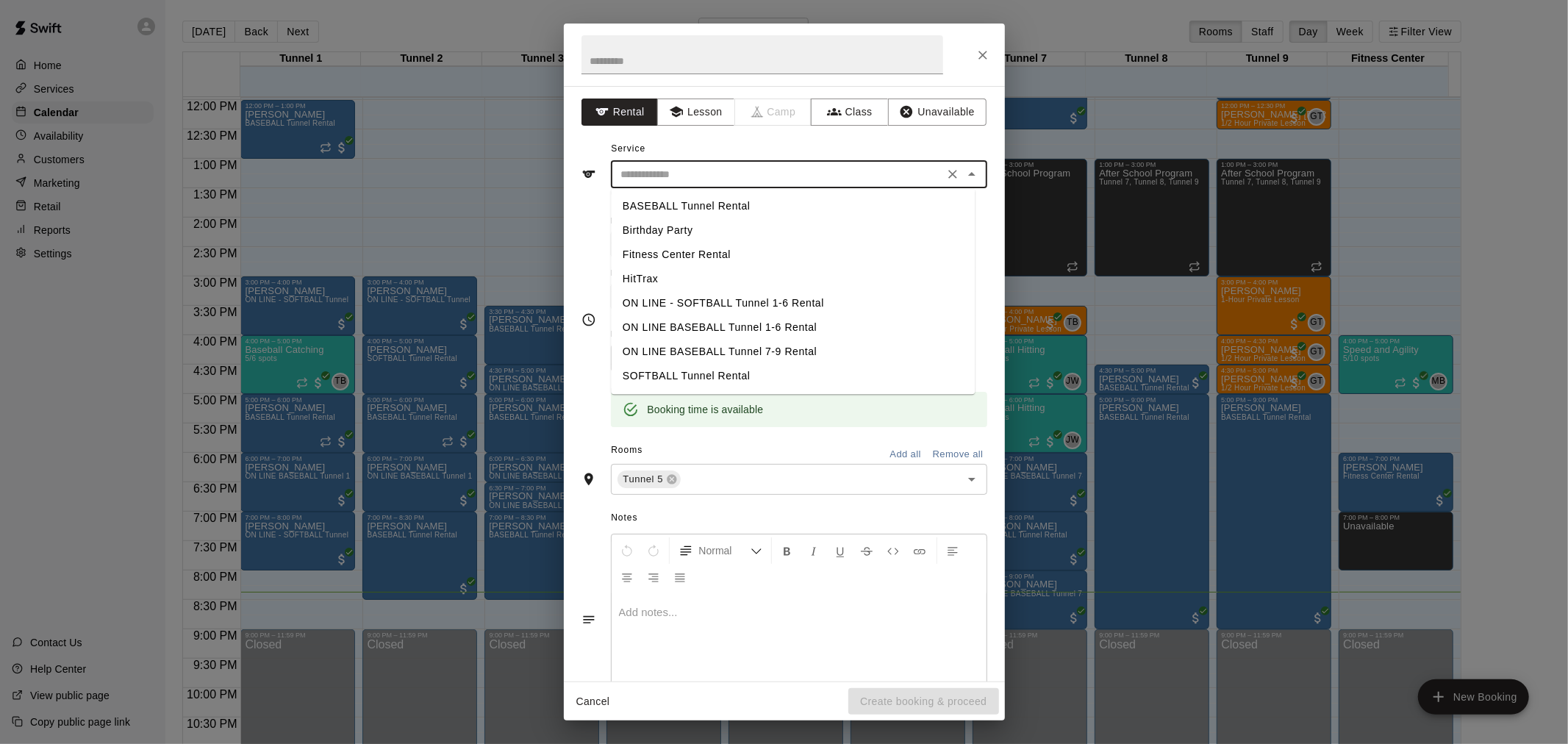
click at [810, 168] on input "text" at bounding box center [777, 174] width 324 height 18
click at [993, 60] on button "Close" at bounding box center [982, 56] width 27 height 27
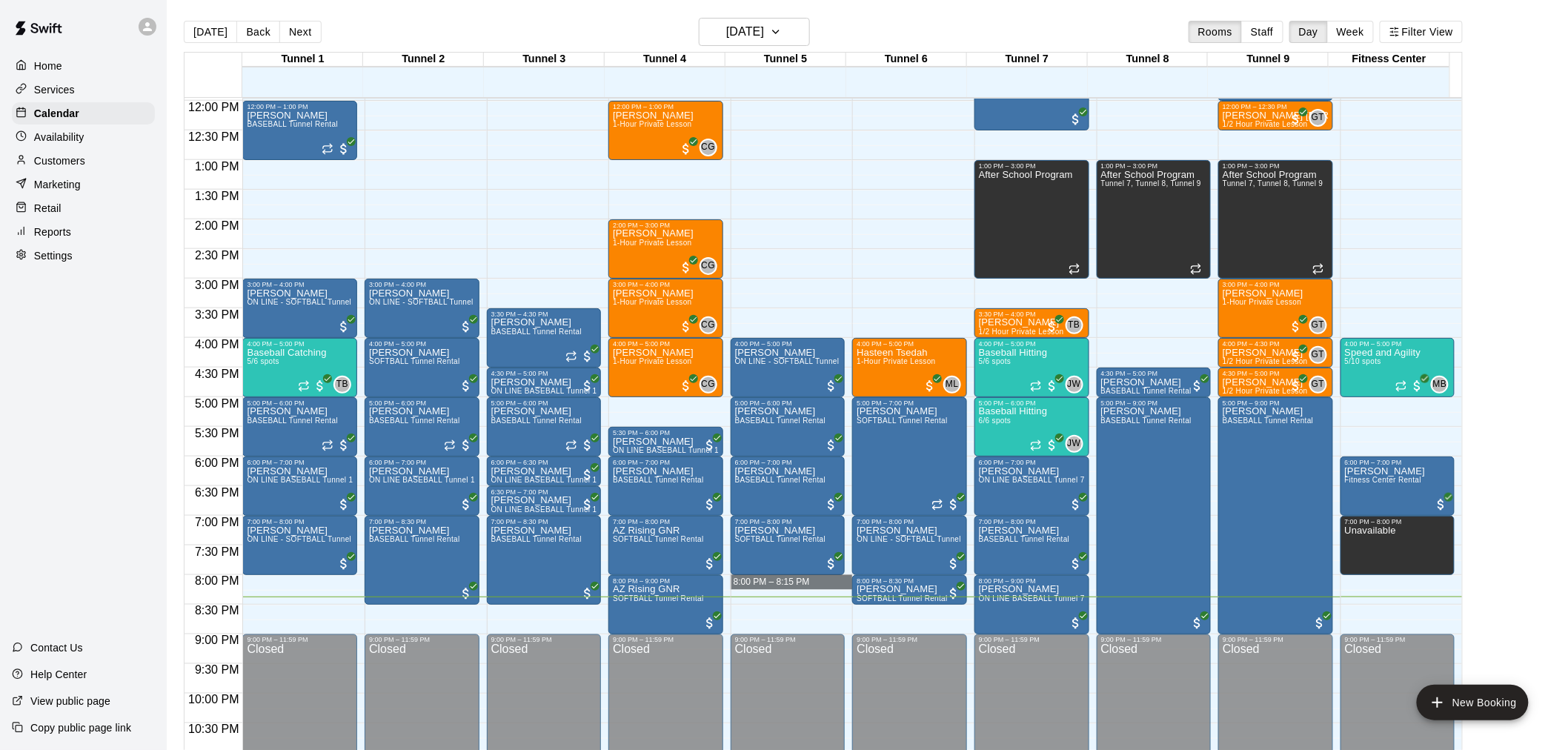
drag, startPoint x: 765, startPoint y: 580, endPoint x: 766, endPoint y: 604, distance: 24.0
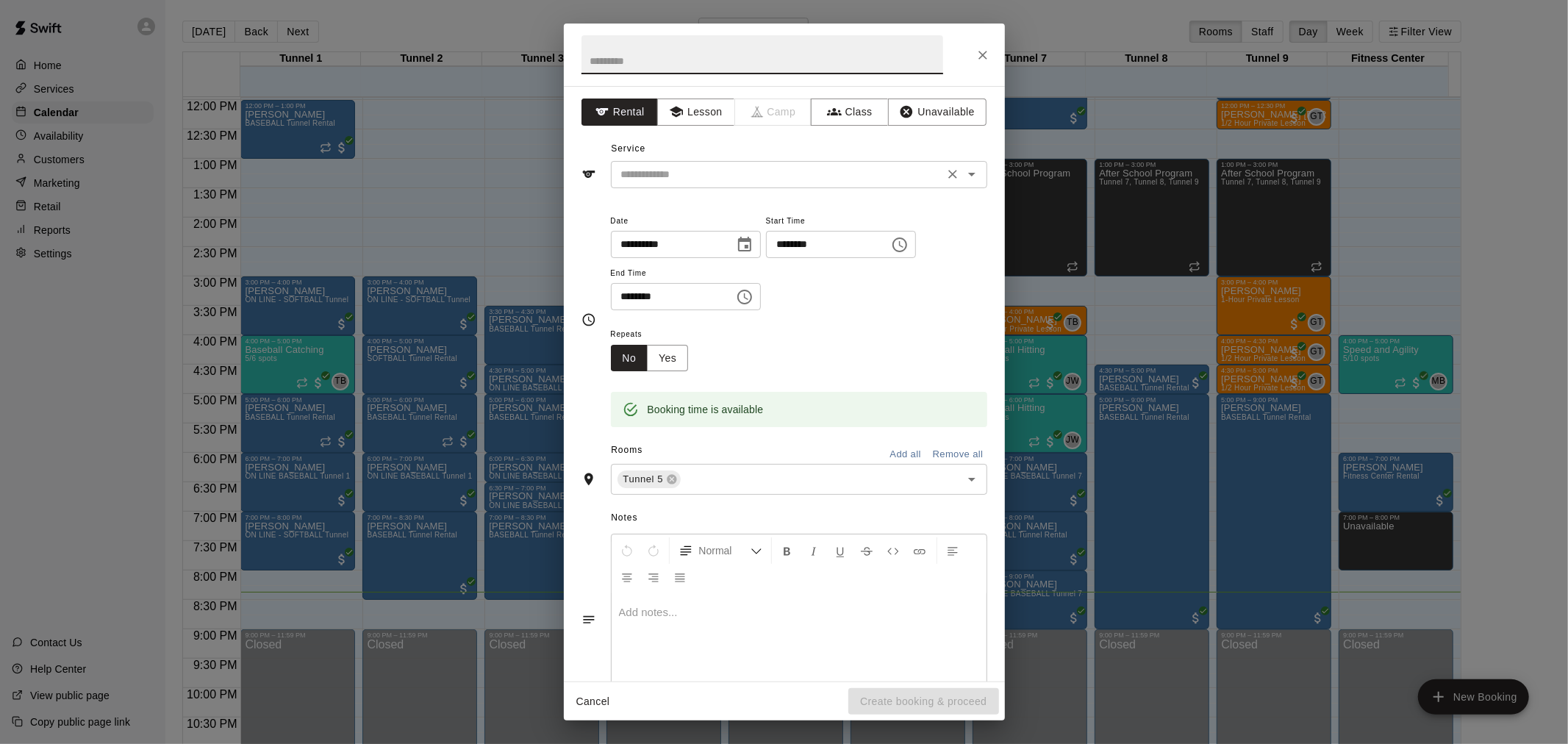
click at [729, 175] on input "text" at bounding box center [777, 174] width 324 height 18
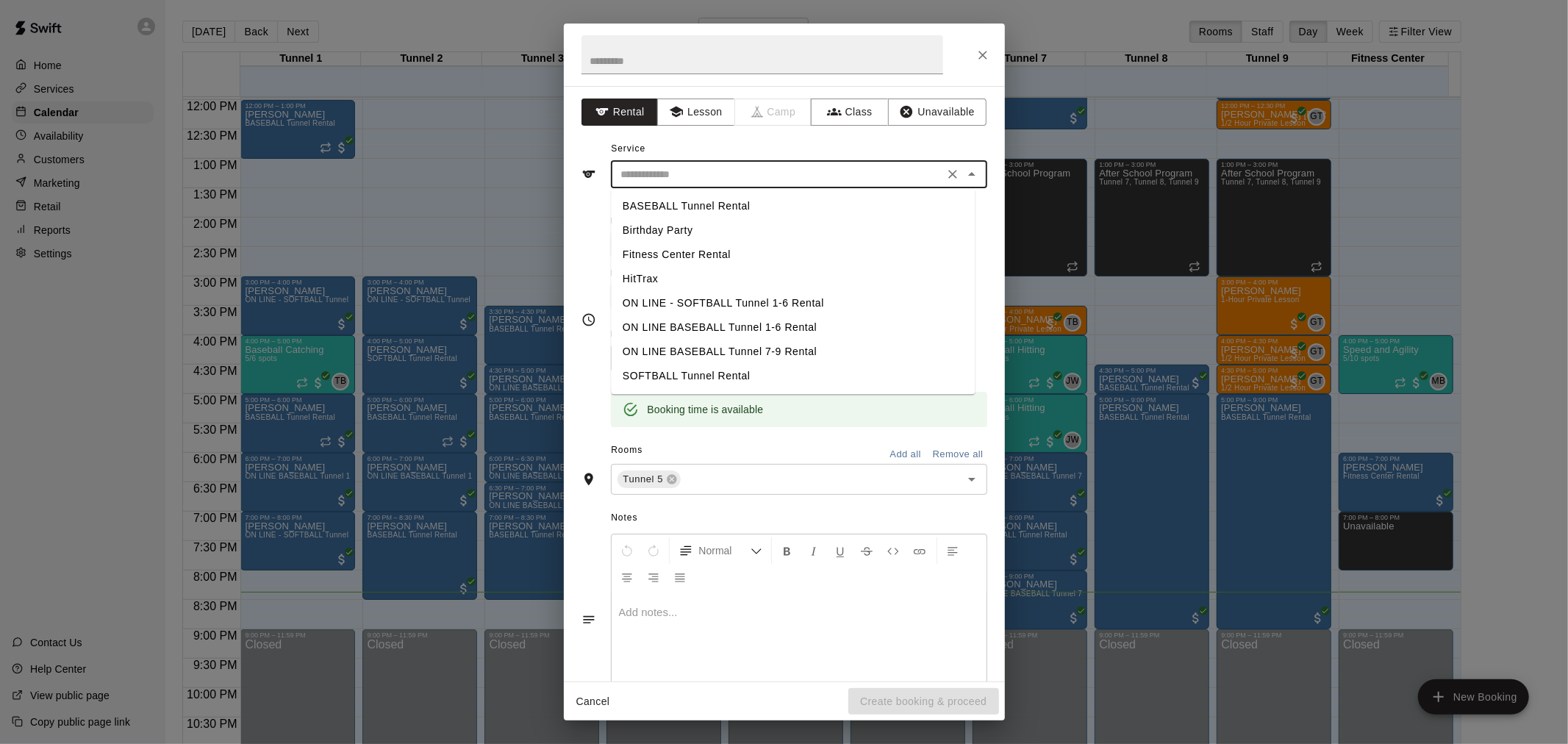
click at [746, 379] on li "SOFTBALL Tunnel Rental" at bounding box center [792, 376] width 364 height 24
type input "**********"
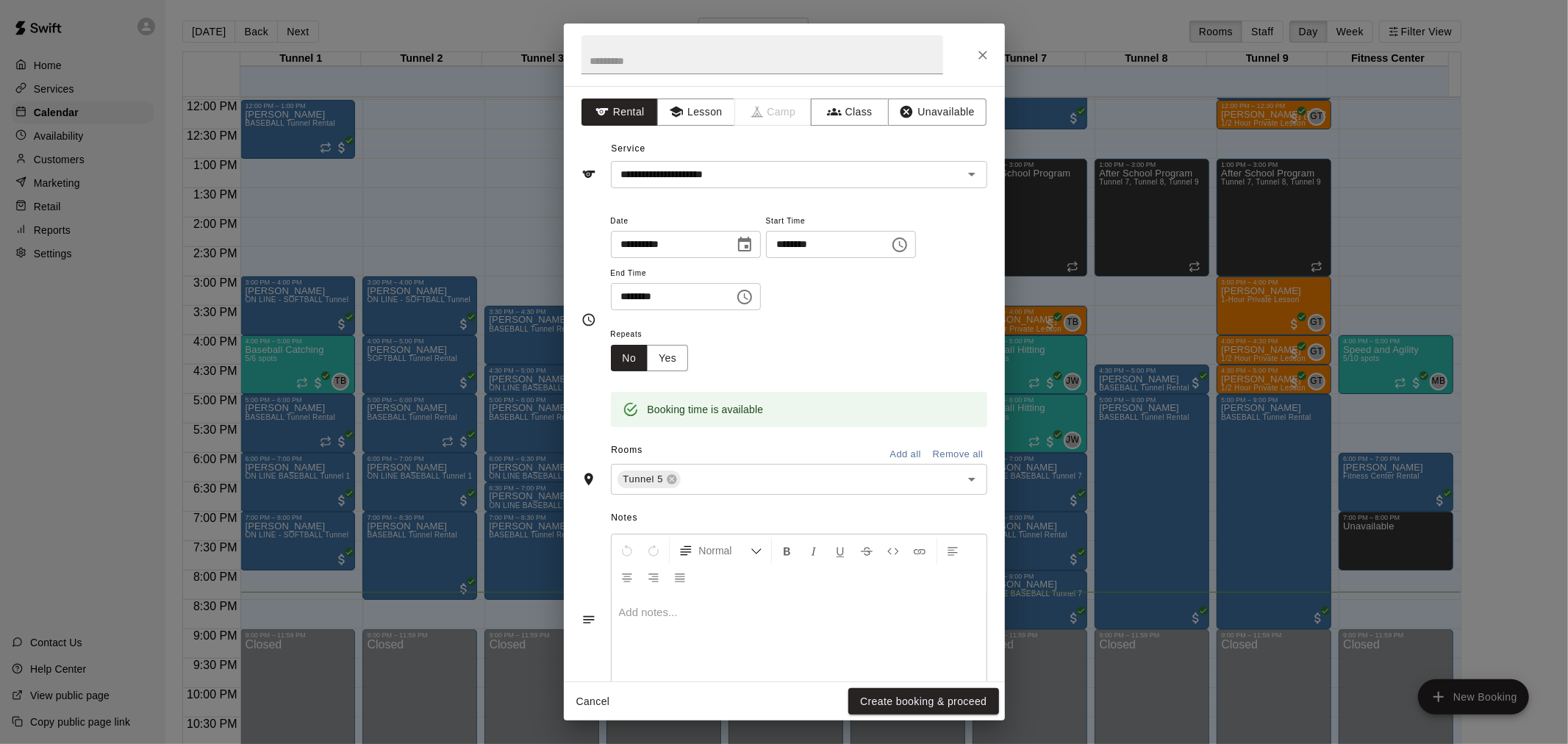
click at [936, 682] on div "Cancel Create booking & proceed" at bounding box center [784, 702] width 441 height 39
click at [937, 692] on button "Create booking & proceed" at bounding box center [923, 702] width 150 height 27
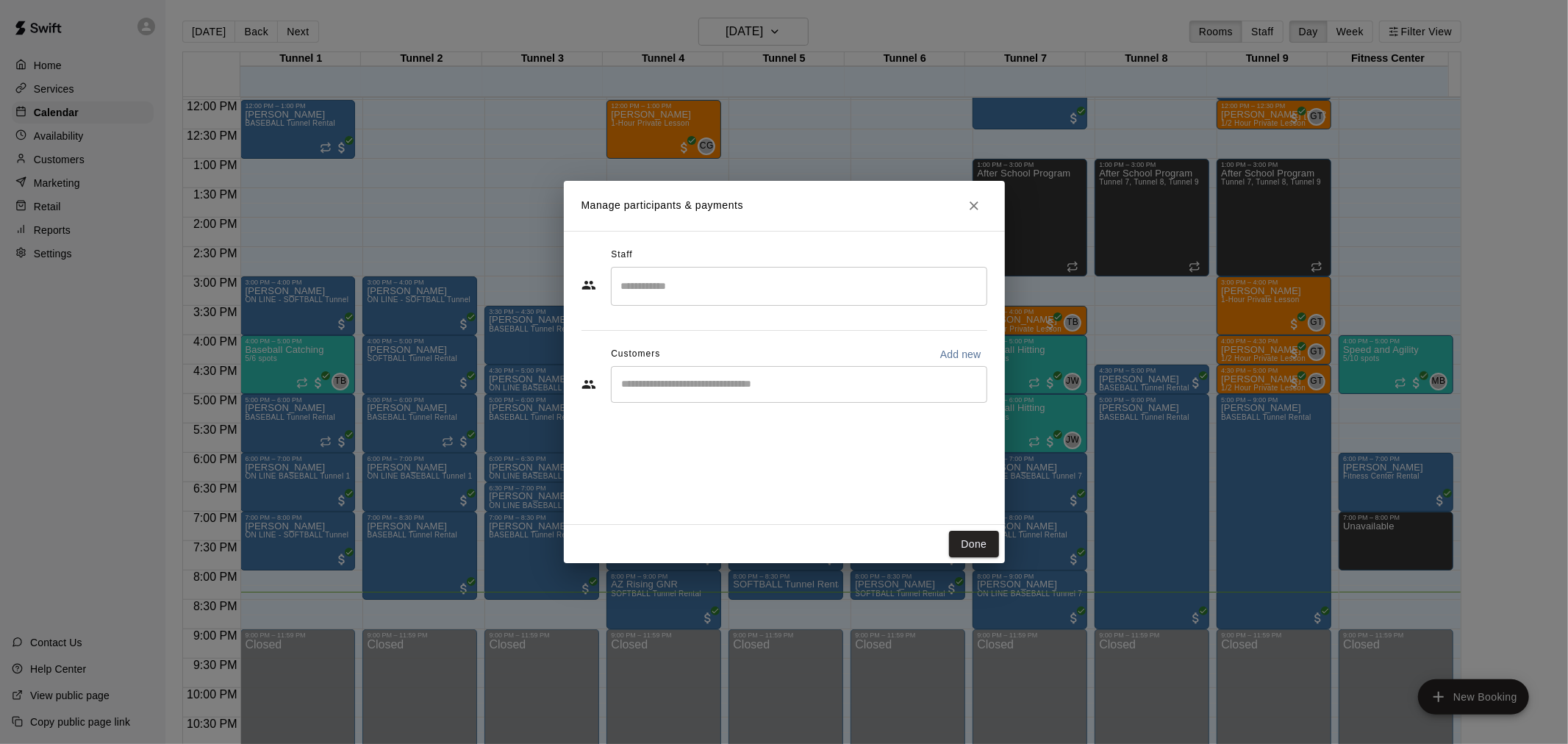
click at [679, 395] on div "​" at bounding box center [798, 385] width 377 height 37
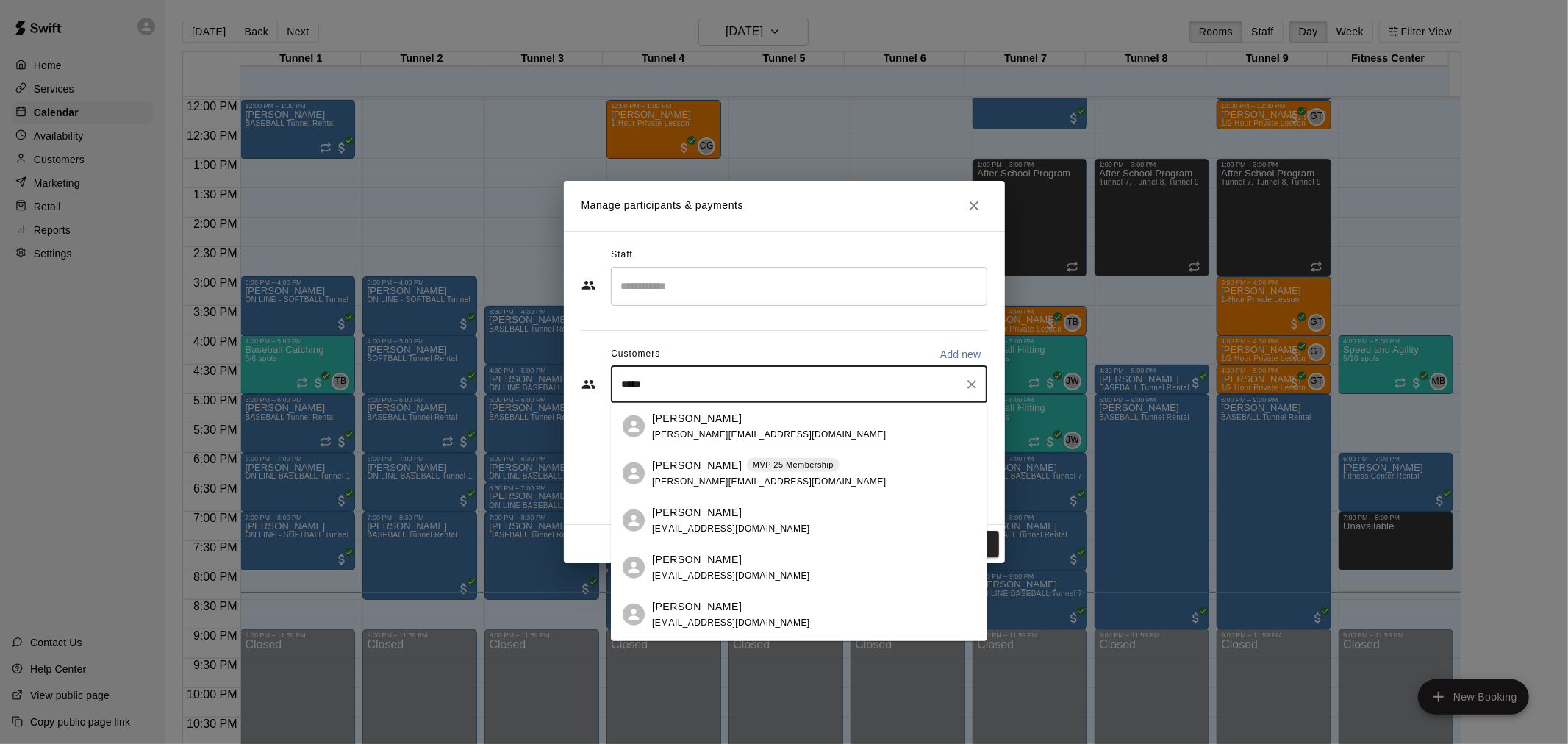
type input "******"
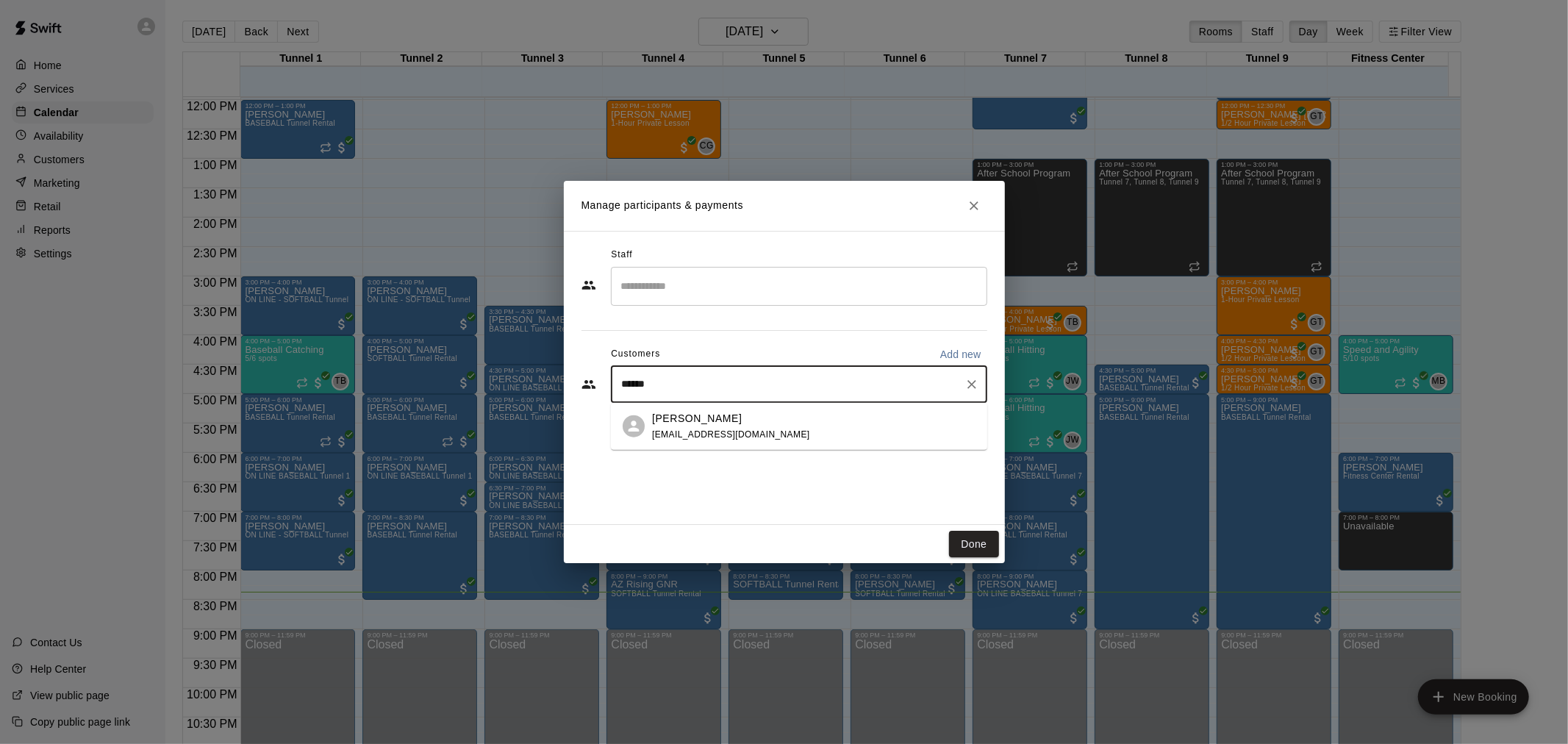
click at [684, 430] on span "[EMAIL_ADDRESS][DOMAIN_NAME]" at bounding box center [731, 433] width 158 height 10
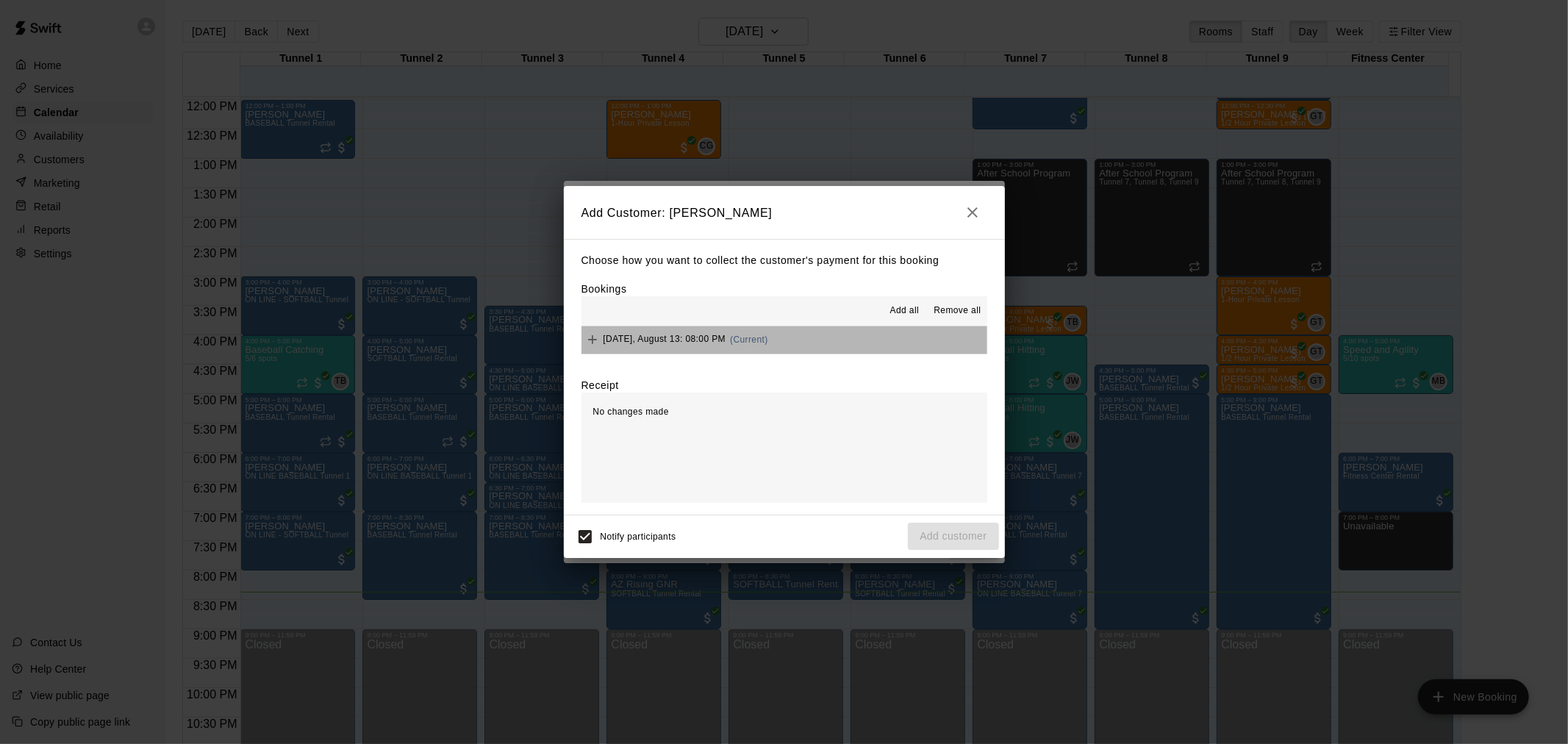
click at [824, 344] on button "[DATE], August 13: 08:00 PM (Current)" at bounding box center [784, 340] width 406 height 27
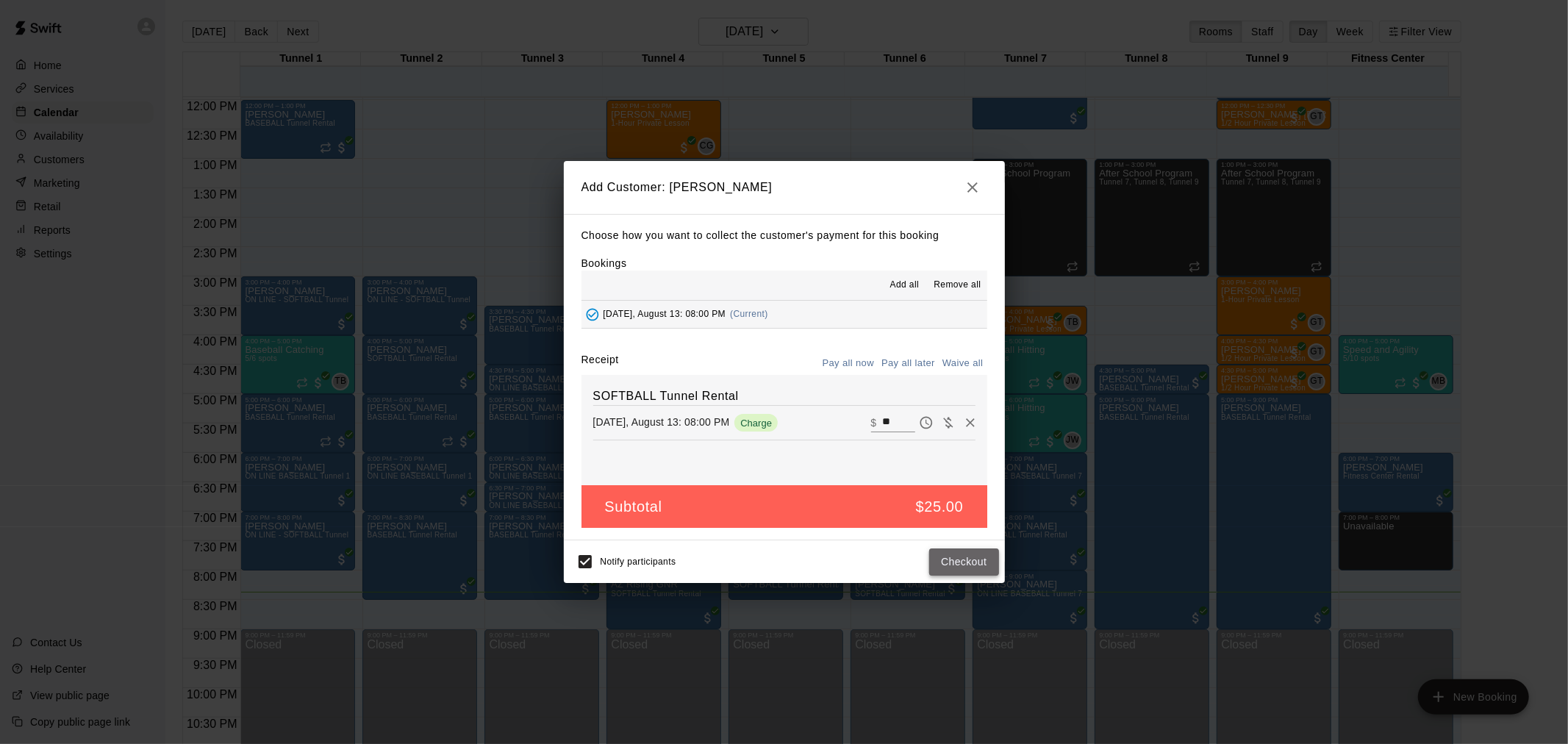
click at [971, 561] on button "Checkout" at bounding box center [964, 562] width 69 height 27
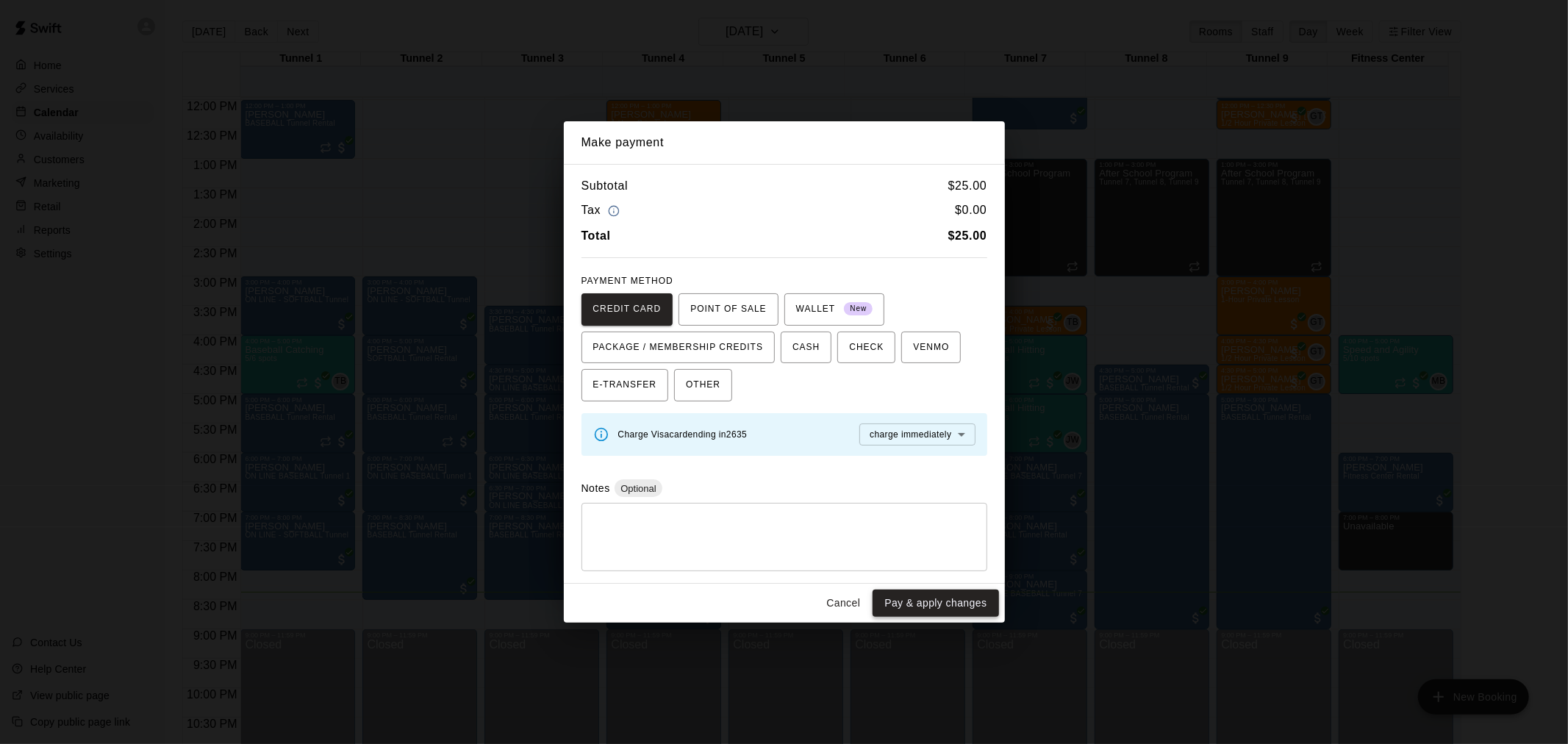
click at [923, 609] on button "Pay & apply changes" at bounding box center [935, 603] width 126 height 27
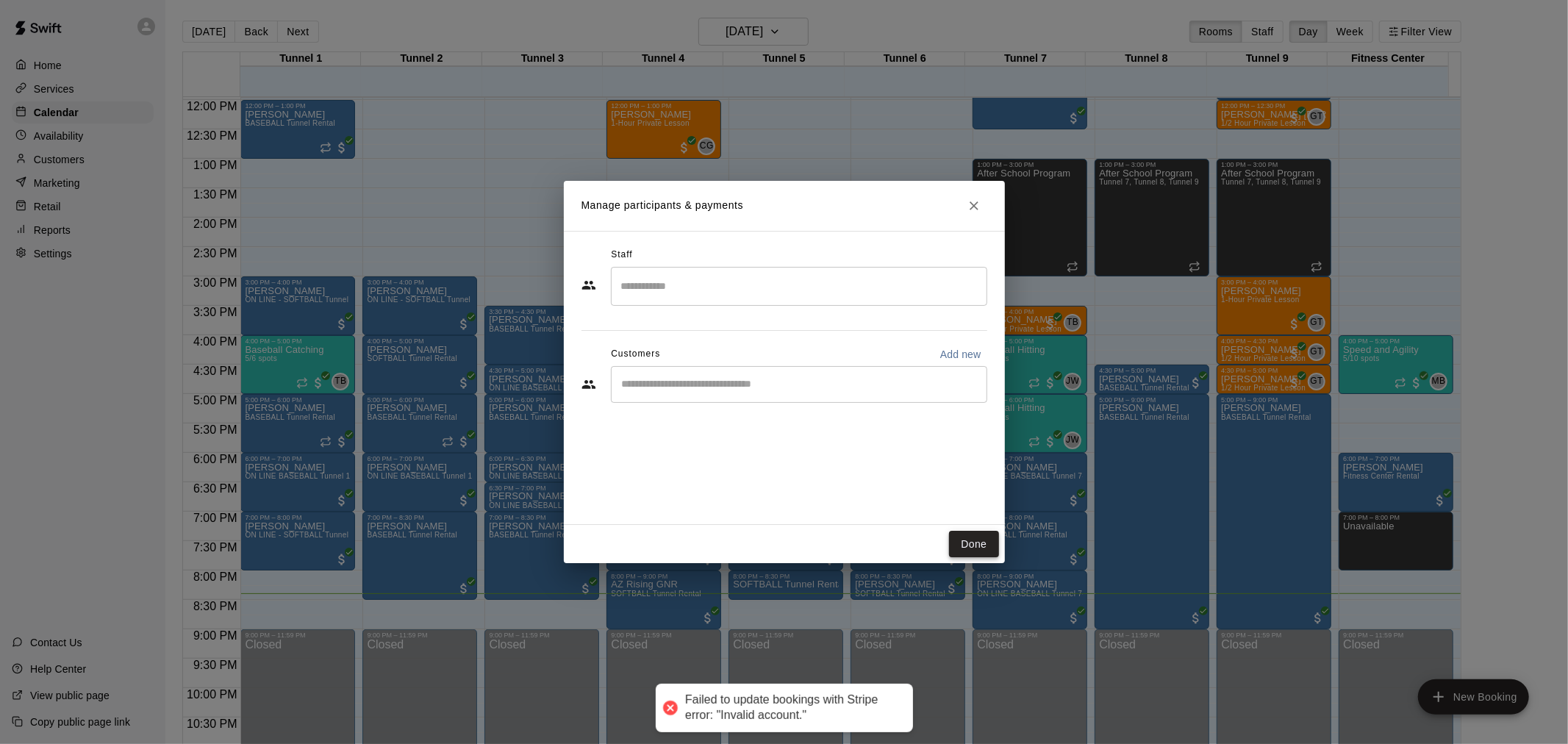
click at [970, 545] on button "Done" at bounding box center [973, 544] width 49 height 27
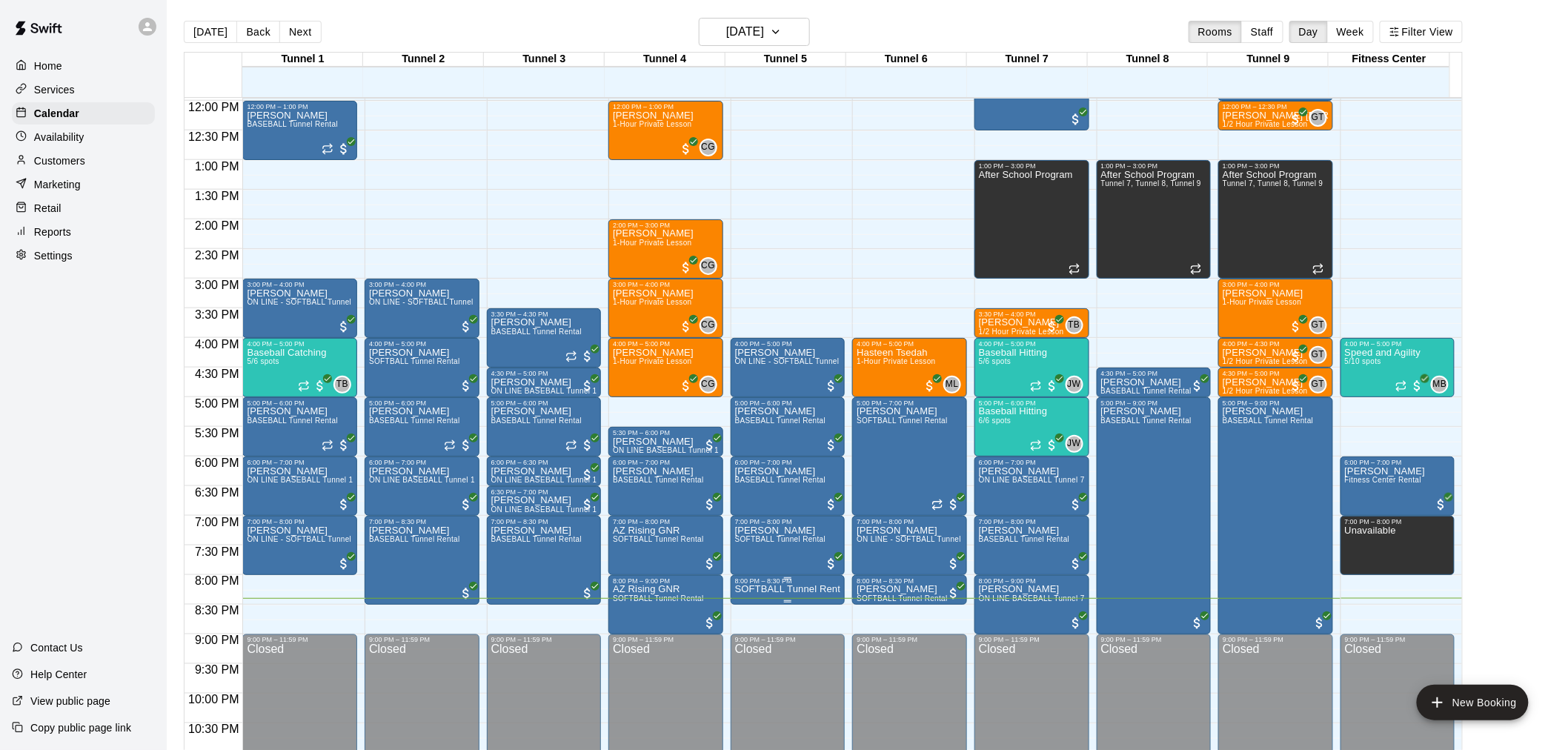
click at [795, 589] on p "SOFTBALL Tunnel Rental" at bounding box center [788, 589] width 106 height 0
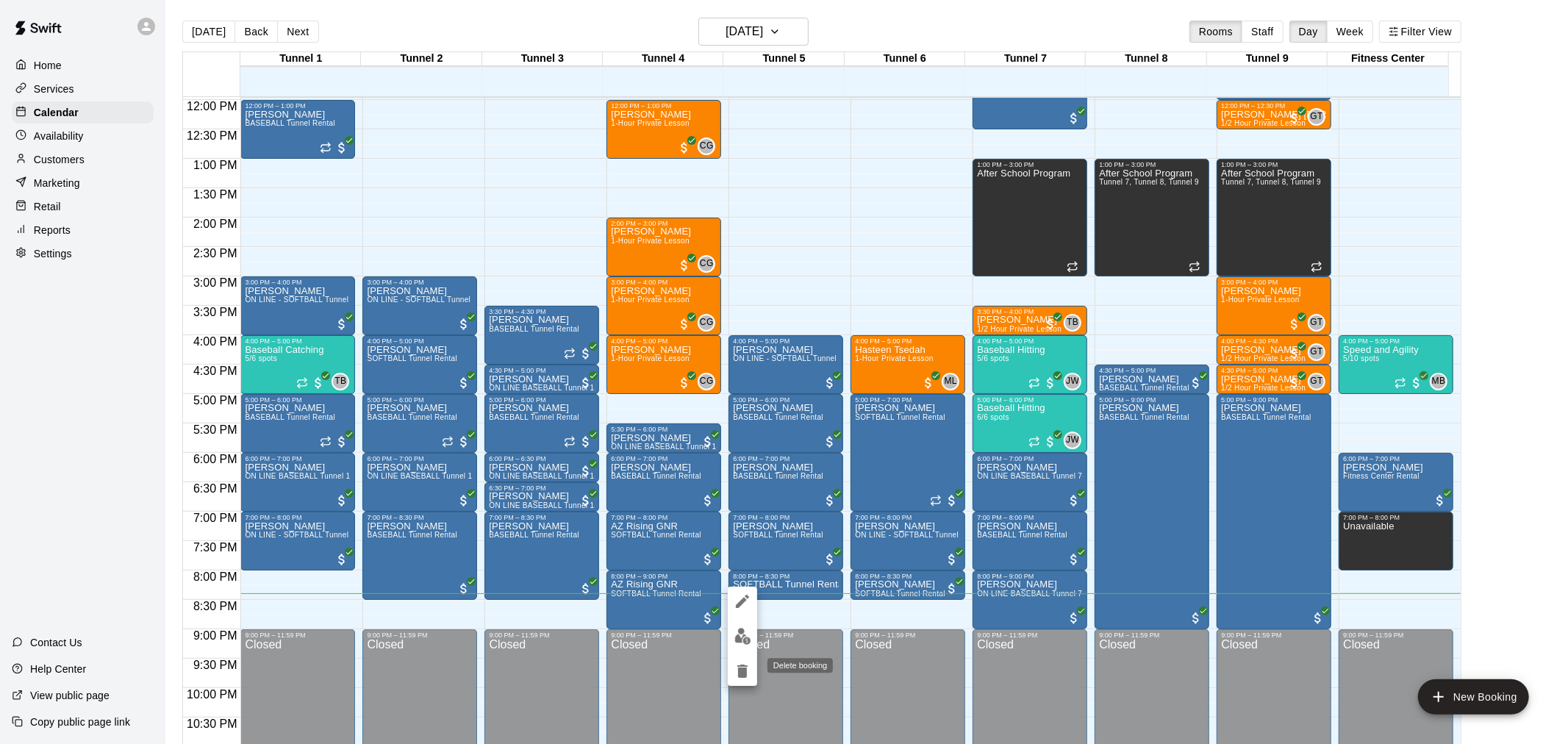
click at [747, 666] on icon "delete" at bounding box center [742, 671] width 10 height 13
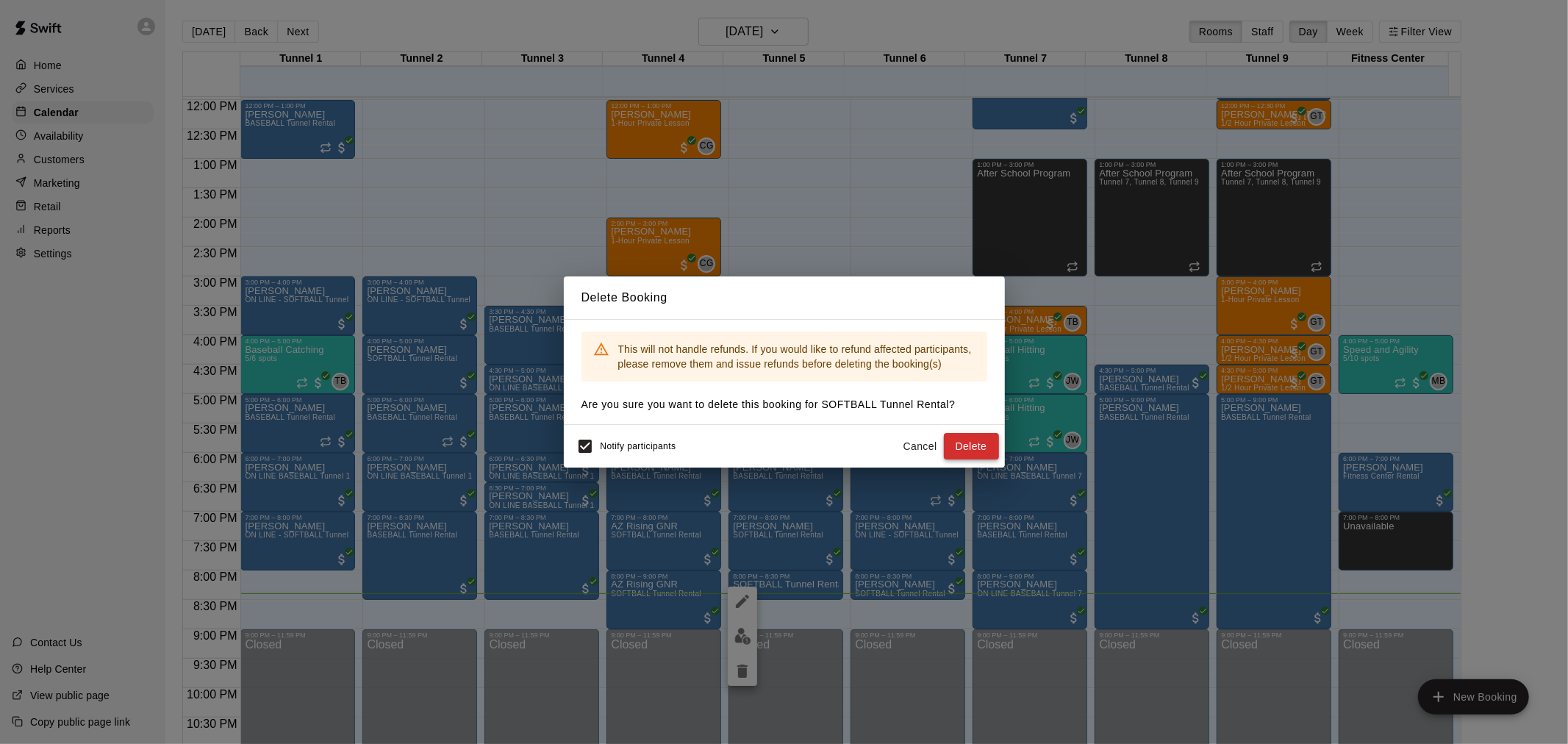
click at [971, 434] on button "Delete" at bounding box center [971, 446] width 55 height 27
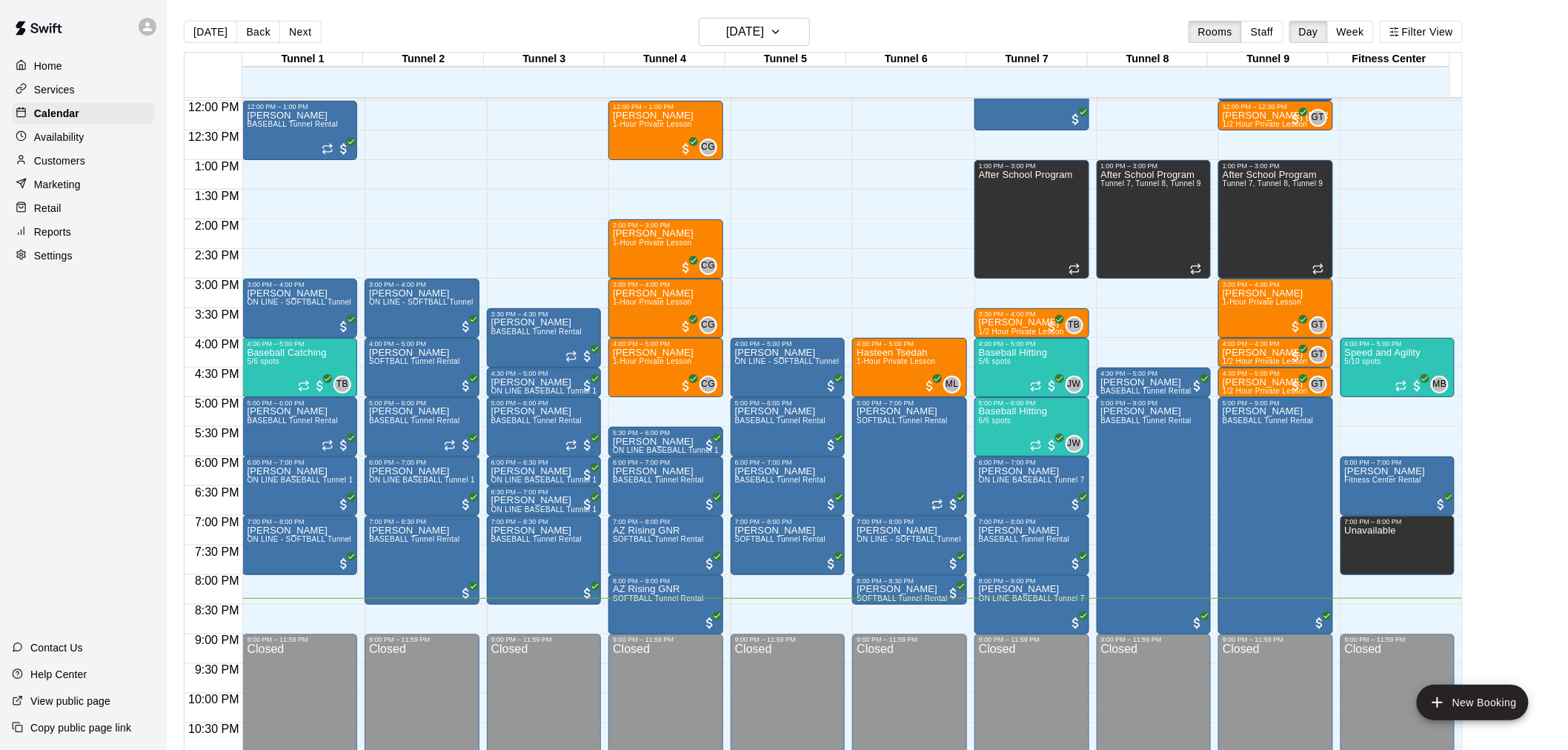
click at [64, 472] on div "Home Services Calendar Availability Customers Marketing Retail Reports Settings…" at bounding box center [83, 375] width 167 height 750
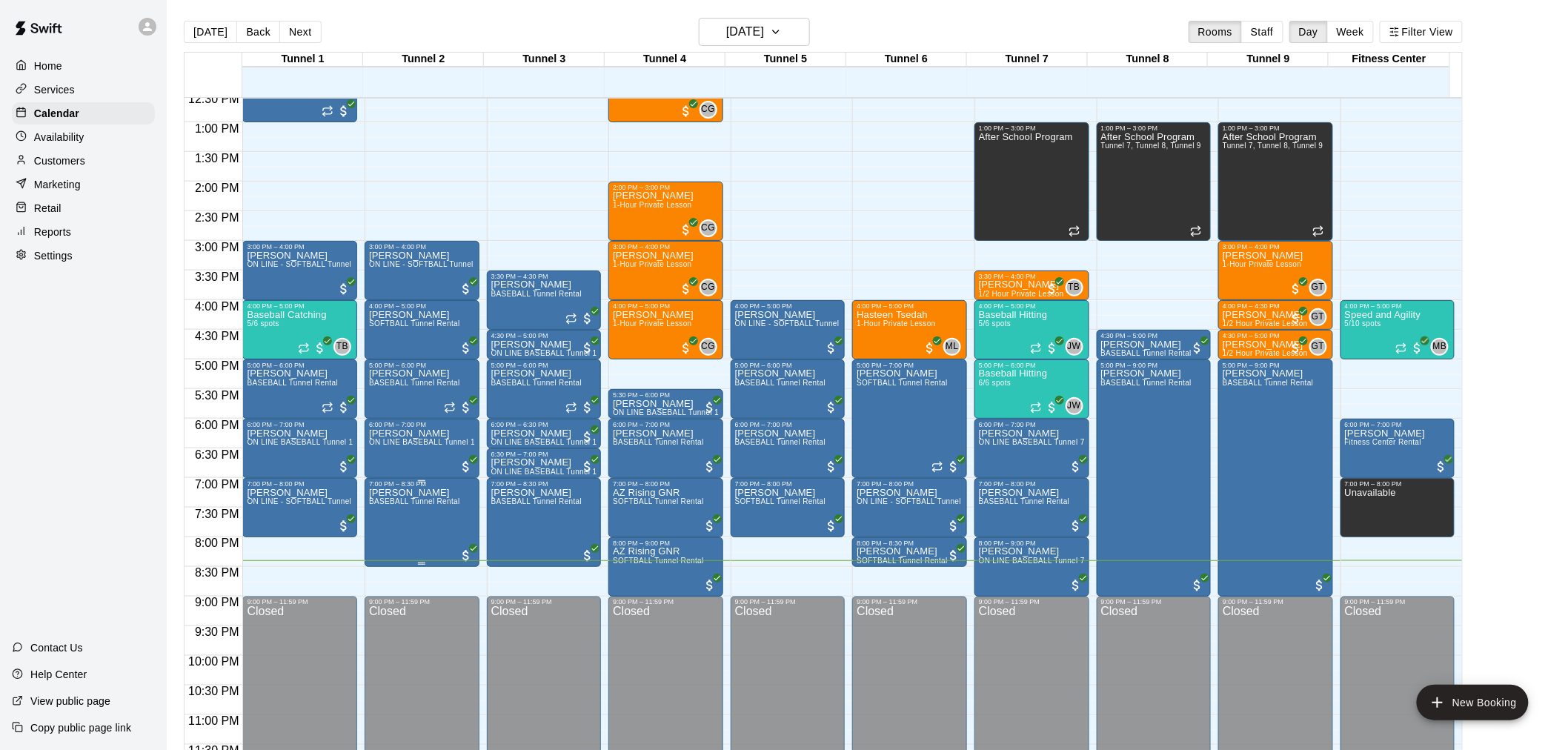
scroll to position [754, 0]
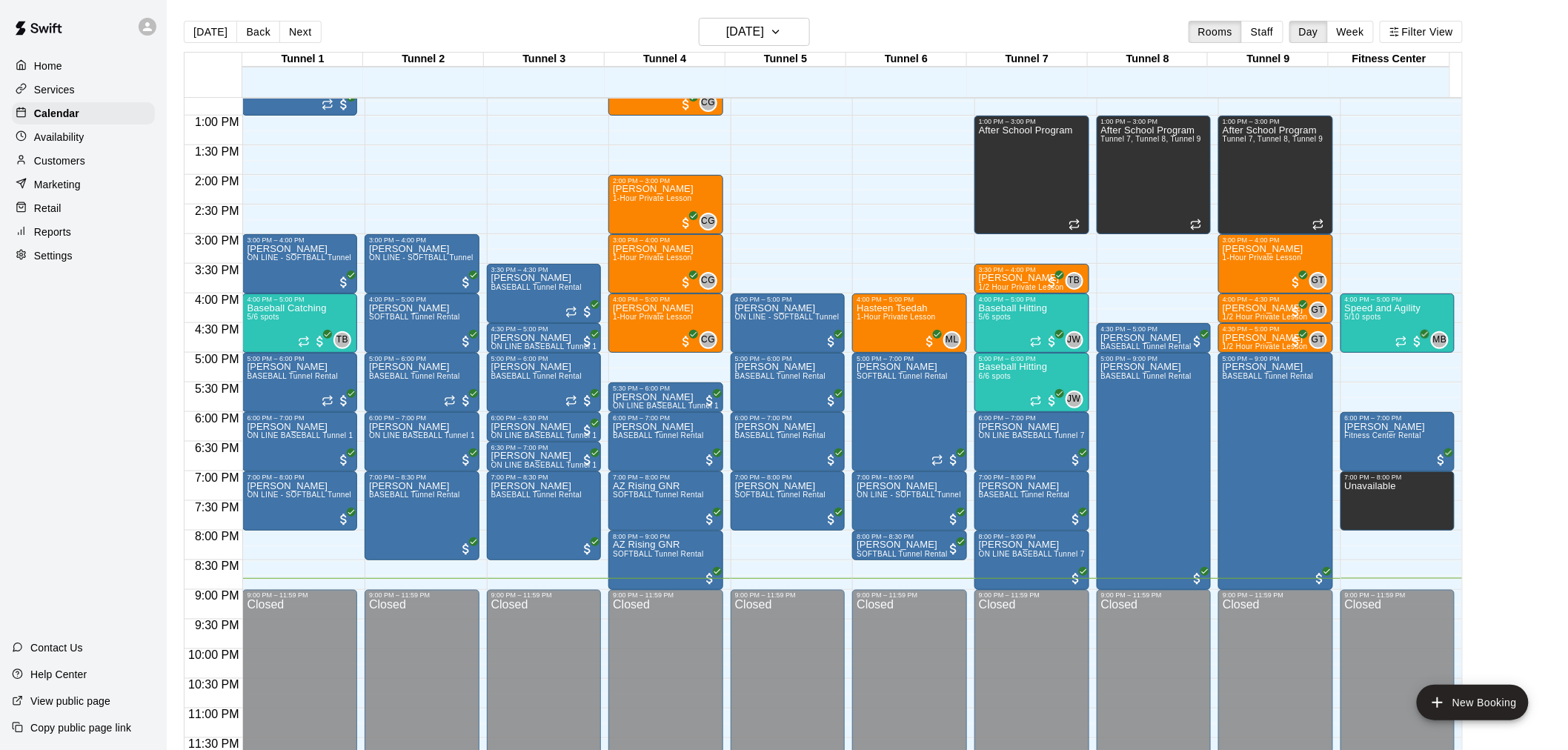
click at [58, 234] on div "Reports" at bounding box center [83, 232] width 143 height 22
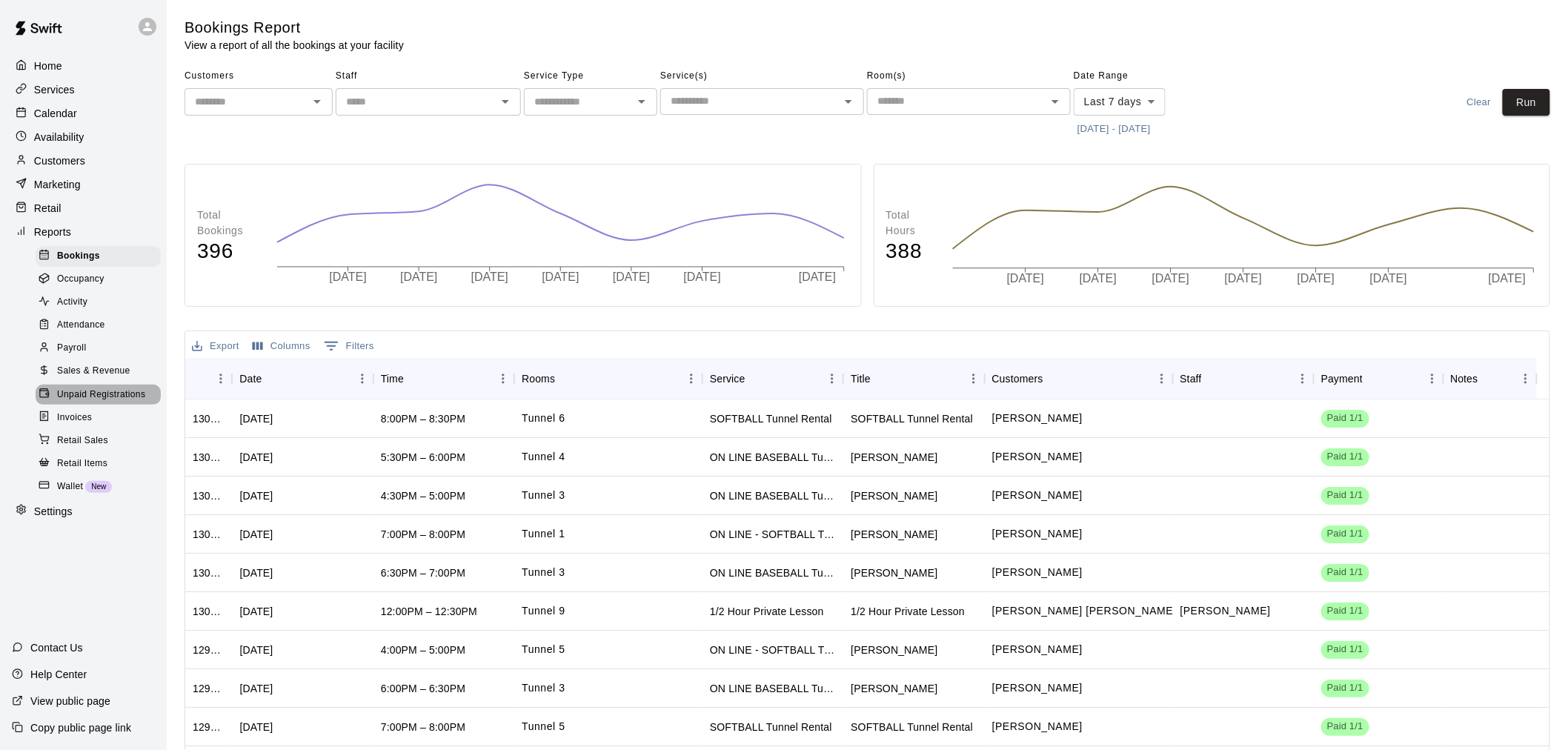
click at [112, 406] on div "Unpaid Registrations" at bounding box center [98, 395] width 125 height 21
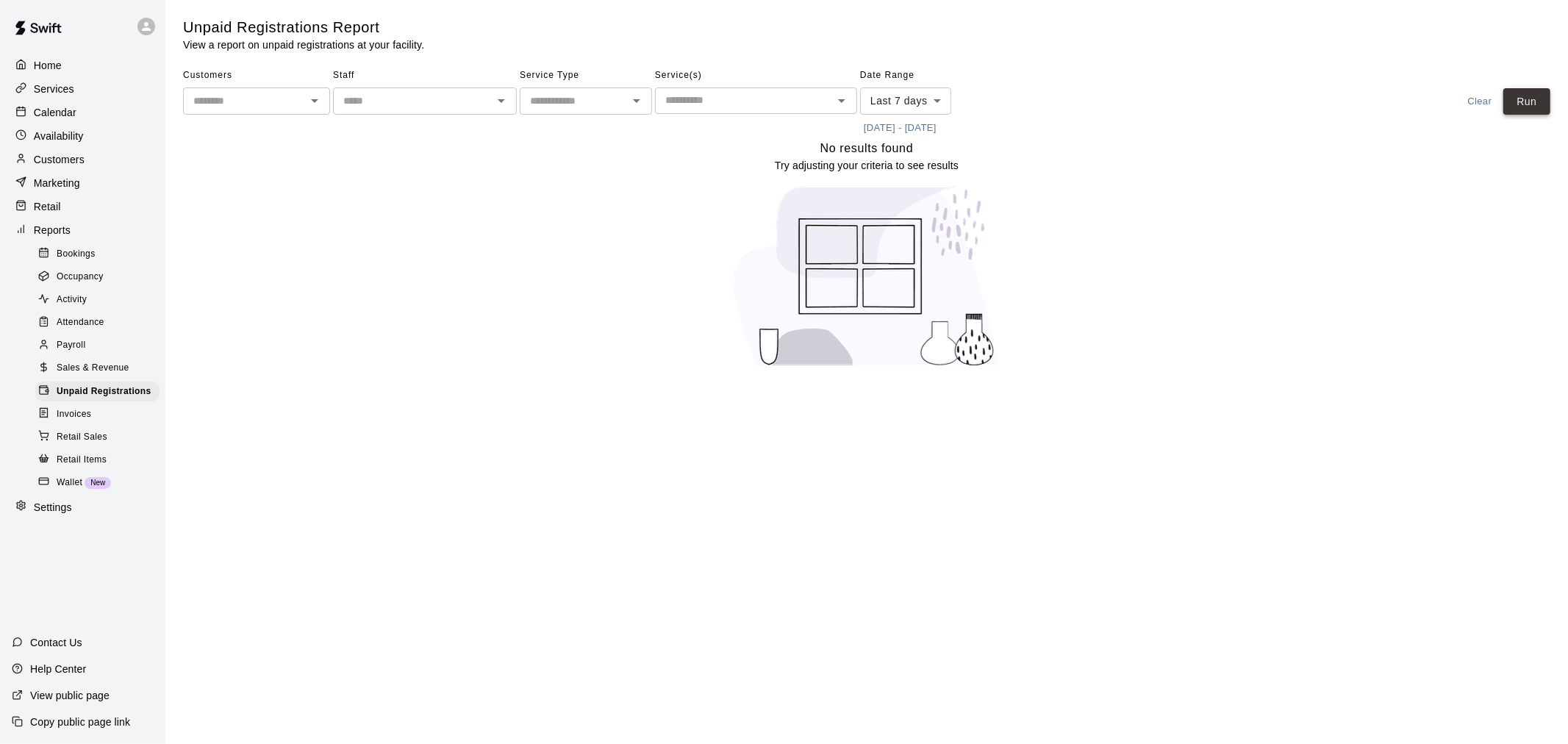
click at [1519, 108] on button "Run" at bounding box center [1527, 102] width 47 height 27
click at [1518, 94] on button "Run" at bounding box center [1527, 102] width 47 height 27
click at [118, 399] on span "Unpaid Registrations" at bounding box center [103, 392] width 95 height 15
click at [92, 114] on div "Calendar" at bounding box center [82, 113] width 142 height 22
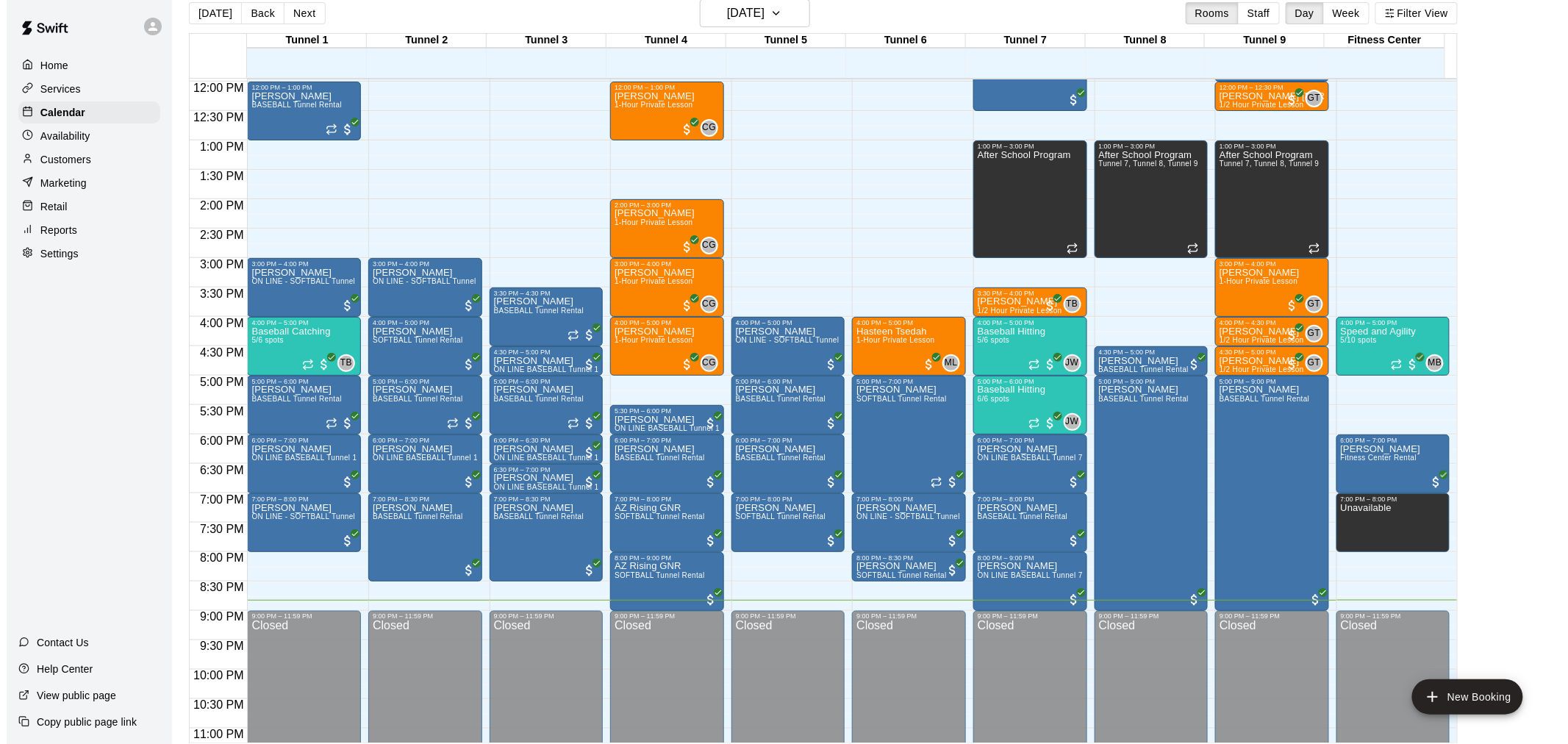
scroll to position [23, 0]
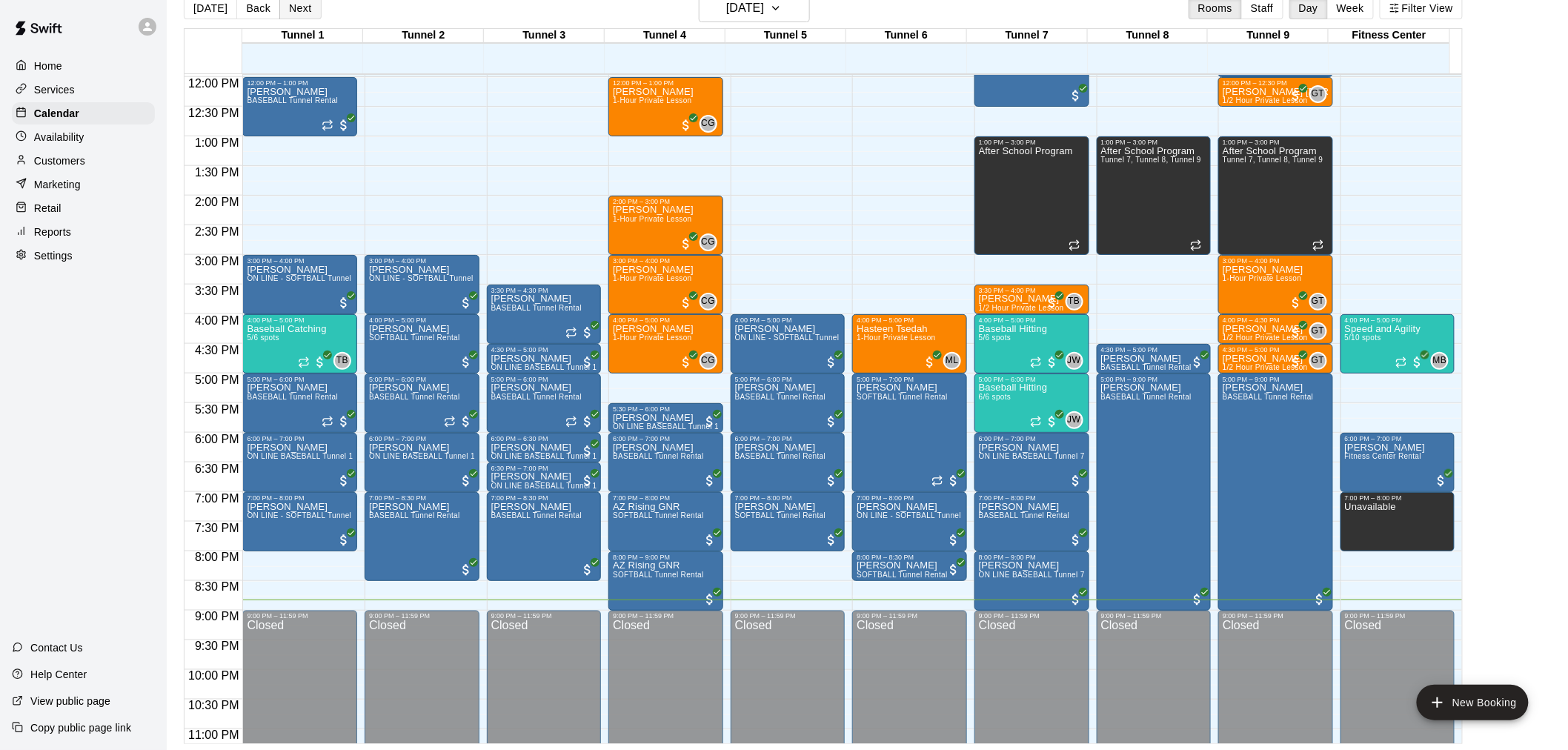
click at [289, 11] on button "Next" at bounding box center [300, 8] width 42 height 22
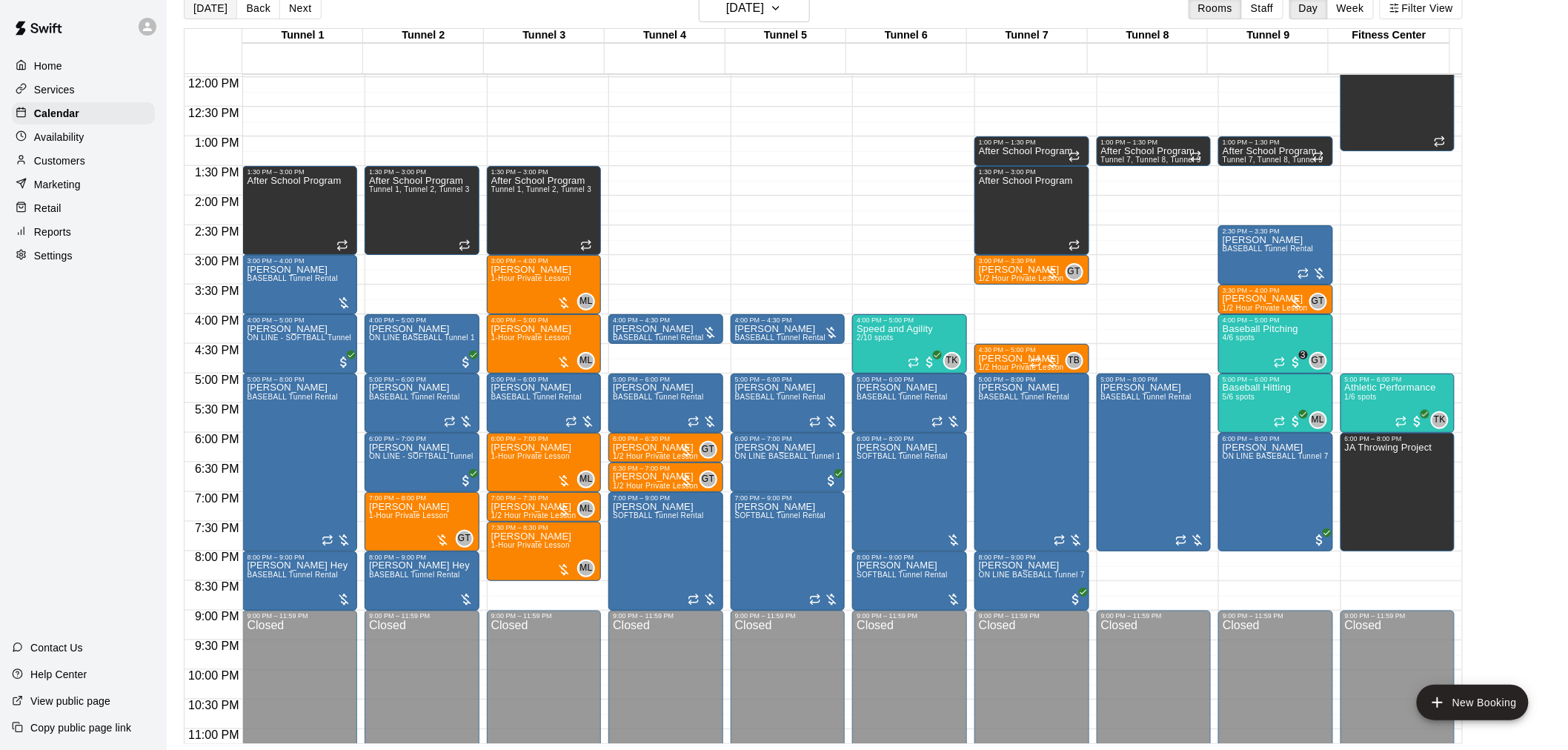
click at [216, 2] on button "[DATE]" at bounding box center [211, 8] width 54 height 22
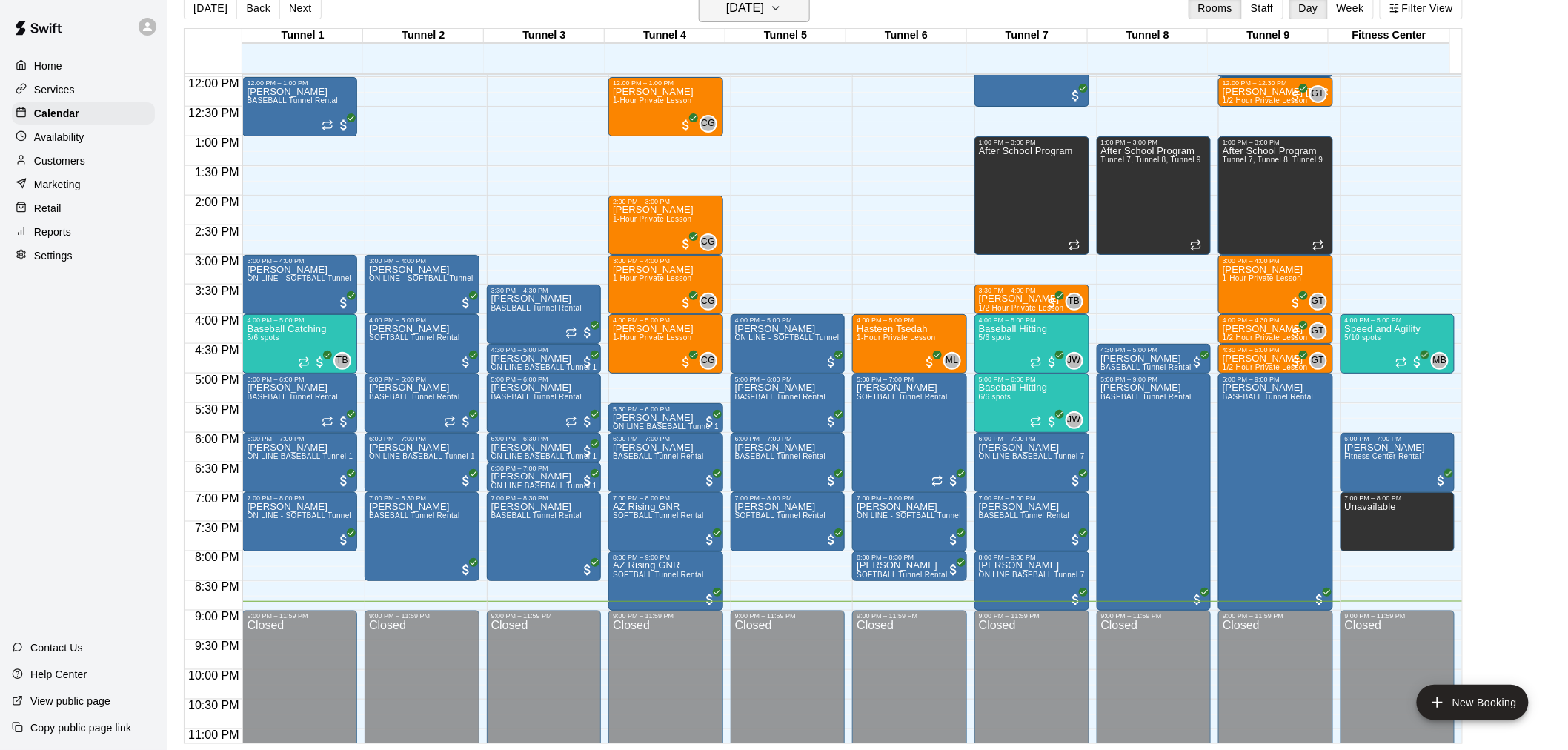
click at [726, 5] on h6 "[DATE]" at bounding box center [745, 8] width 38 height 21
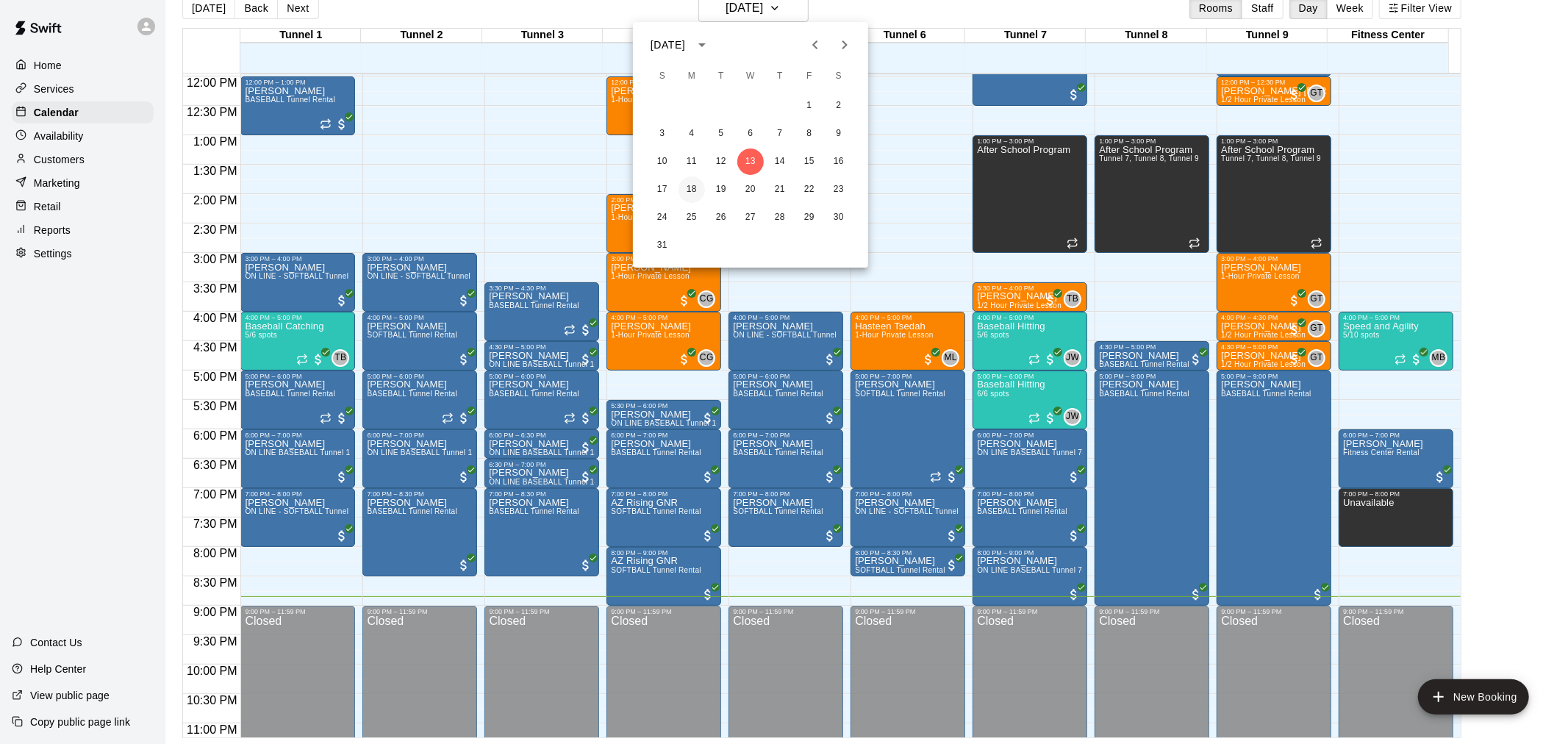
click at [694, 186] on button "18" at bounding box center [692, 190] width 27 height 27
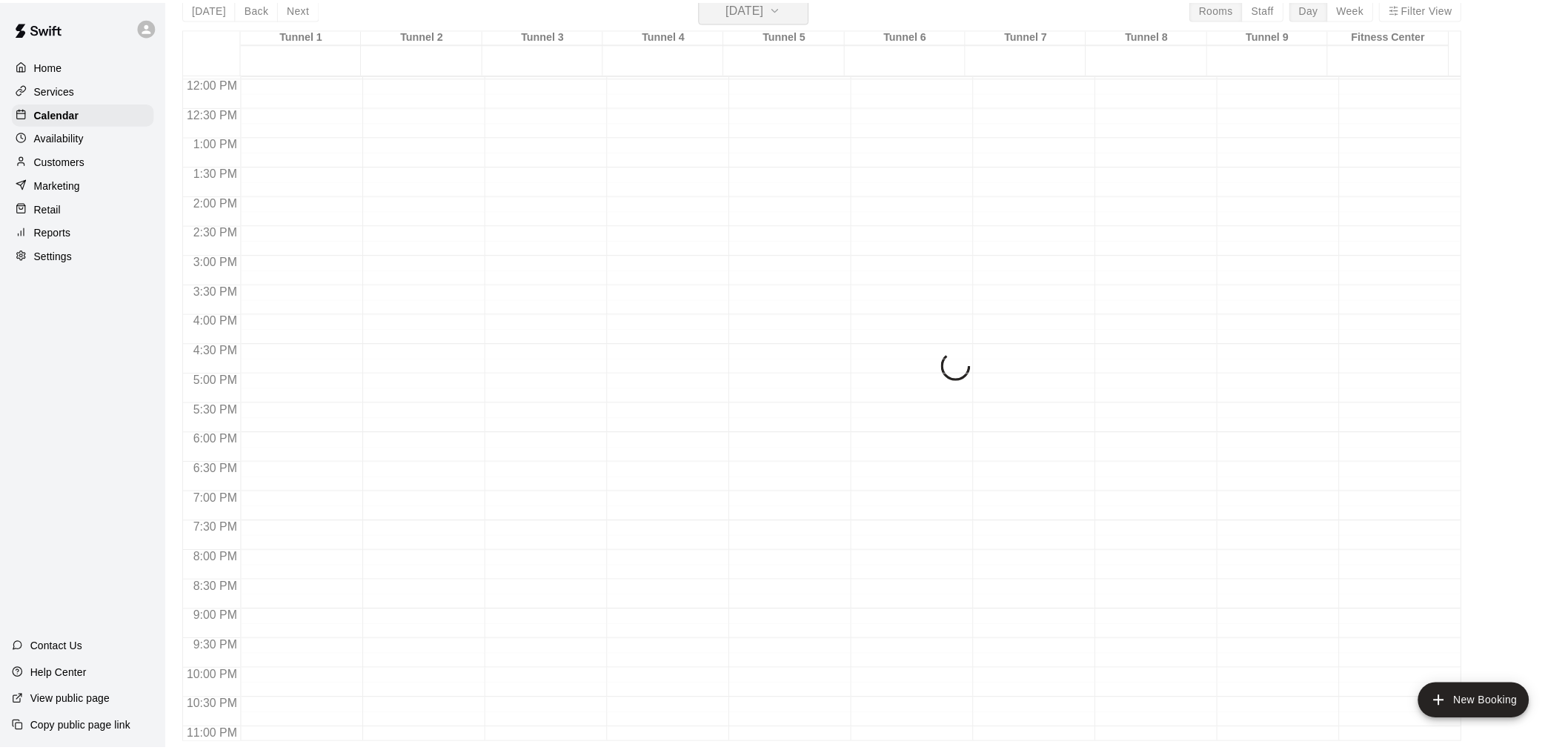
scroll to position [18, 0]
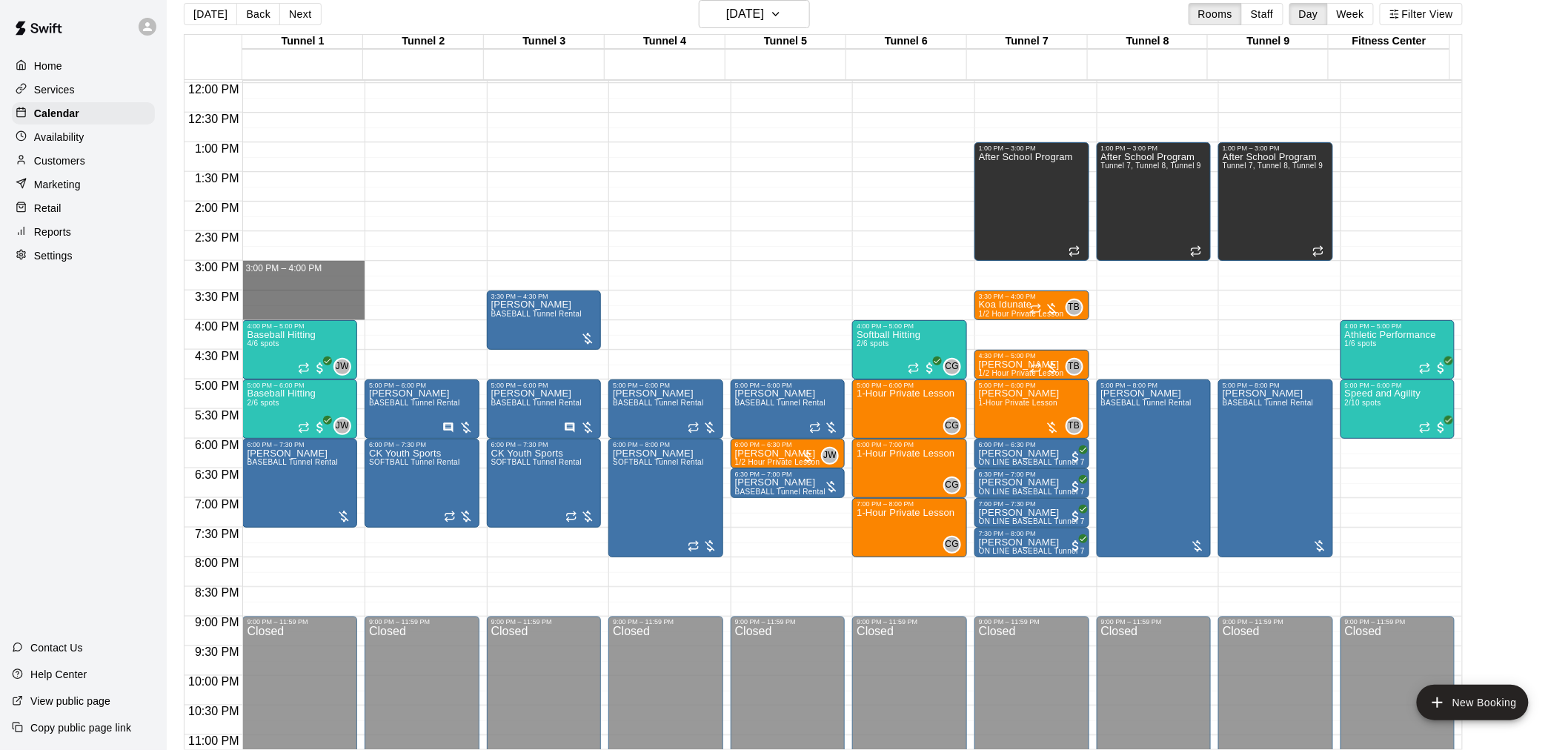
drag, startPoint x: 265, startPoint y: 261, endPoint x: 256, endPoint y: 306, distance: 45.9
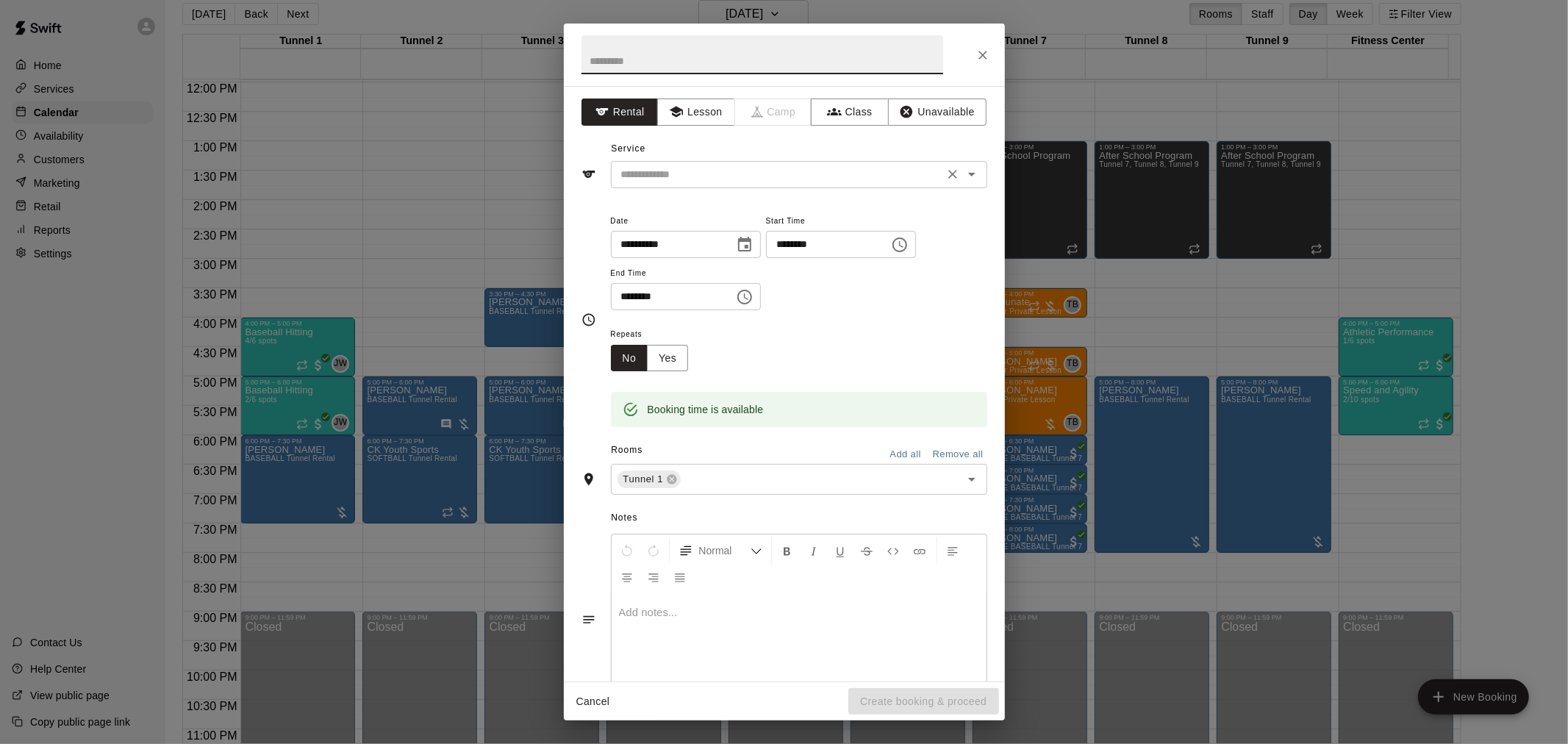
click at [857, 172] on input "text" at bounding box center [777, 174] width 324 height 18
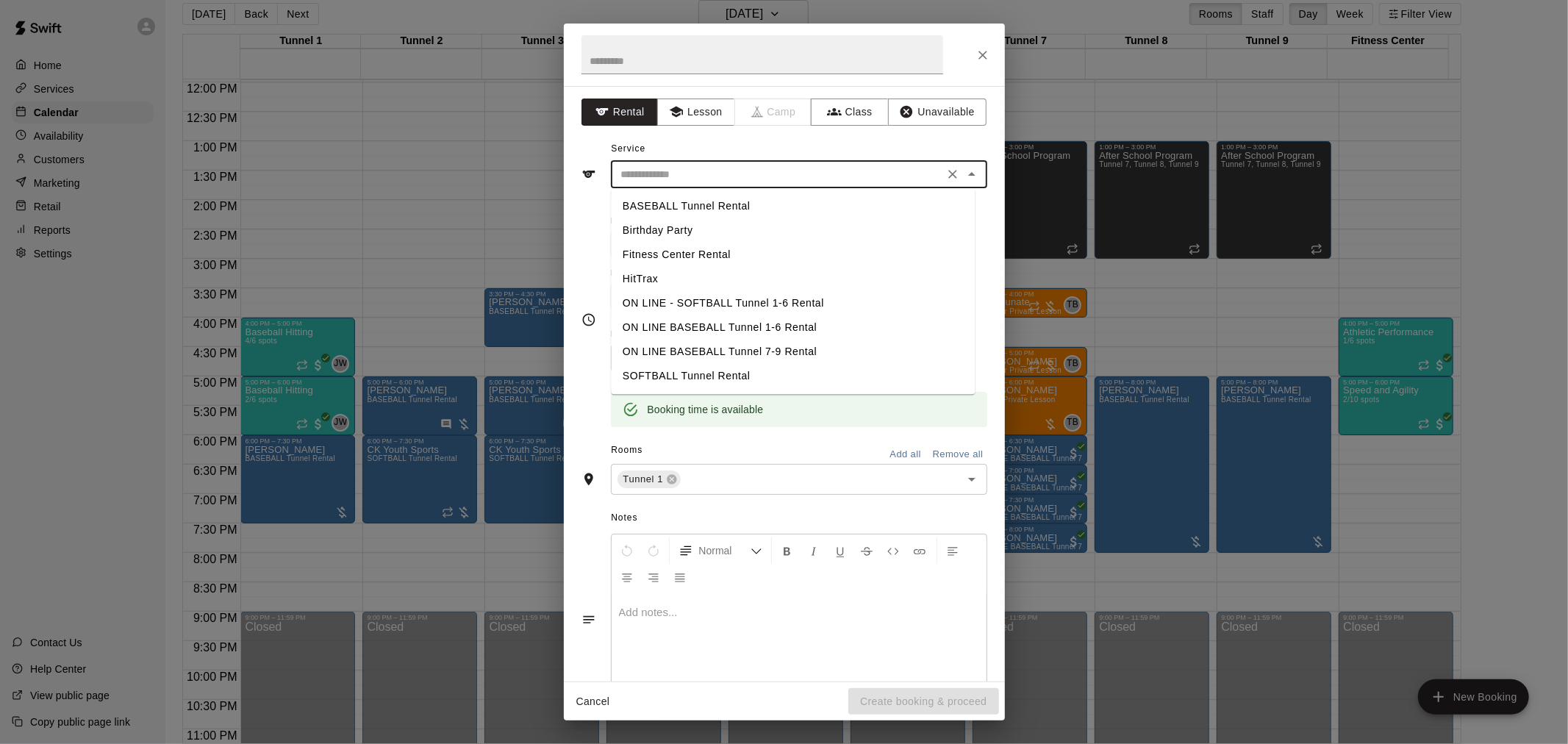
click at [752, 200] on li "BASEBALL Tunnel Rental" at bounding box center [792, 206] width 364 height 24
type input "**********"
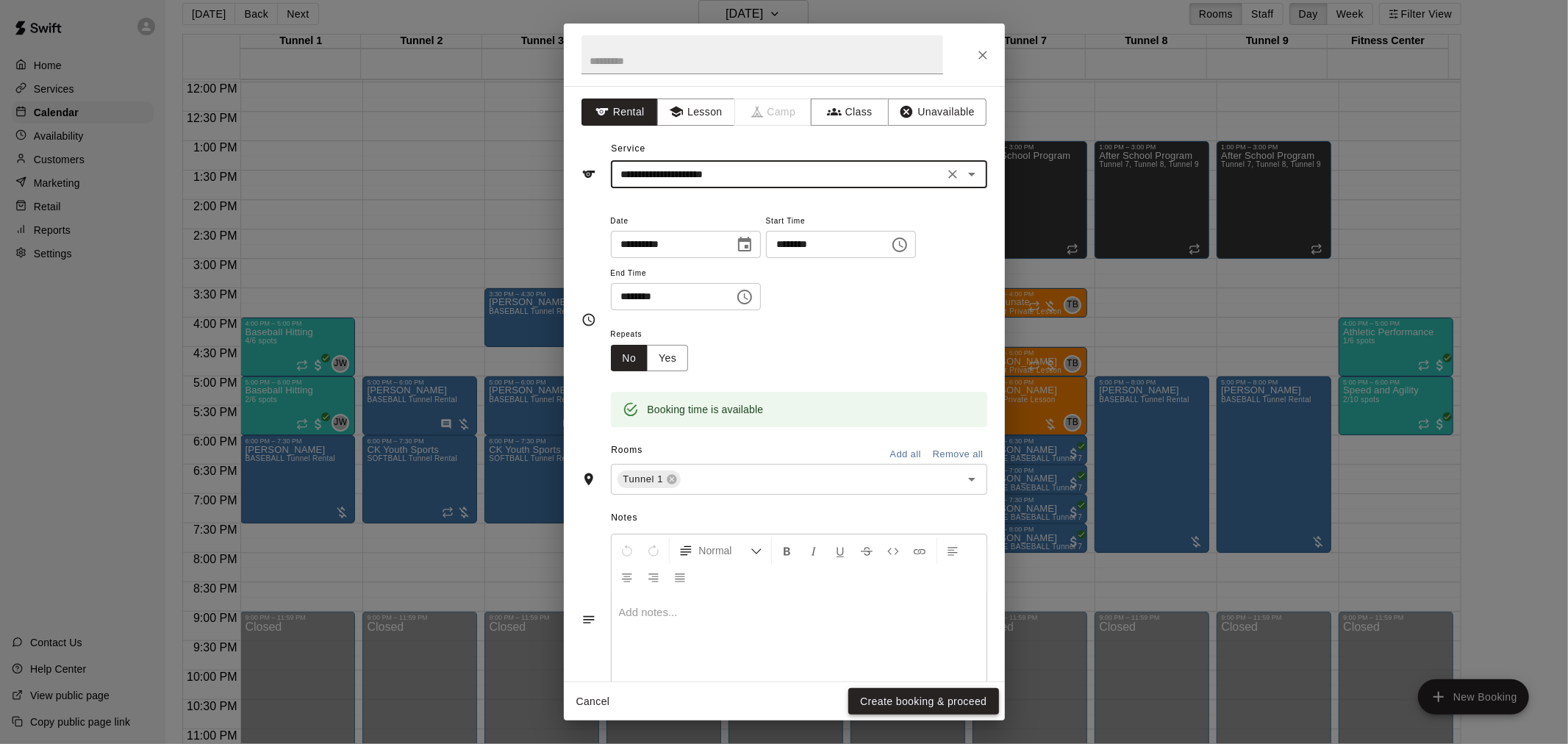
click at [895, 702] on button "Create booking & proceed" at bounding box center [923, 702] width 150 height 27
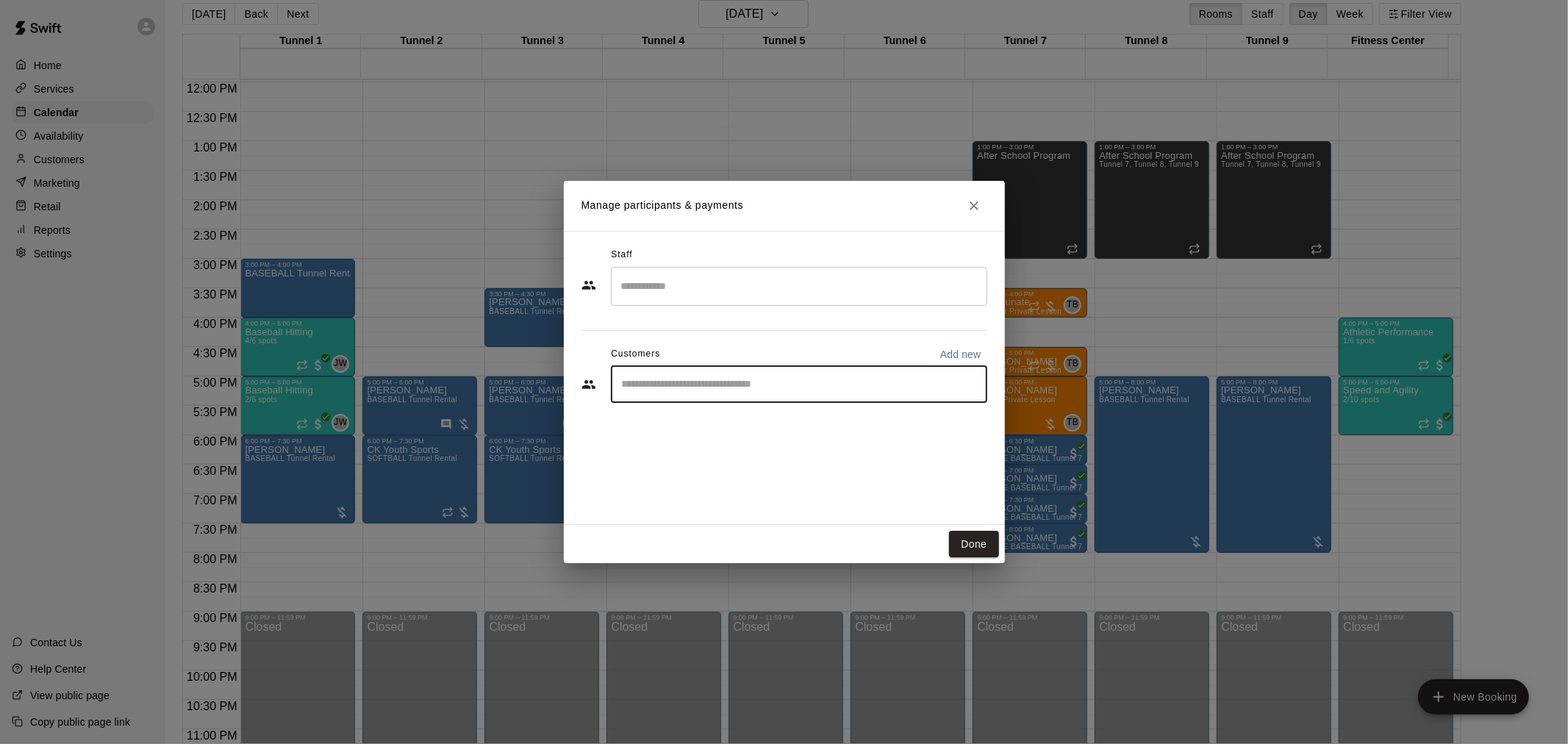
click at [766, 390] on input "Start typing to search customers..." at bounding box center [799, 385] width 363 height 15
type input "****"
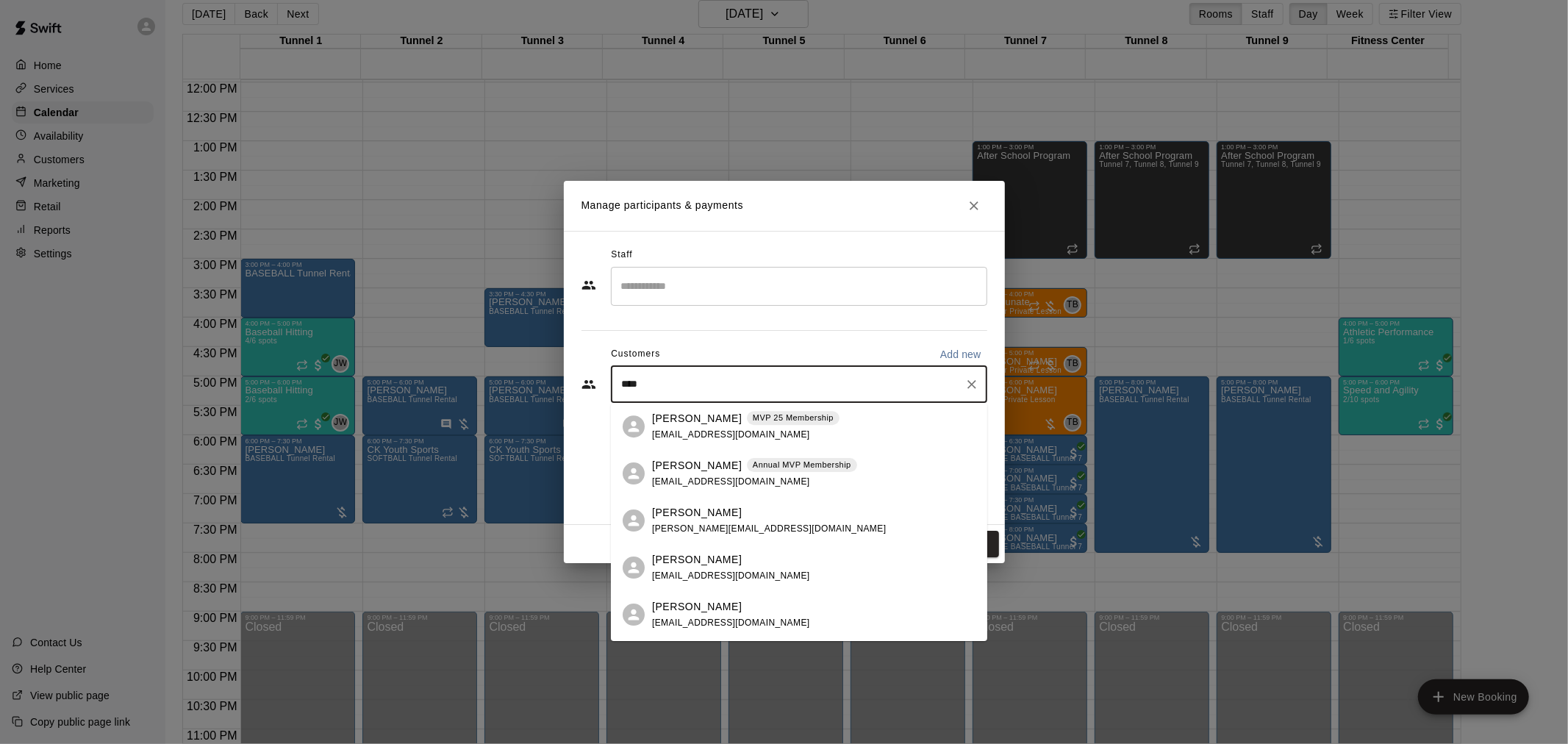
click at [751, 454] on div "[PERSON_NAME] Annual MVP Membership [EMAIL_ADDRESS][DOMAIN_NAME]" at bounding box center [798, 474] width 377 height 47
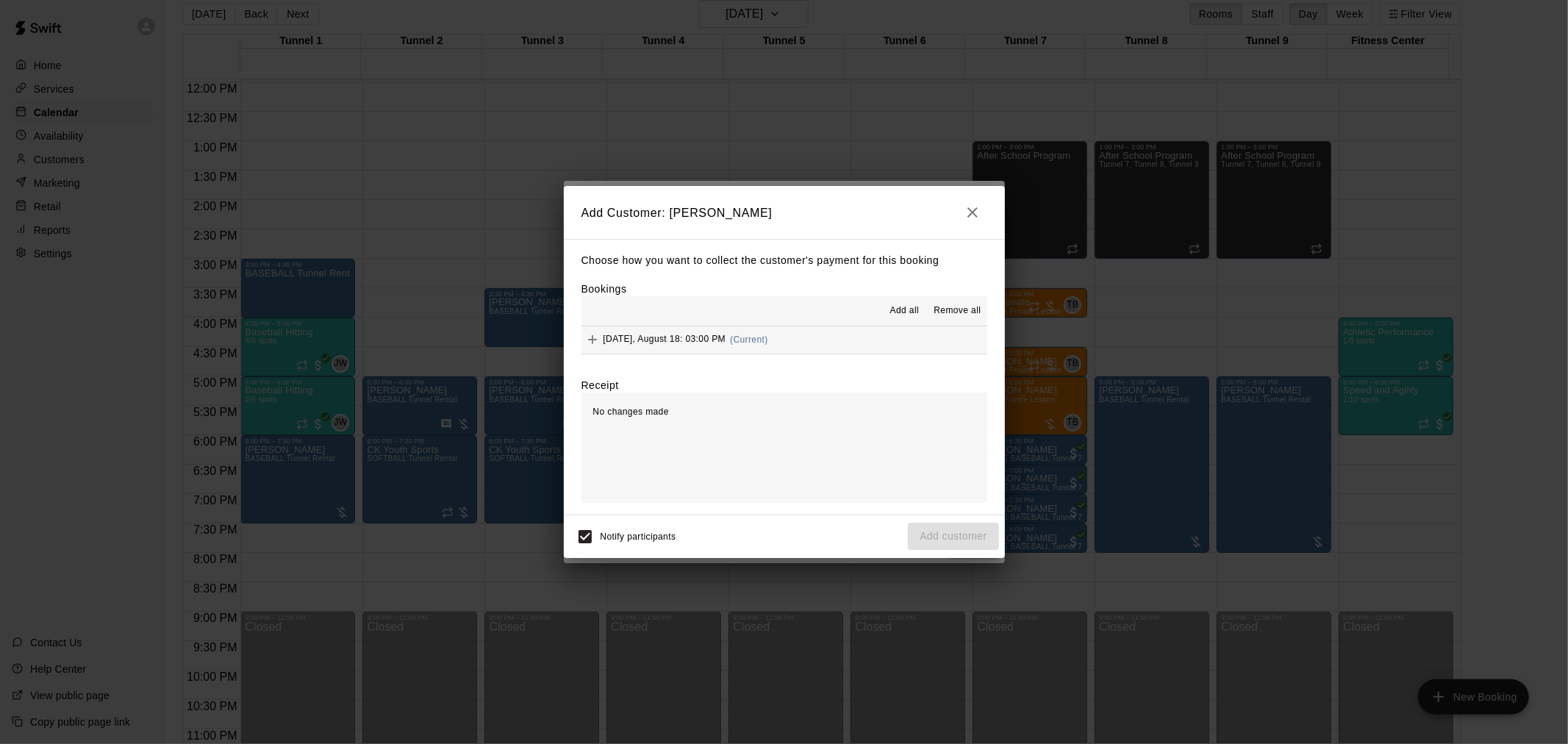
click at [795, 341] on button "[DATE], August 18: 03:00 PM (Current)" at bounding box center [784, 340] width 406 height 27
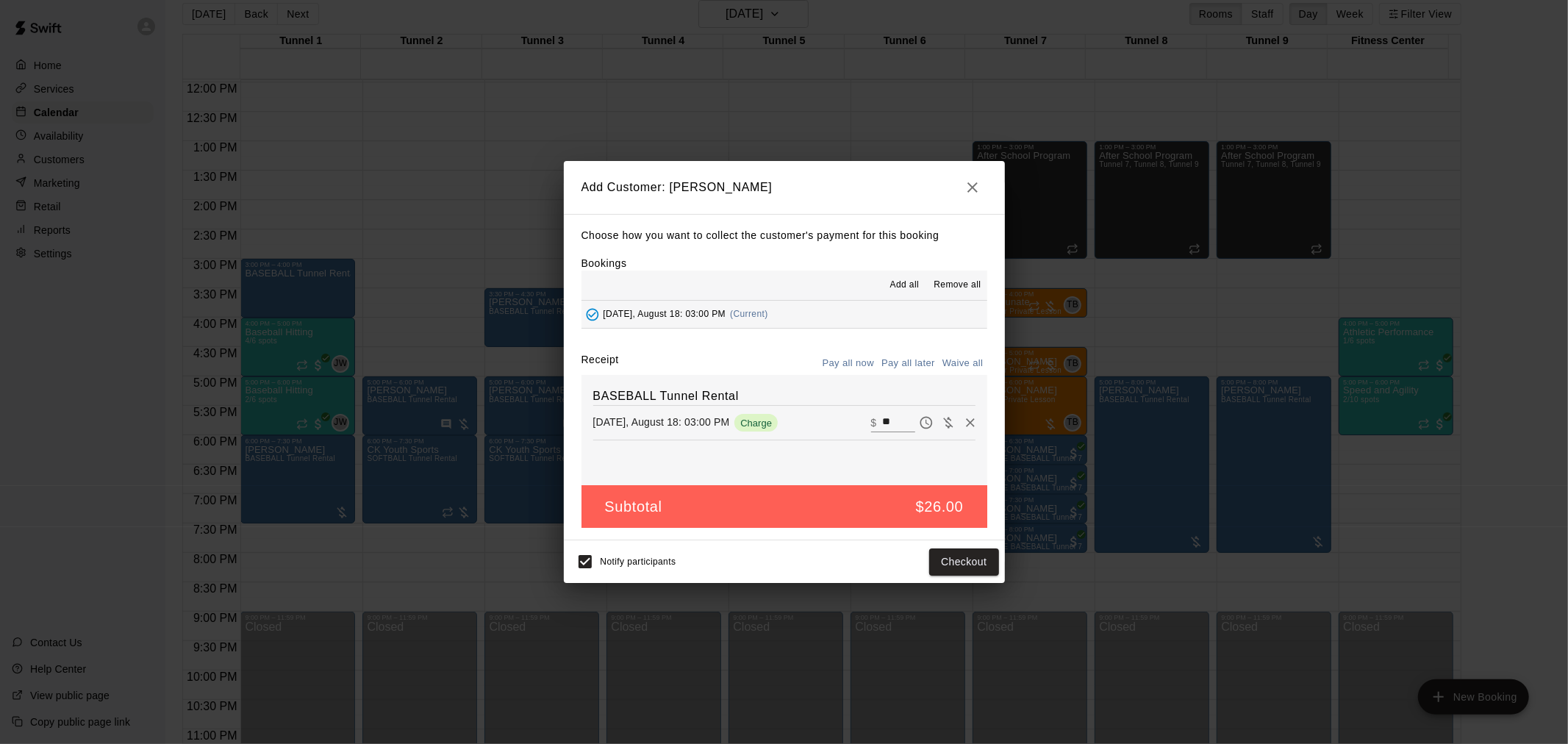
click at [907, 360] on button "Pay all later" at bounding box center [908, 363] width 61 height 23
click at [927, 562] on button "Add customer" at bounding box center [953, 562] width 90 height 27
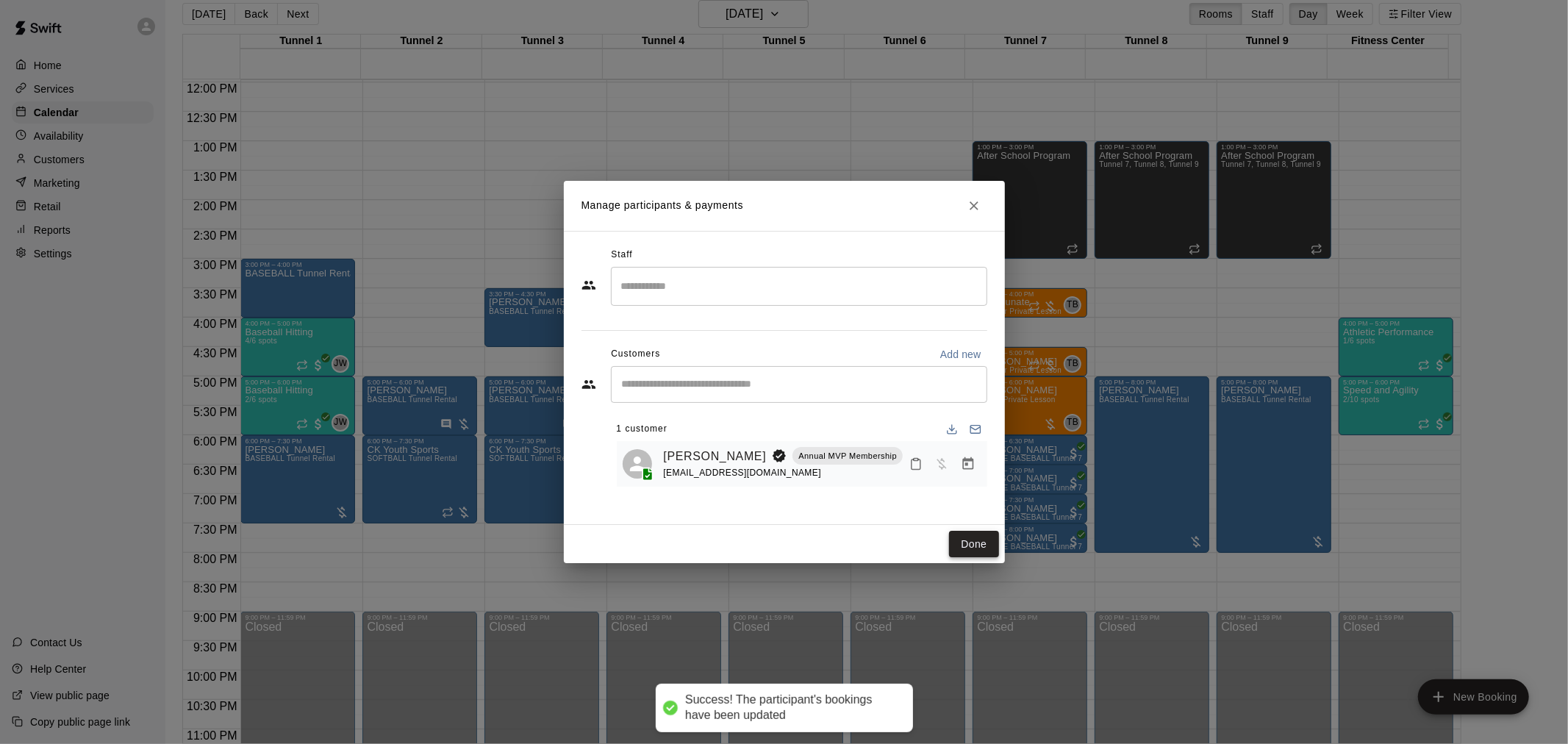
click at [971, 534] on button "Done" at bounding box center [973, 544] width 49 height 27
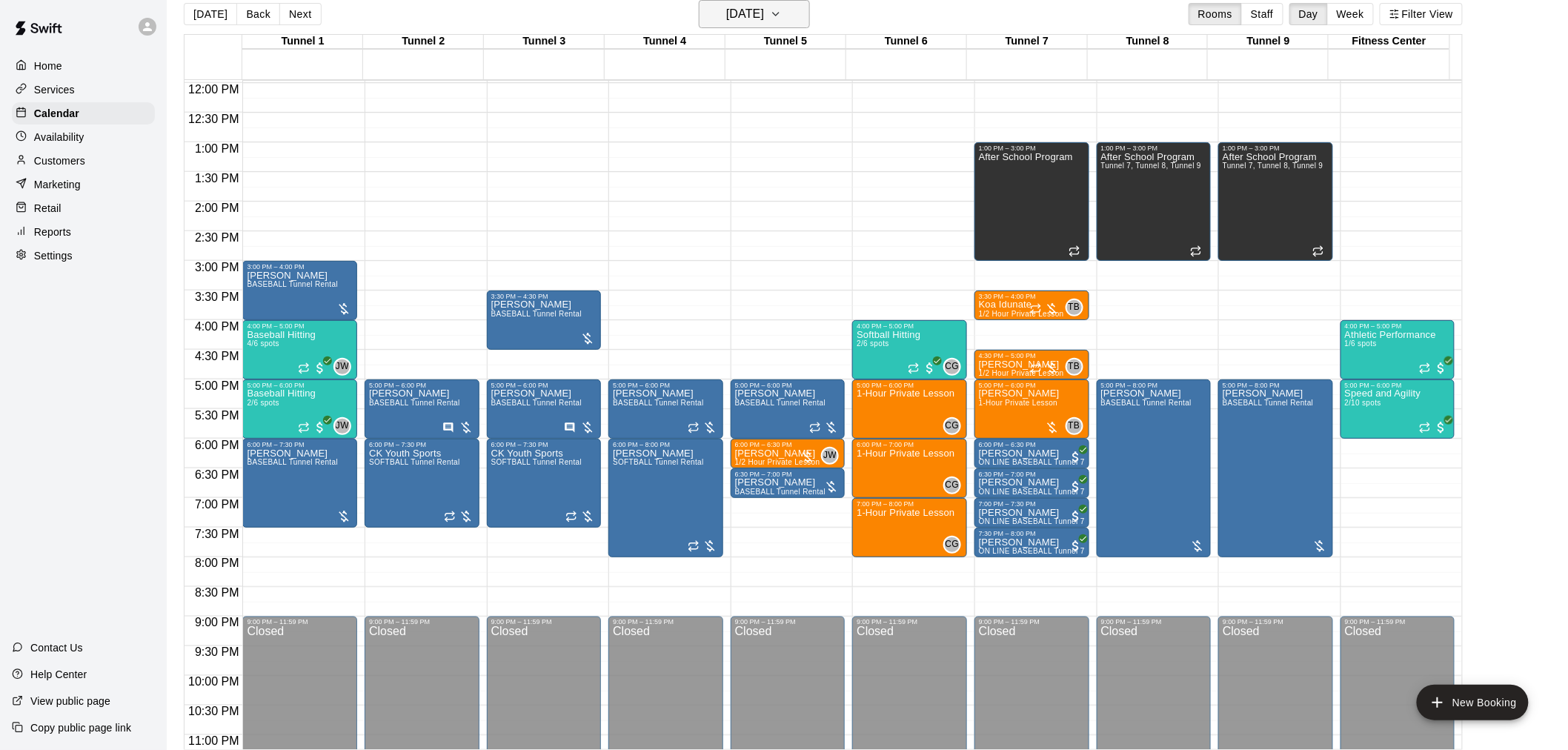
click at [764, 21] on h6 "[DATE]" at bounding box center [745, 14] width 38 height 21
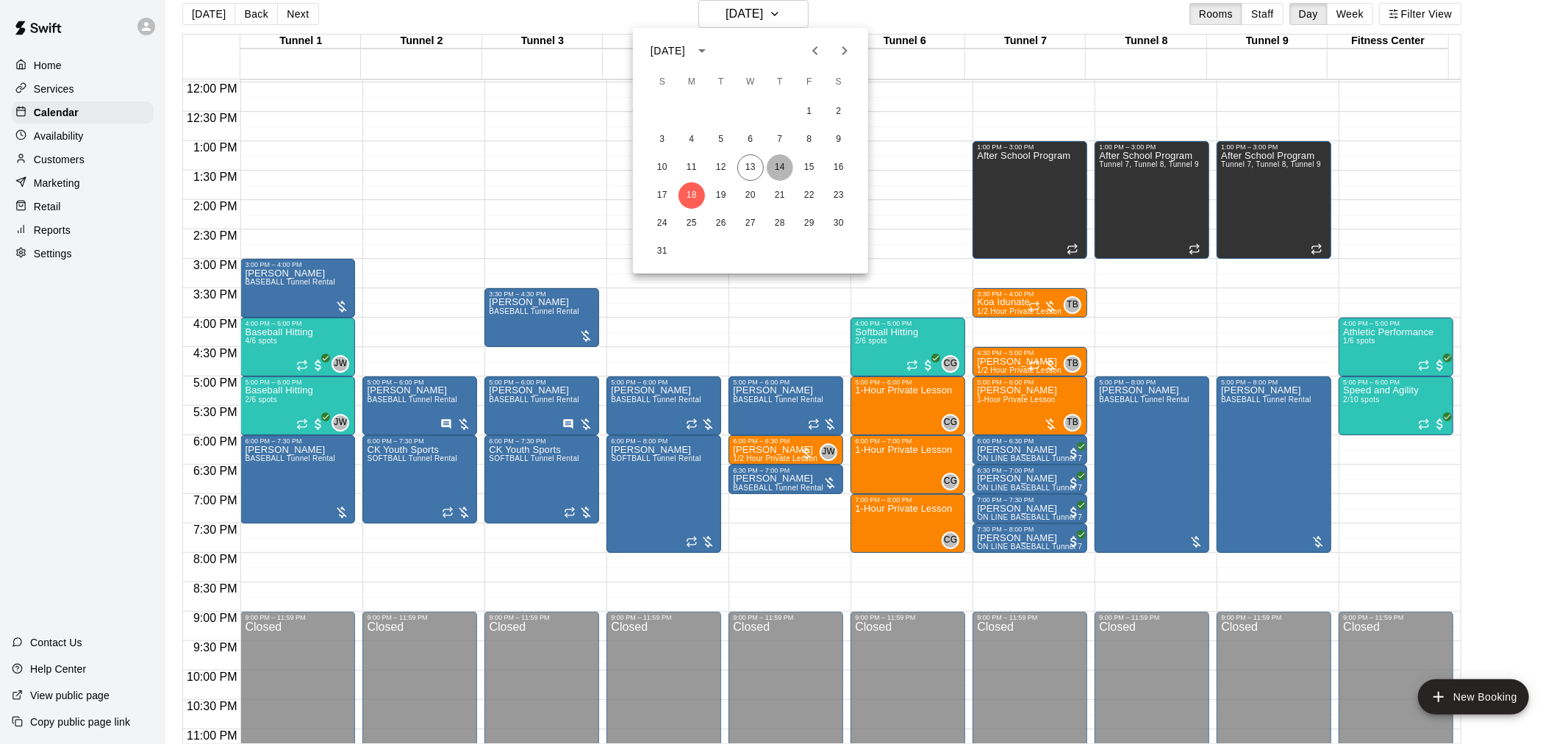
click at [788, 166] on button "14" at bounding box center [780, 168] width 27 height 27
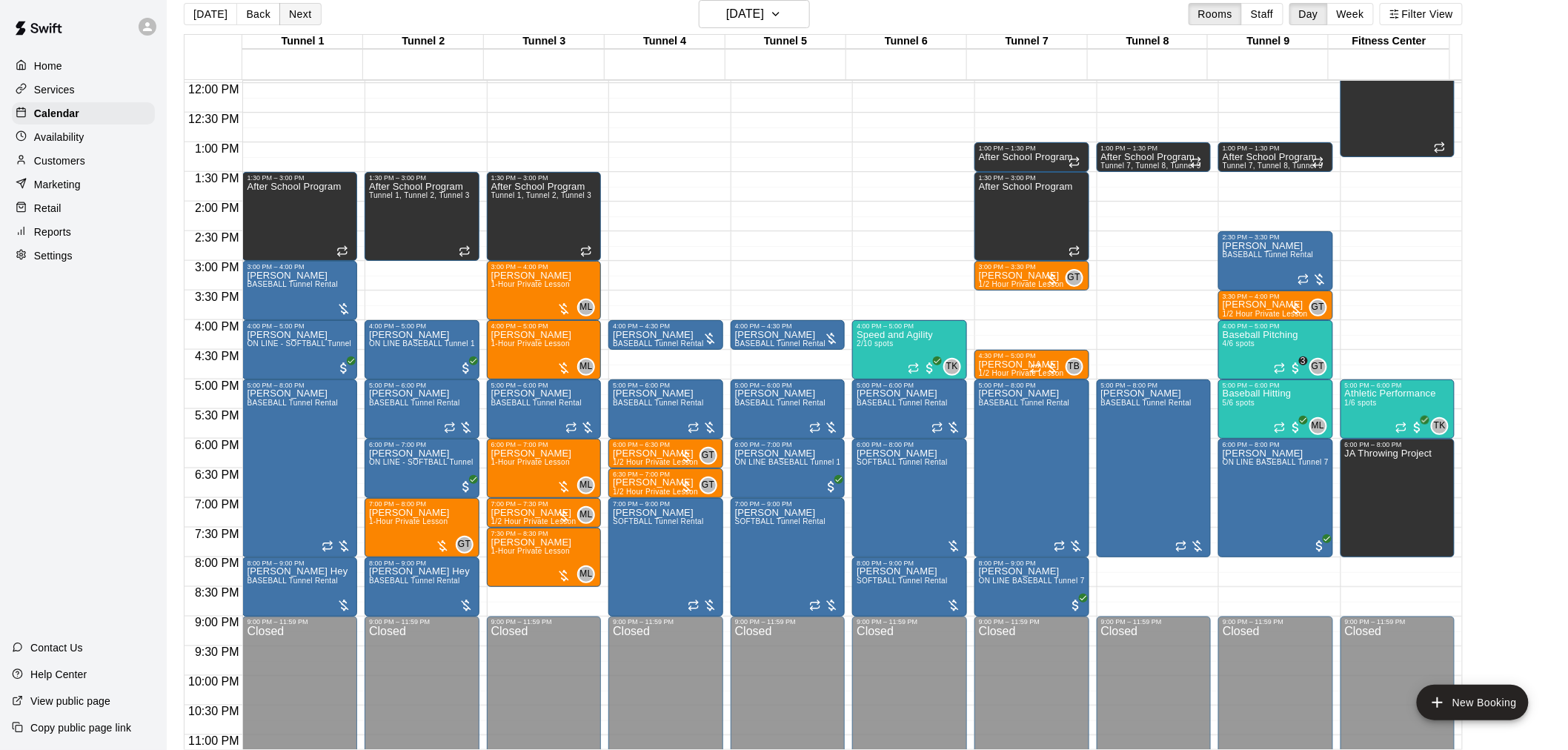
click at [300, 17] on button "Next" at bounding box center [300, 14] width 42 height 22
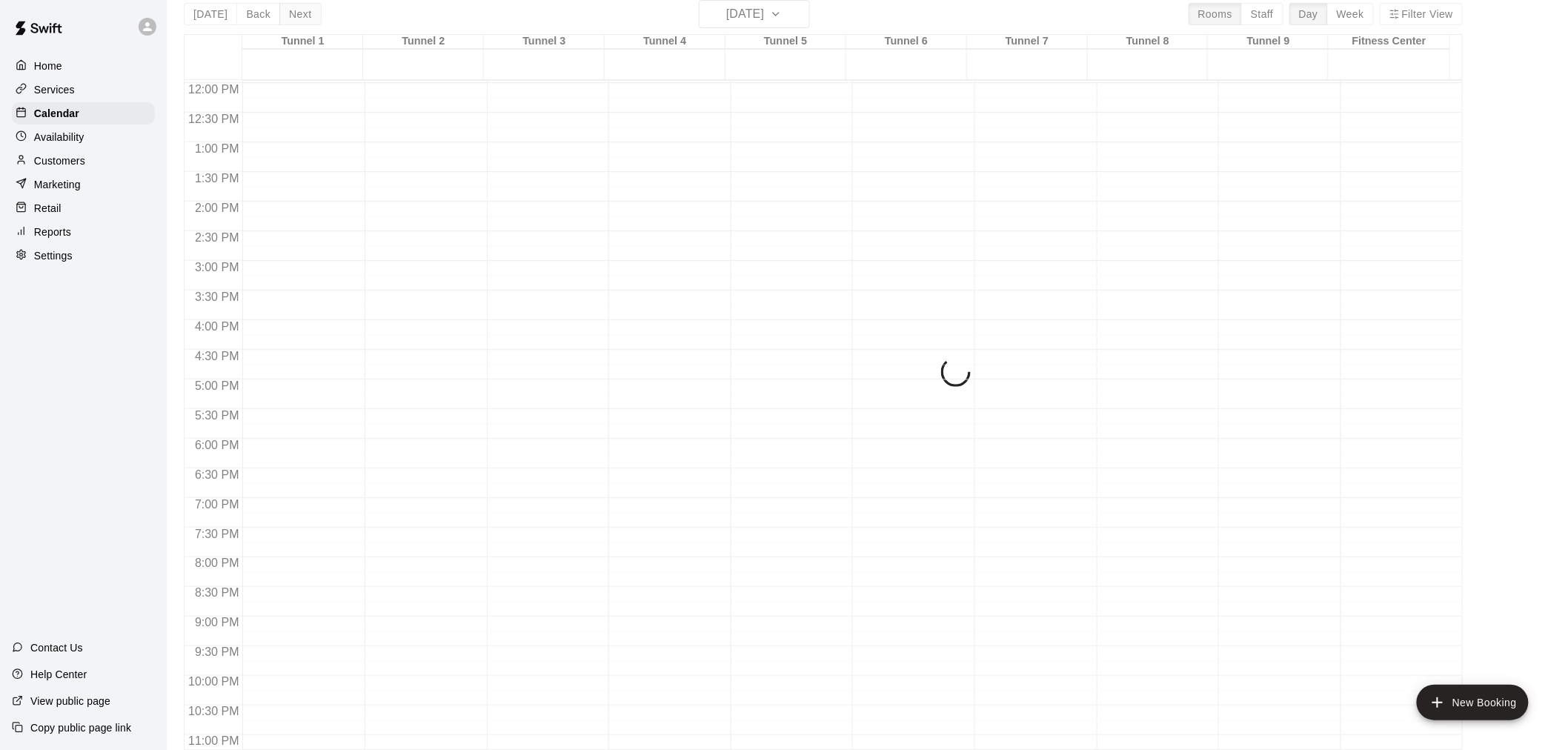
click at [300, 17] on div "[DATE] Back [DATE][DATE] Rooms Staff Day Week Filter View Tunnel 1 15 Fri Tunne…" at bounding box center [823, 375] width 1279 height 750
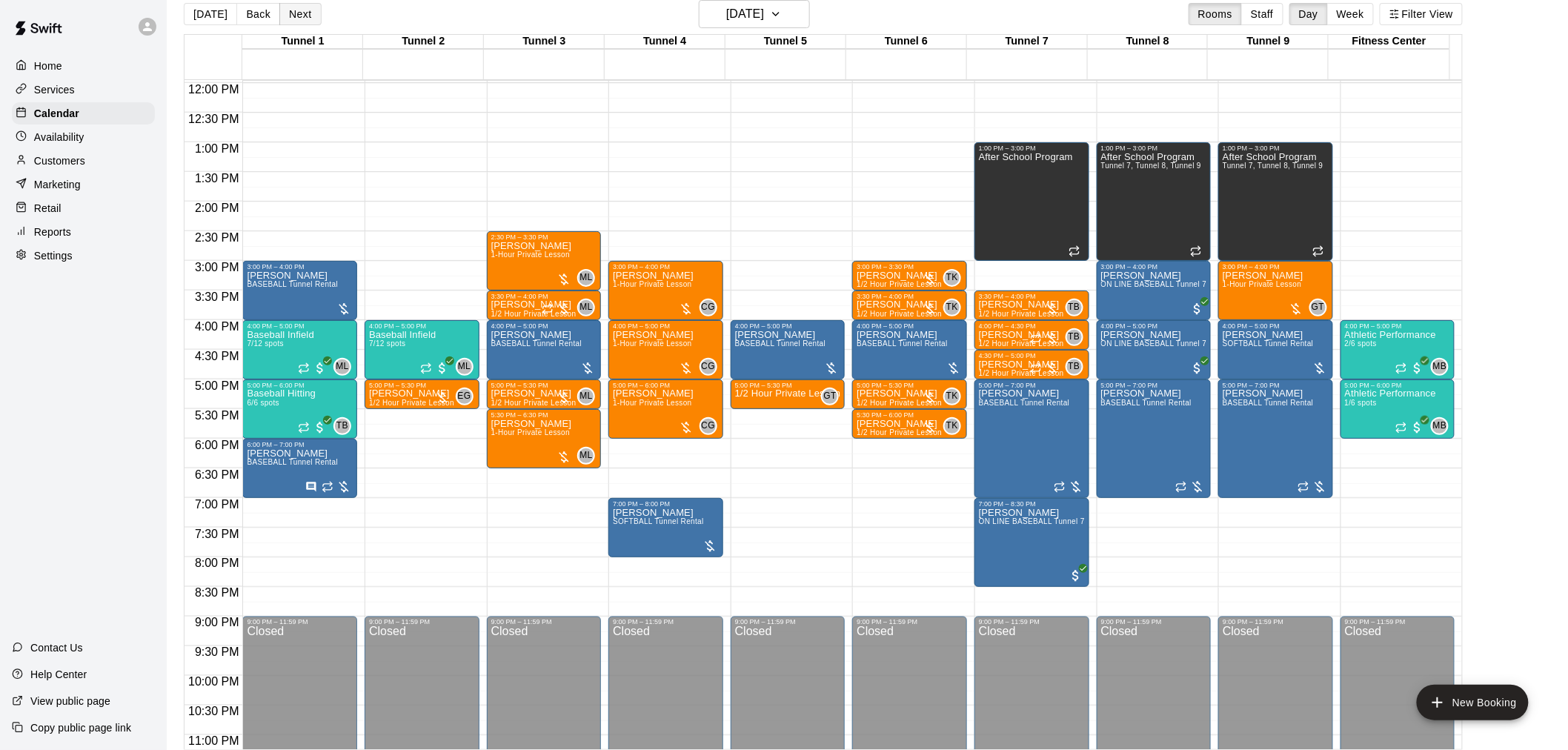
click at [300, 17] on button "Next" at bounding box center [300, 14] width 42 height 22
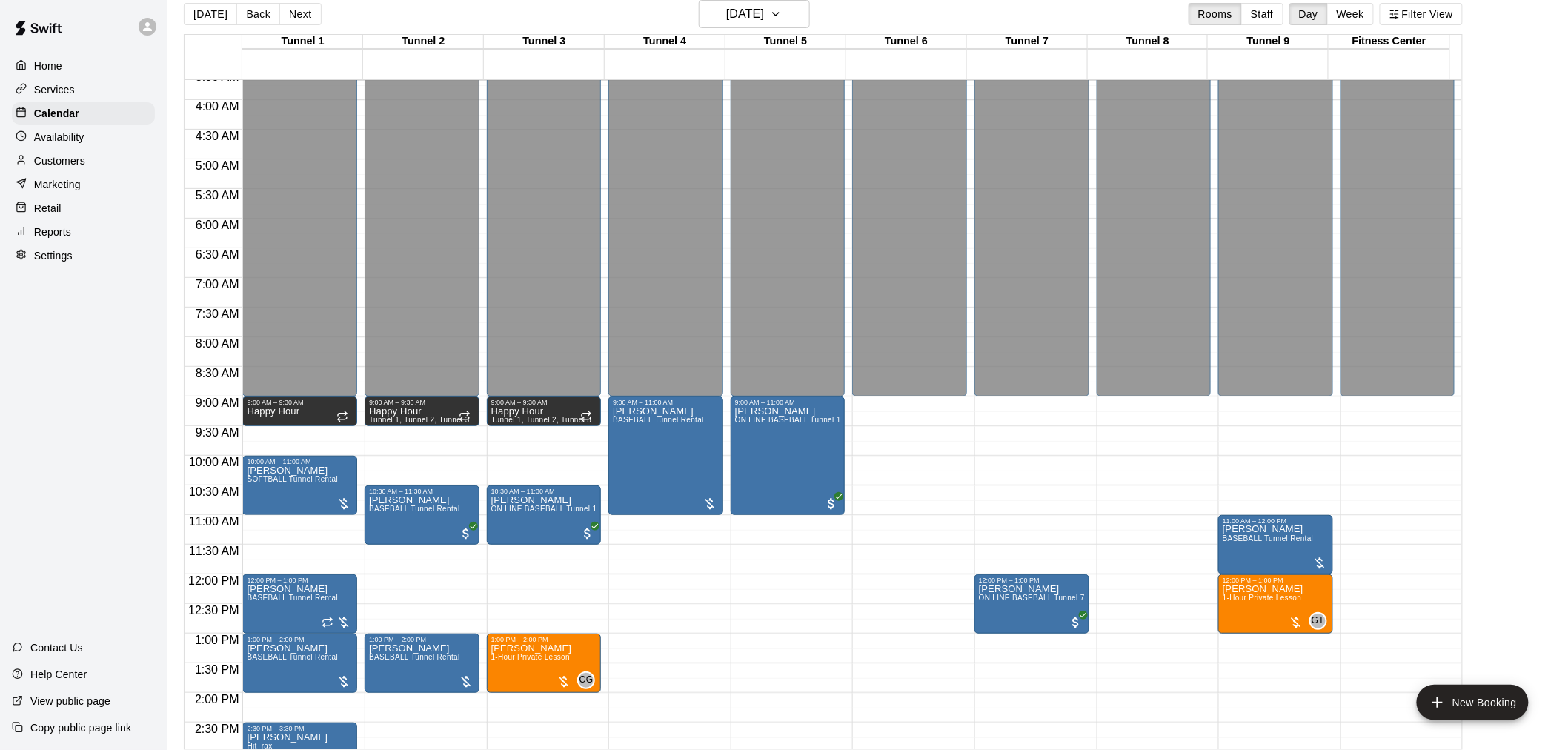
scroll to position [216, 0]
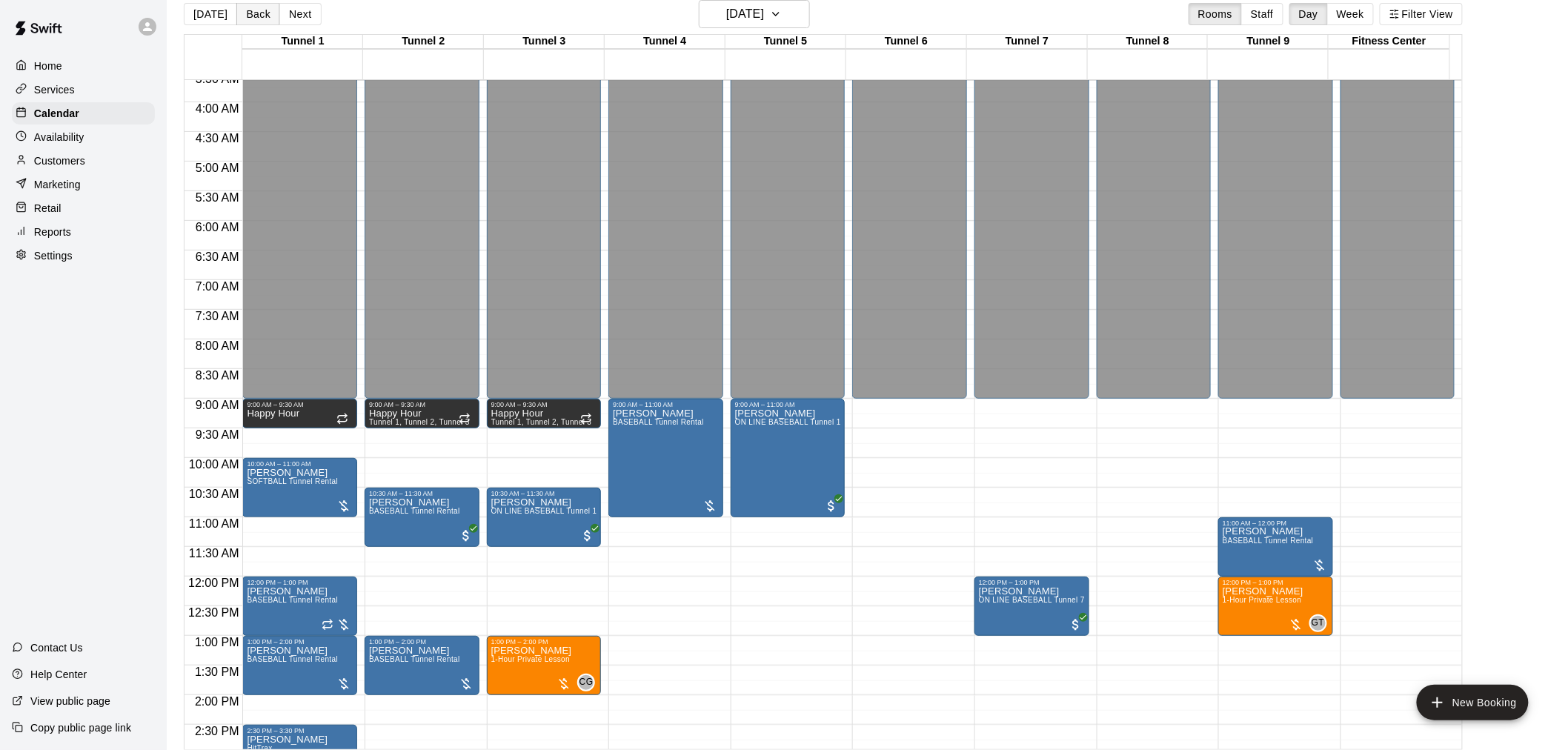
click at [265, 10] on button "Back" at bounding box center [258, 14] width 43 height 22
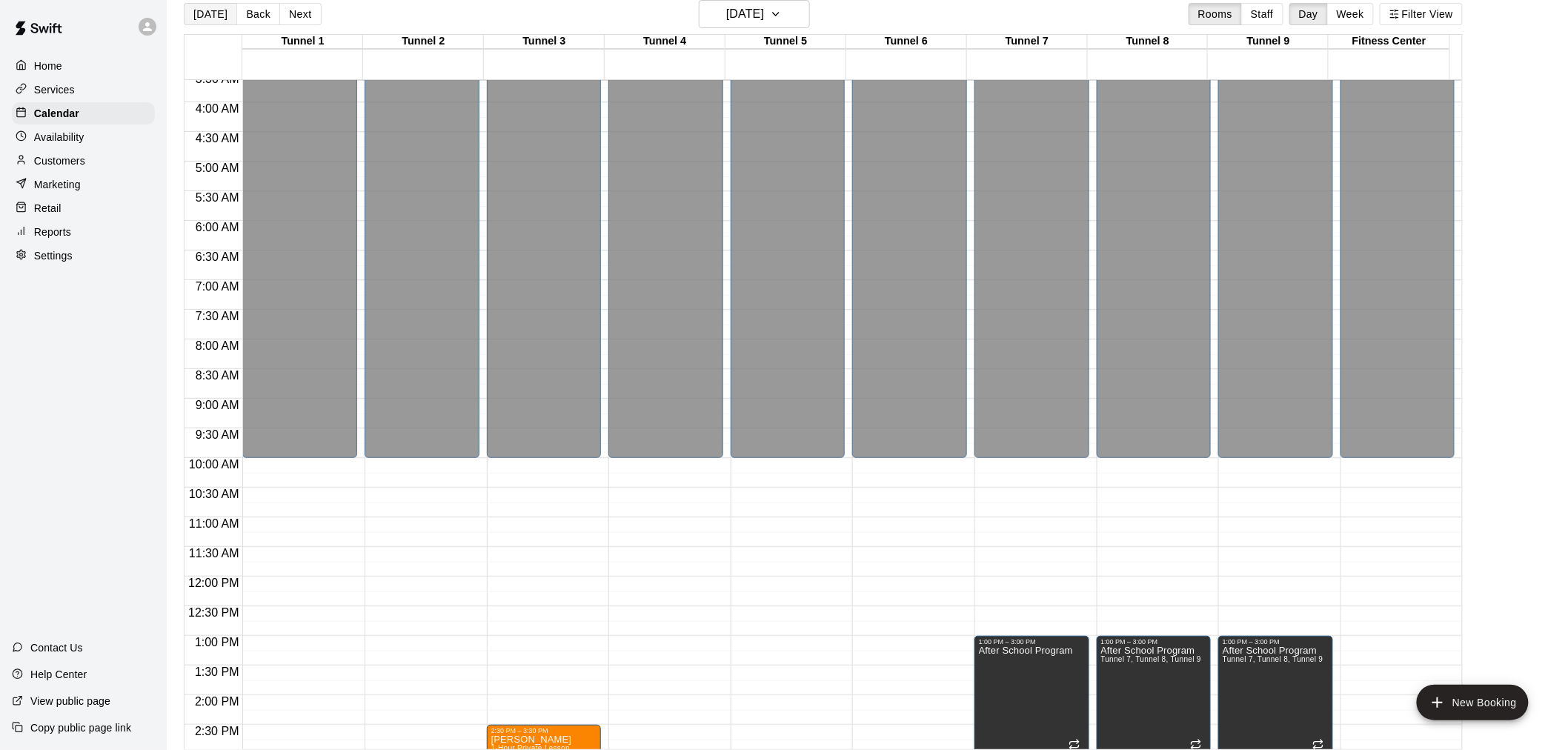
click at [203, 11] on button "[DATE]" at bounding box center [211, 14] width 54 height 22
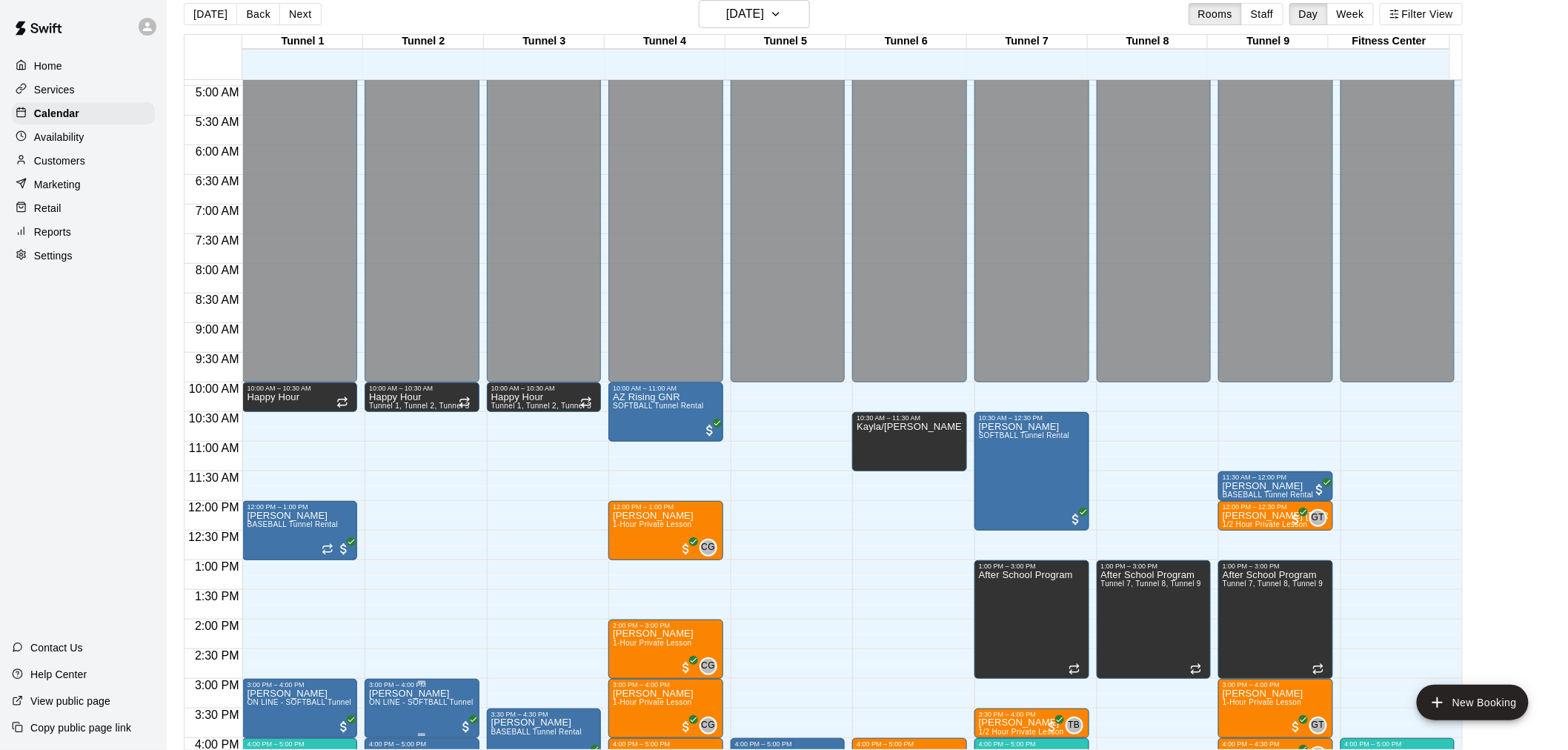
scroll to position [463, 0]
